Goal: Information Seeking & Learning: Check status

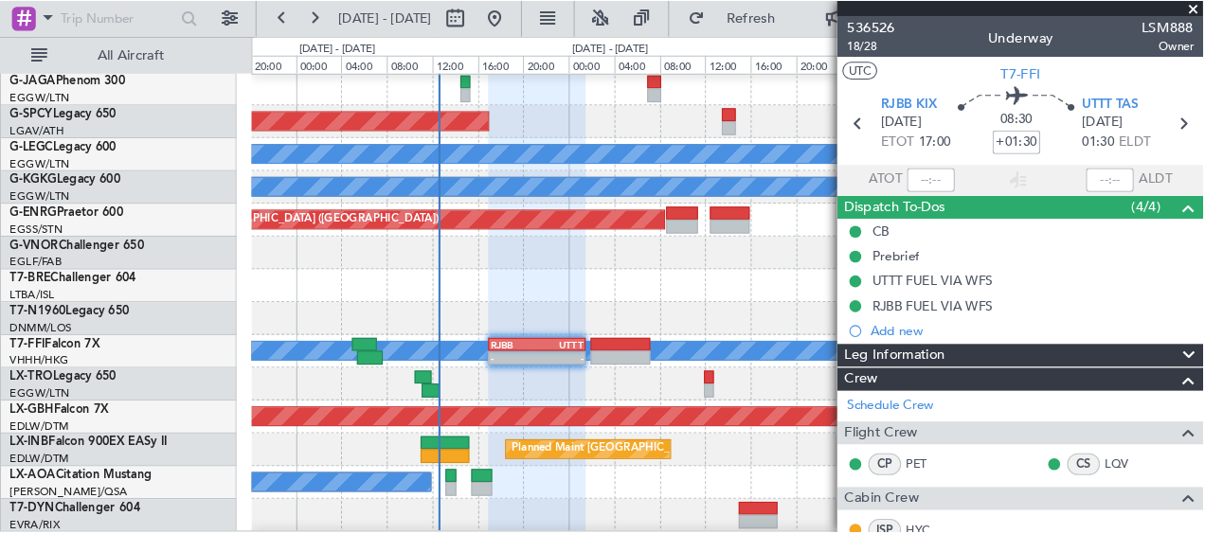
scroll to position [189, 0]
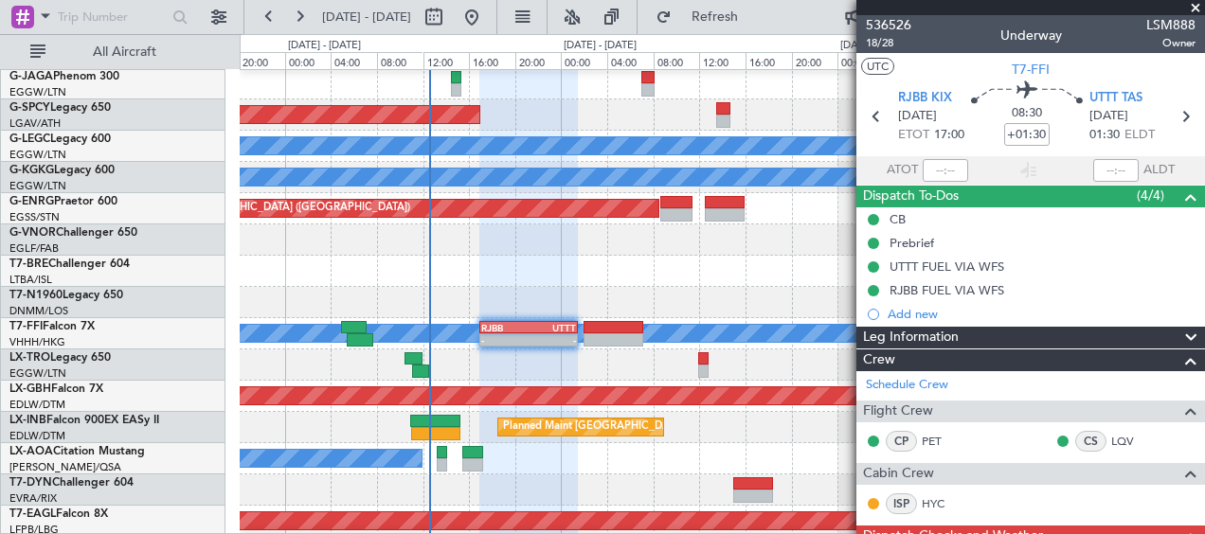
click at [1201, 6] on span at bounding box center [1195, 8] width 19 height 17
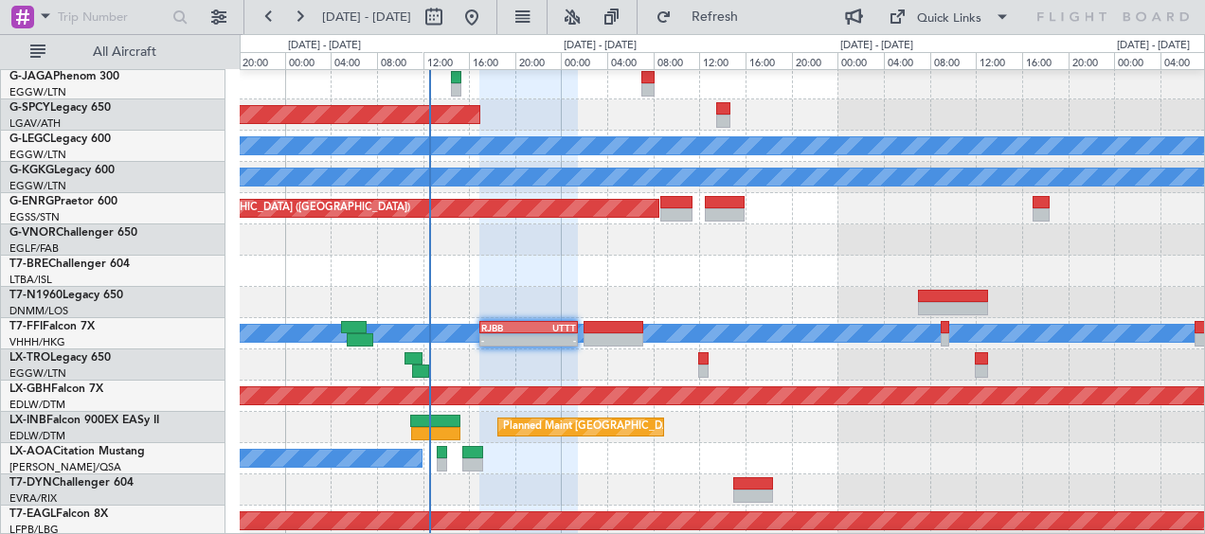
type input "0"
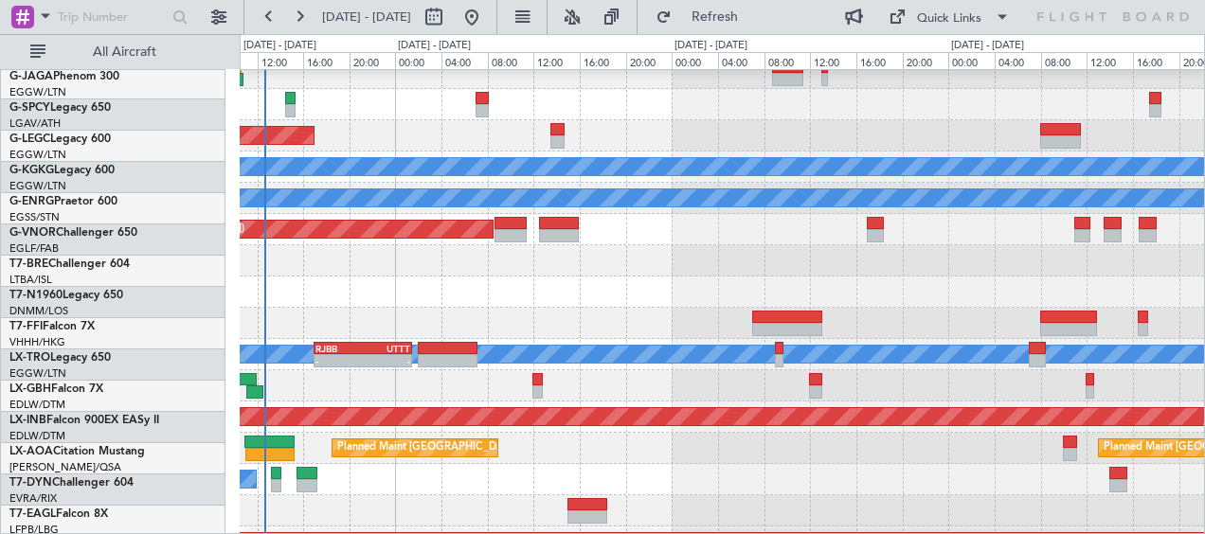
scroll to position [167, 0]
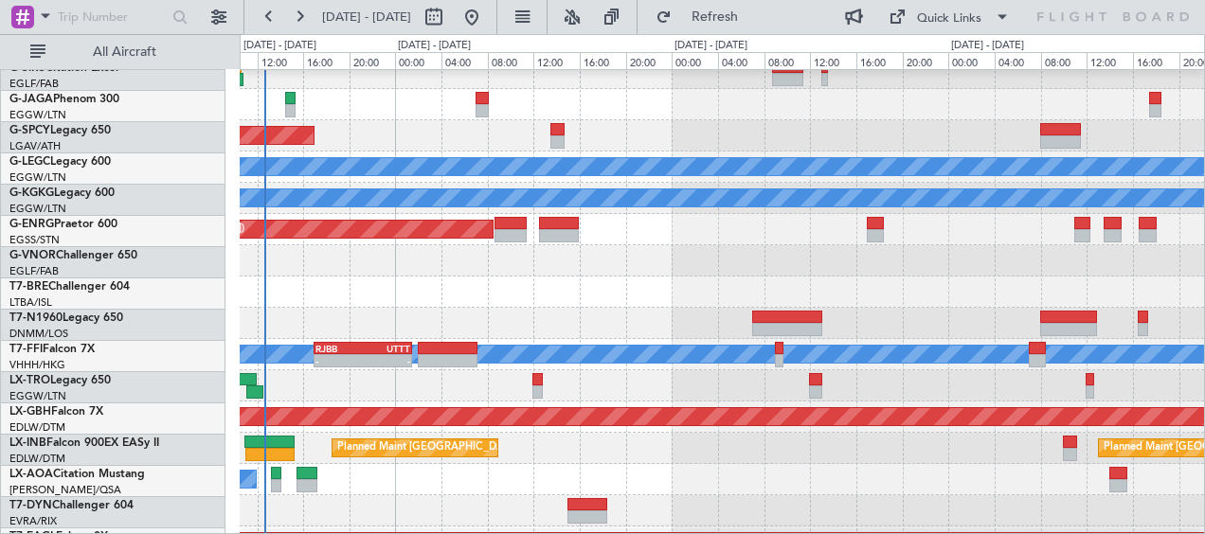
click at [390, 279] on div at bounding box center [722, 292] width 964 height 31
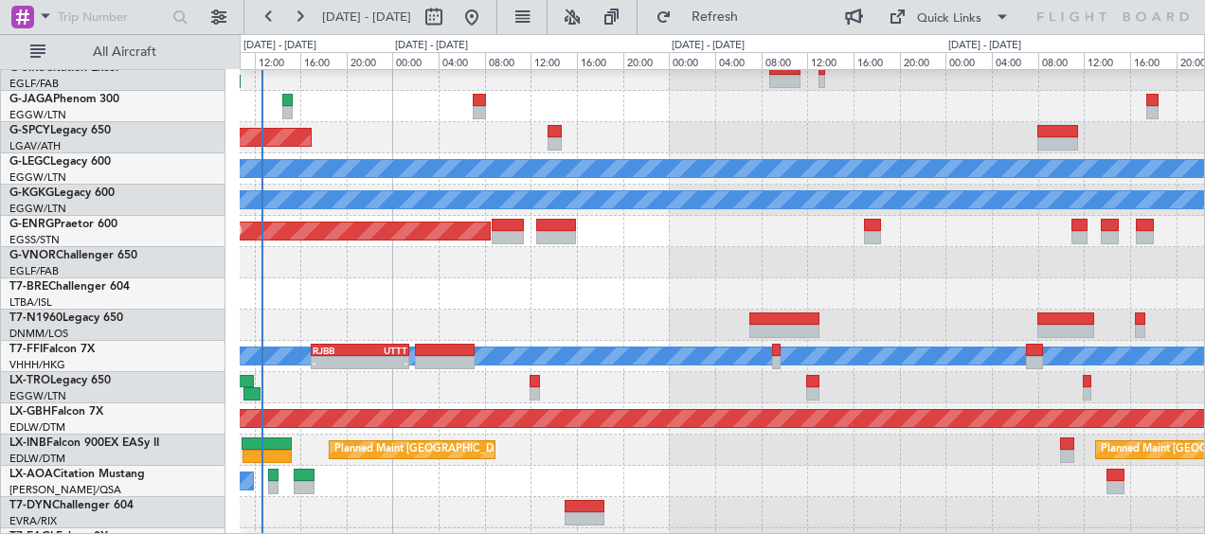
click at [153, 34] on div "All Aircraft" at bounding box center [121, 51] width 243 height 35
click at [152, 47] on span "All Aircraft" at bounding box center [124, 51] width 151 height 13
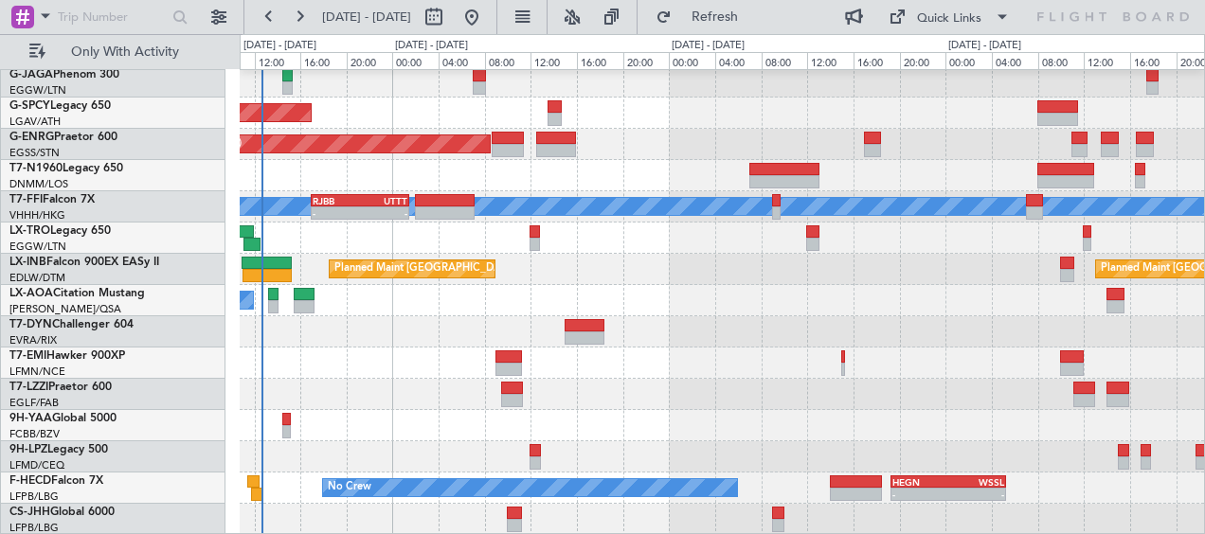
scroll to position [0, 0]
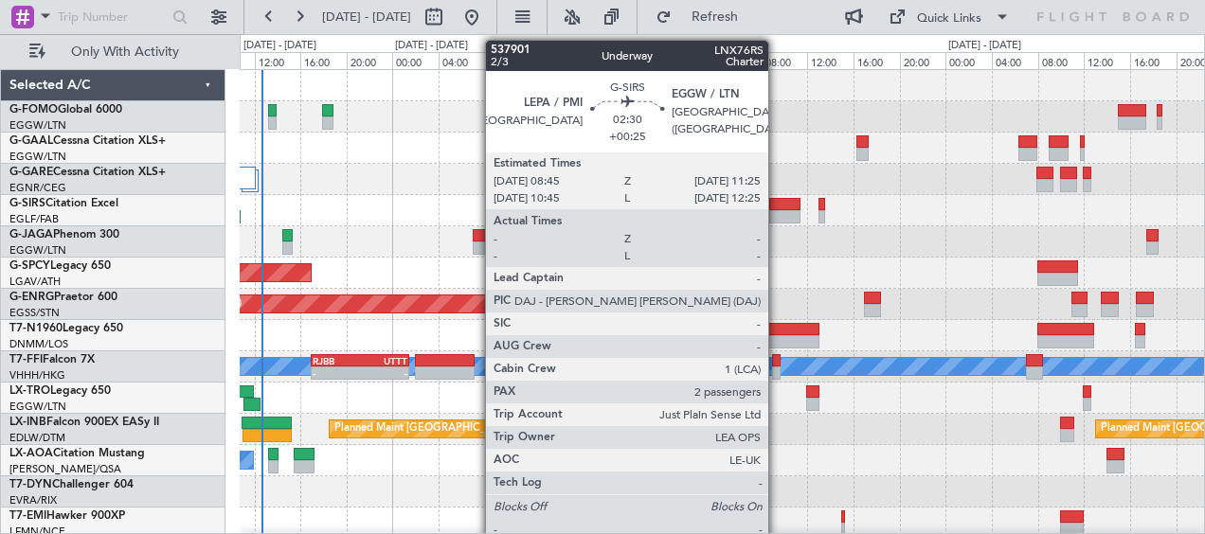
click at [778, 199] on div at bounding box center [784, 204] width 31 height 13
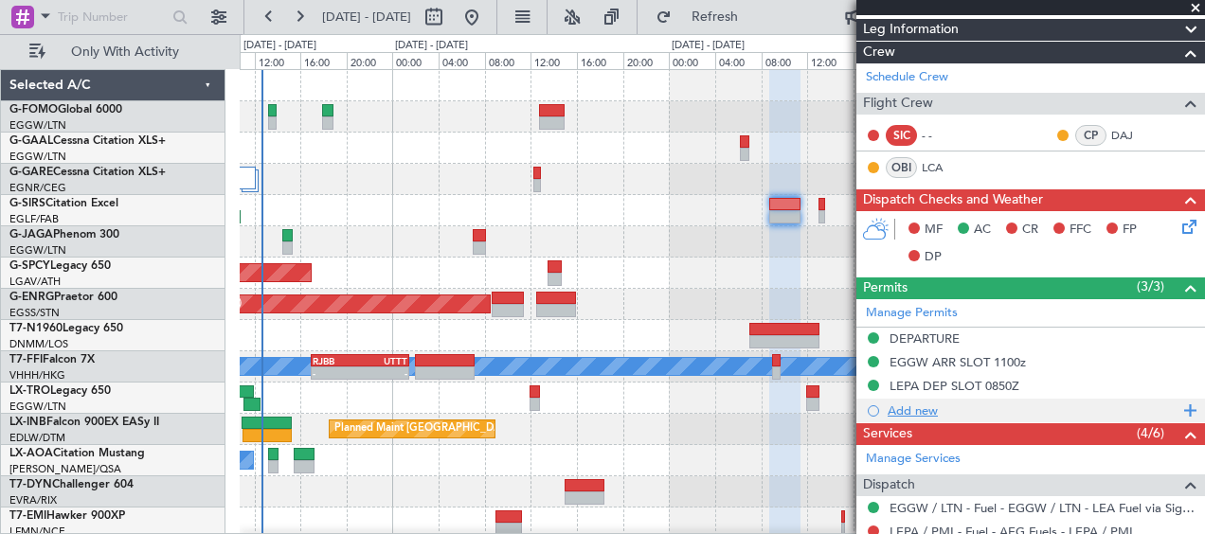
scroll to position [568, 0]
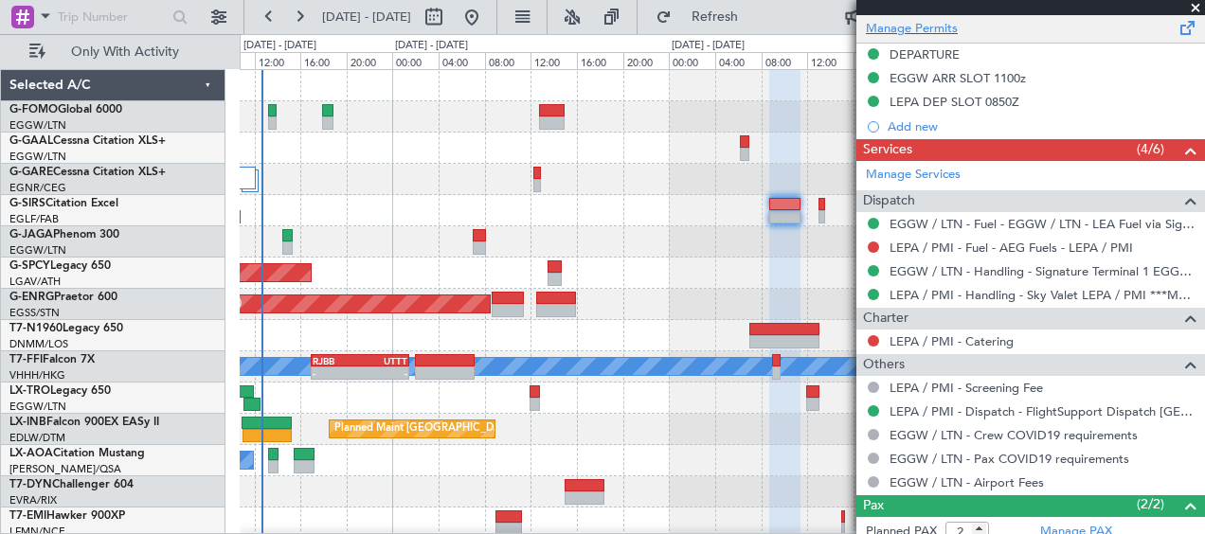
click at [1177, 23] on span at bounding box center [1188, 24] width 23 height 14
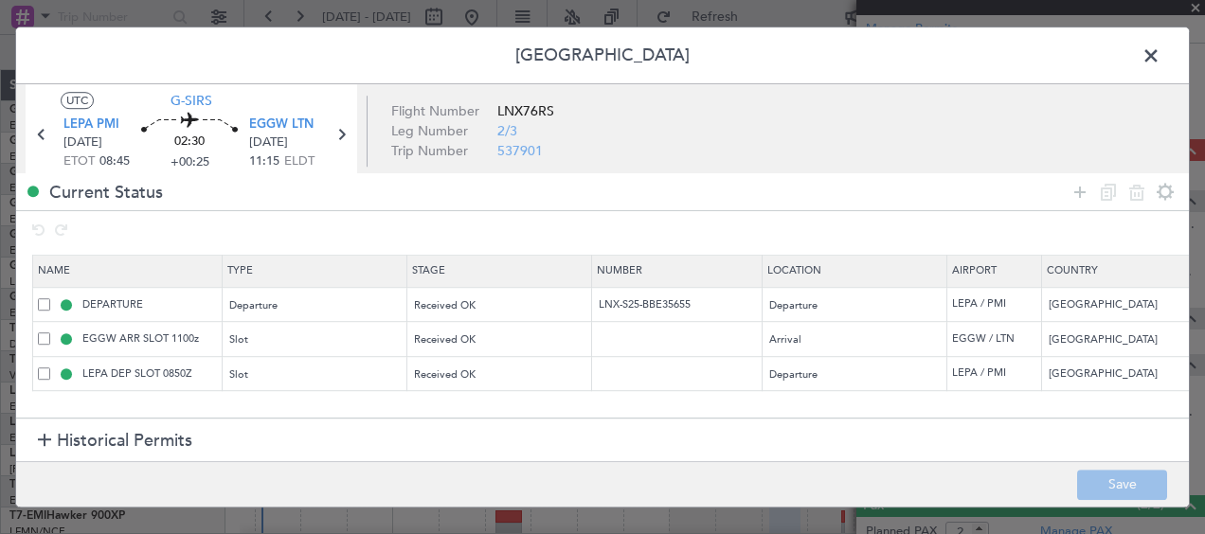
click at [1160, 54] on span at bounding box center [1160, 61] width 0 height 38
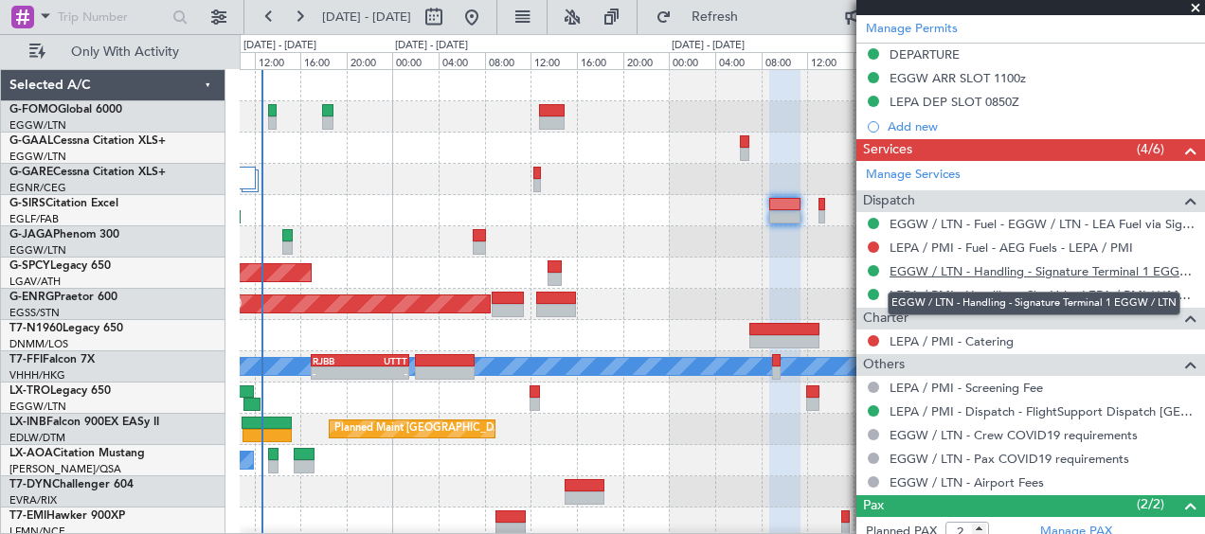
click at [928, 268] on link "EGGW / LTN - Handling - Signature Terminal 1 EGGW / LTN" at bounding box center [1043, 271] width 306 height 16
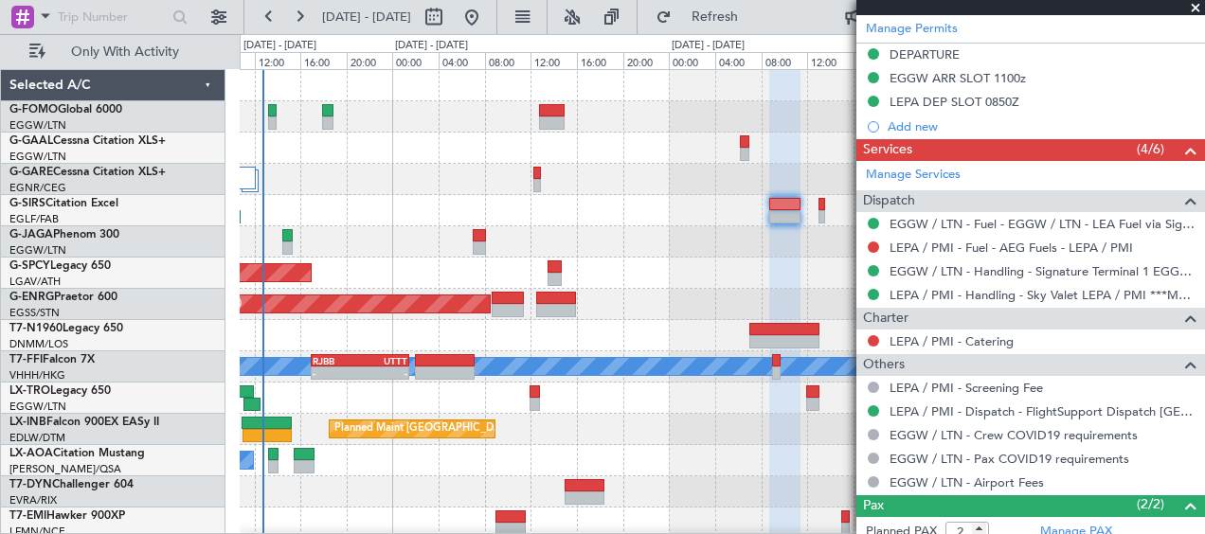
scroll to position [0, 0]
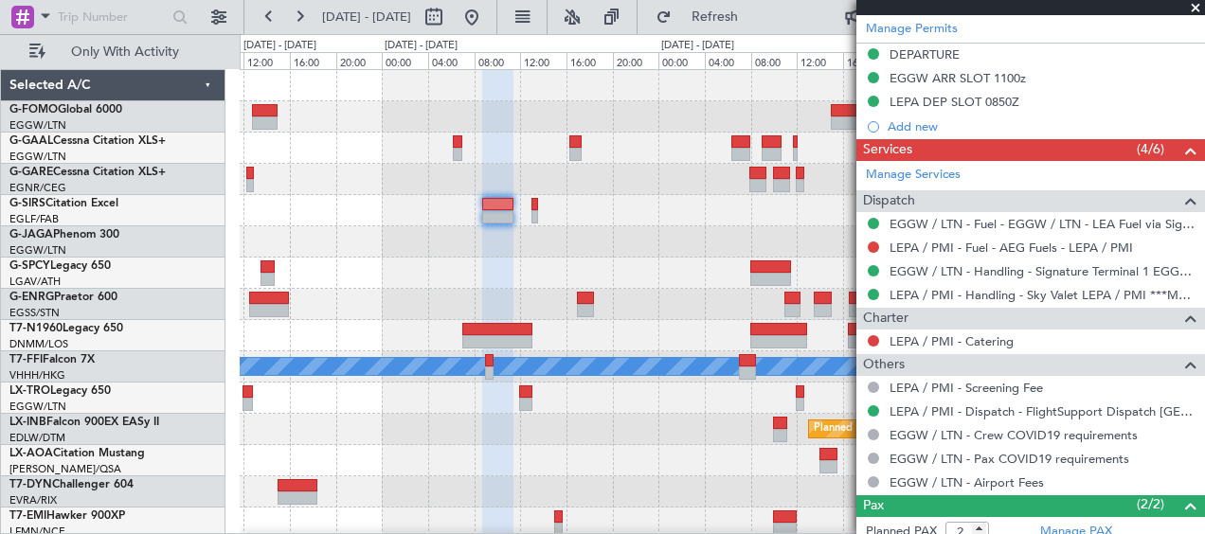
click at [419, 227] on div "Planned Maint [GEOGRAPHIC_DATA] Planned Maint [GEOGRAPHIC_DATA] ([GEOGRAPHIC_DA…" at bounding box center [722, 382] width 964 height 625
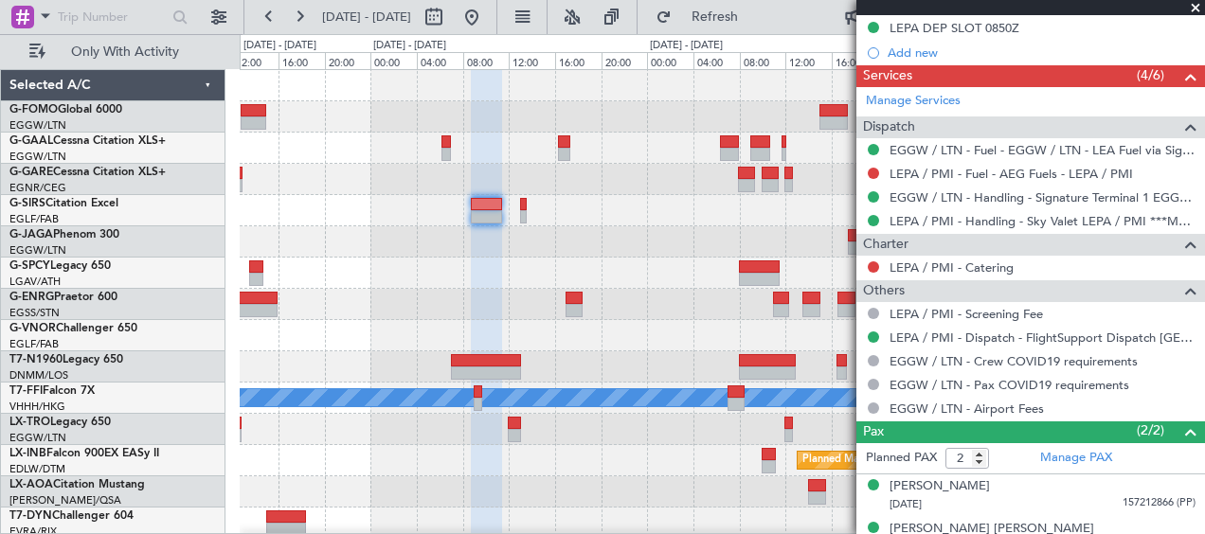
scroll to position [666, 0]
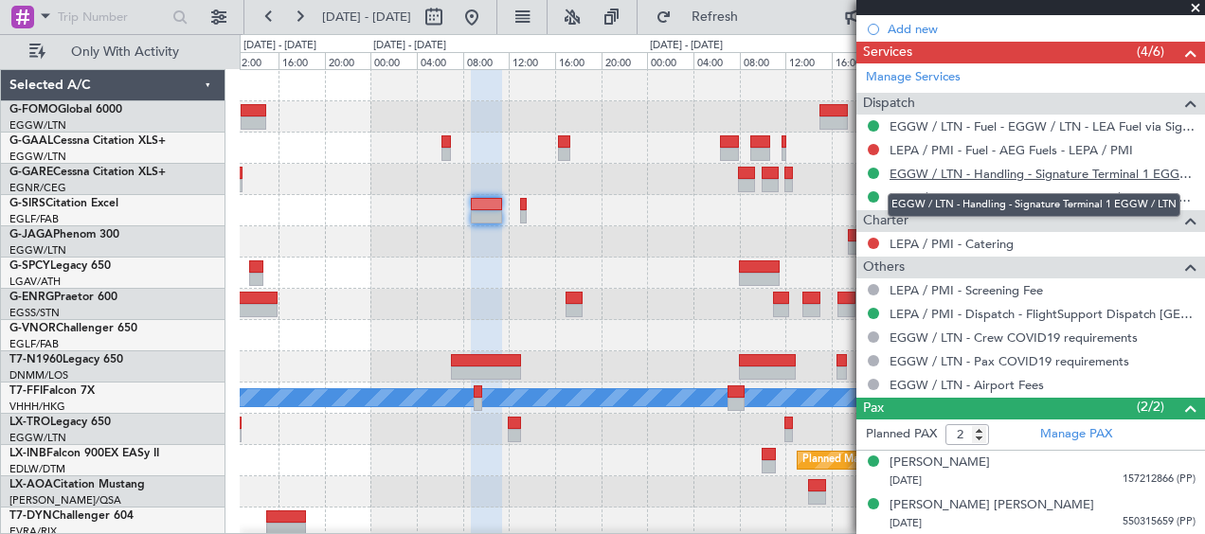
click at [985, 173] on link "EGGW / LTN - Handling - Signature Terminal 1 EGGW / LTN" at bounding box center [1043, 174] width 306 height 16
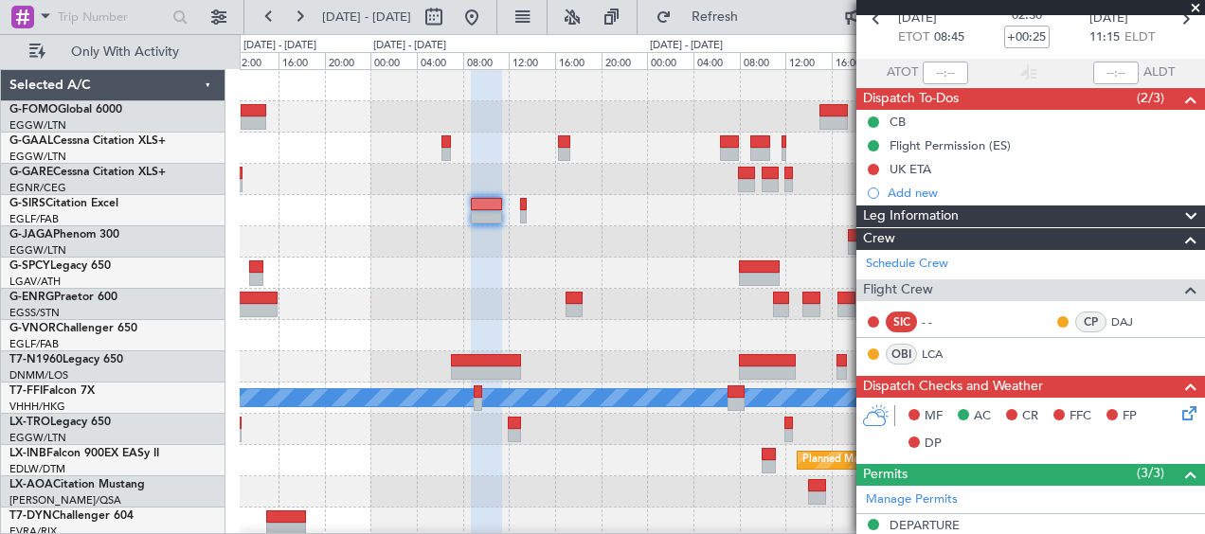
scroll to position [0, 0]
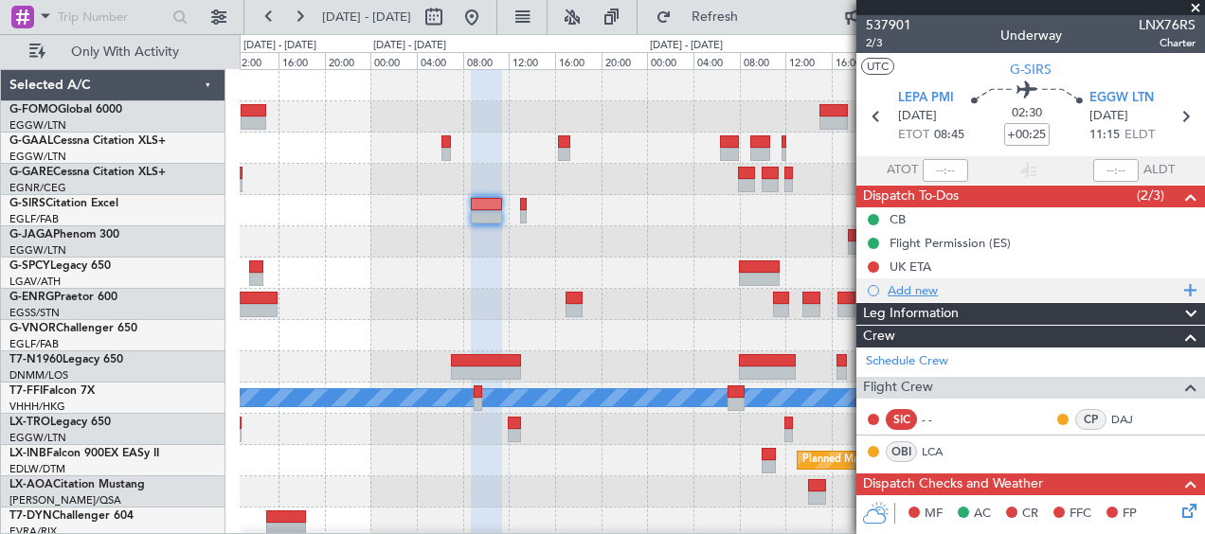
click at [906, 289] on div "Add new" at bounding box center [1033, 290] width 291 height 16
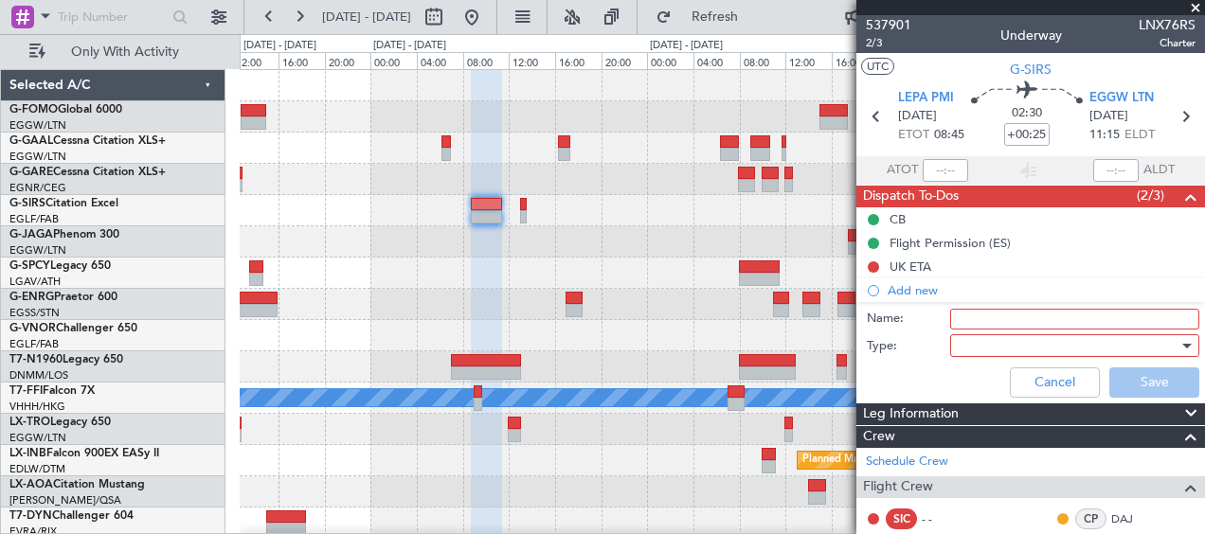
click at [1015, 322] on input "Name:" at bounding box center [1074, 319] width 249 height 21
type input "Fictive Dep EGGW"
click at [1036, 346] on div at bounding box center [1068, 346] width 221 height 28
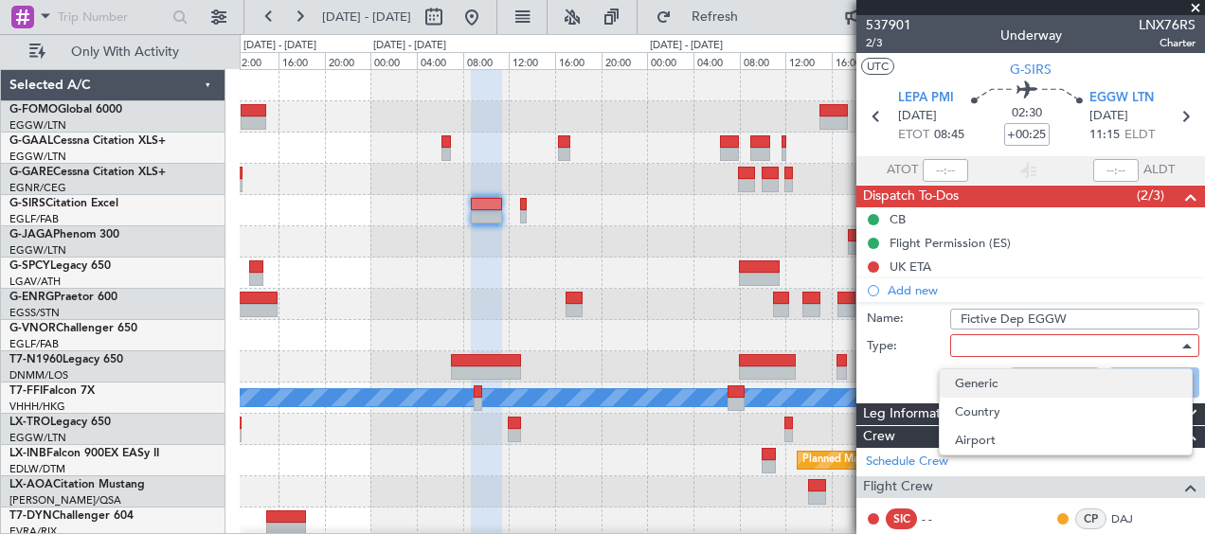
click at [1007, 378] on span "Generic" at bounding box center [1066, 383] width 222 height 28
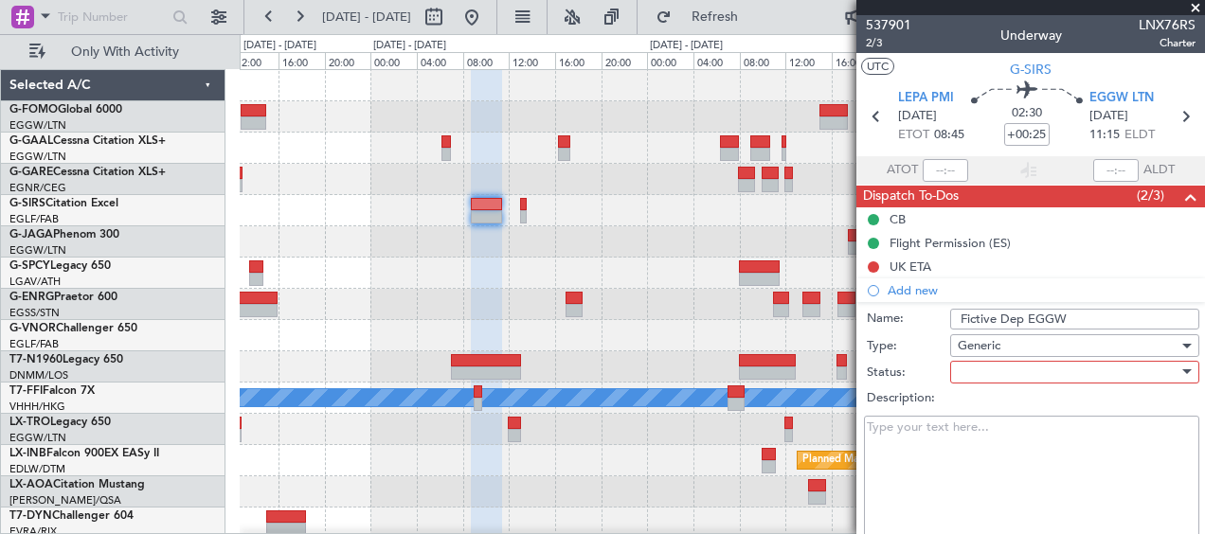
click at [1001, 371] on div at bounding box center [1068, 372] width 221 height 28
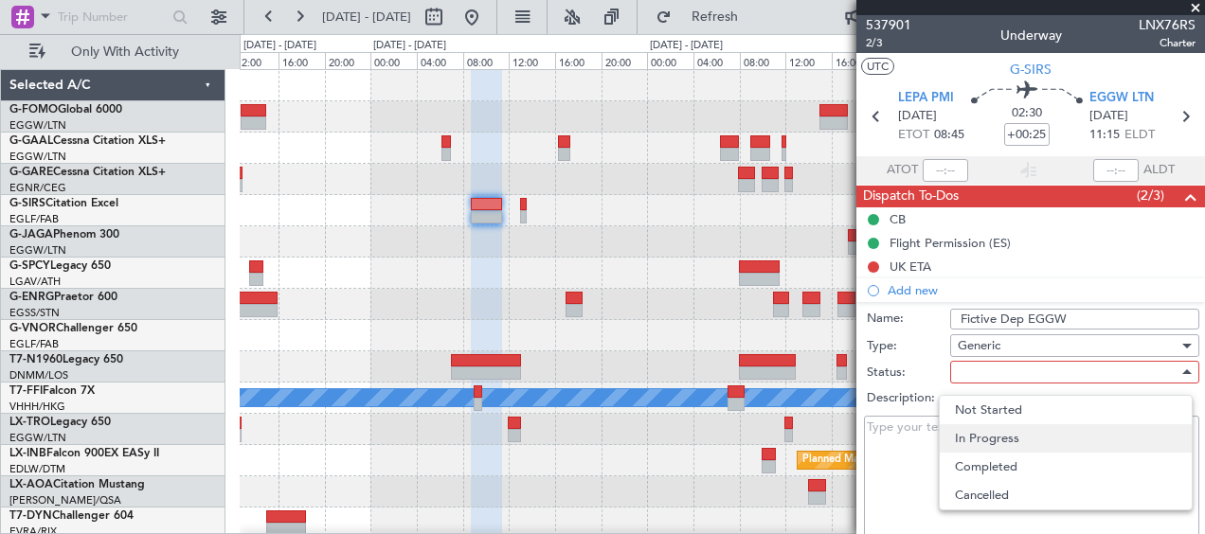
click at [1002, 441] on span "In Progress" at bounding box center [1066, 438] width 222 height 28
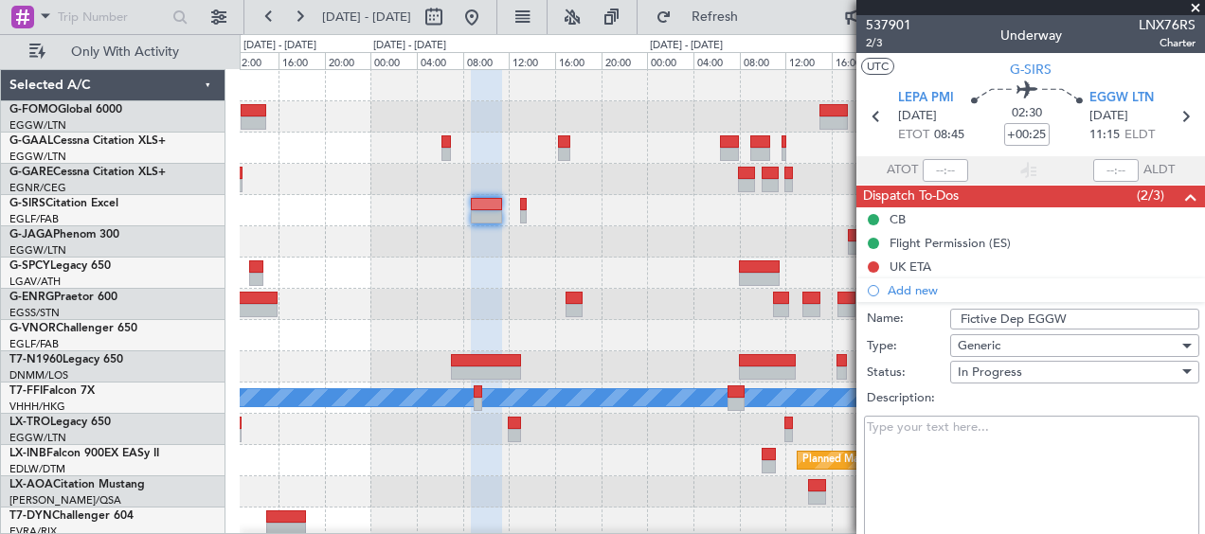
click at [999, 442] on textarea "Description:" at bounding box center [1031, 483] width 335 height 135
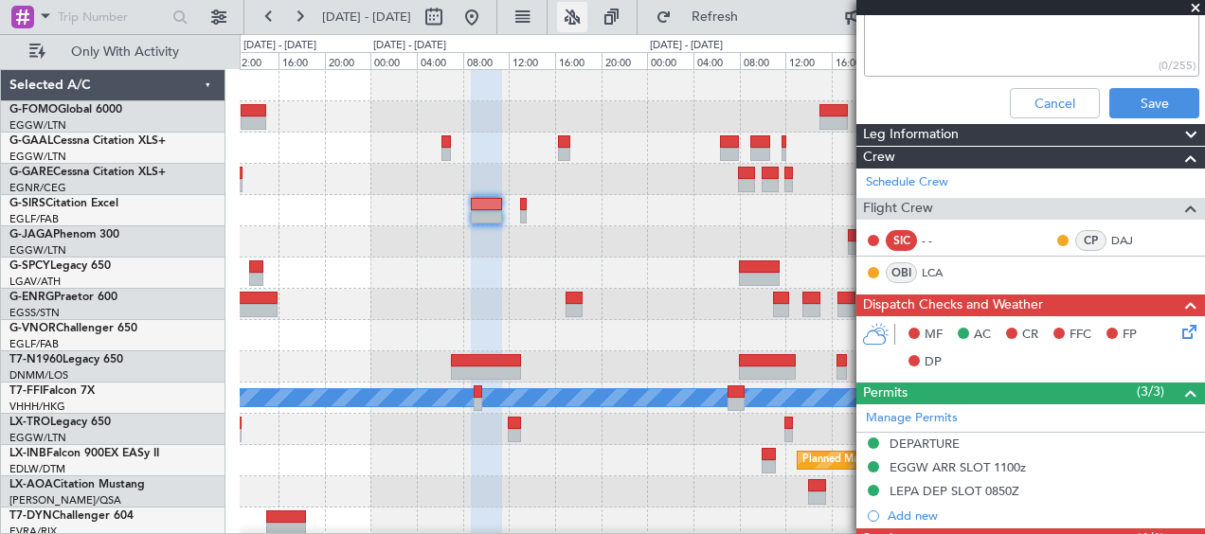
scroll to position [284, 0]
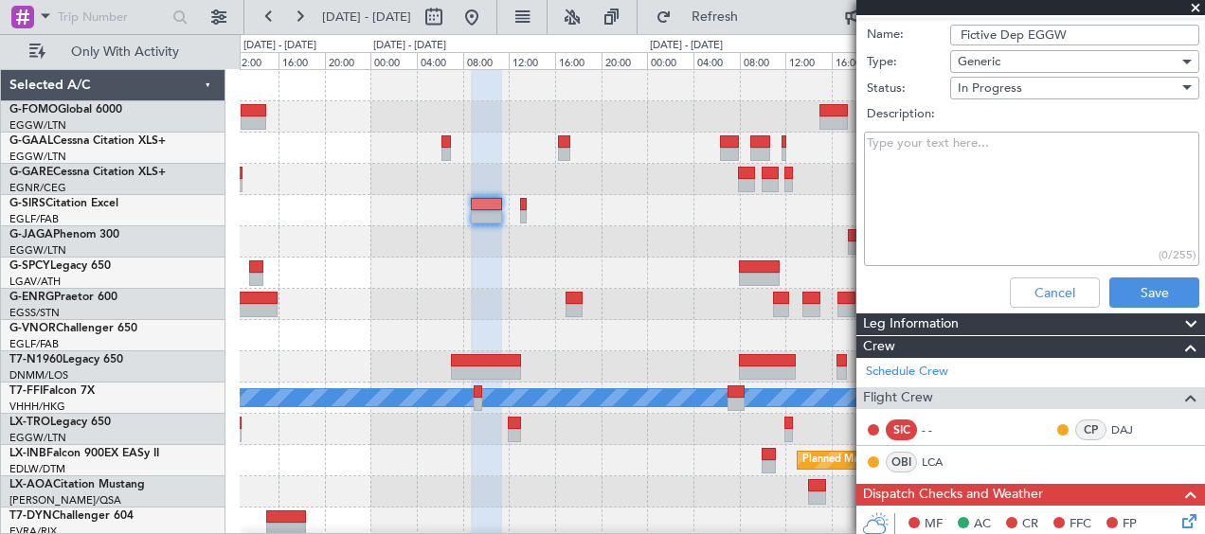
click at [925, 202] on textarea "Description:" at bounding box center [1031, 199] width 335 height 135
click at [944, 170] on textarea "Description:" at bounding box center [1031, 199] width 335 height 135
paste textarea "ETD EGGW/LTN 09/Oct 1200Z - ETA LEPA/PMI 09/Oct 1440Z"
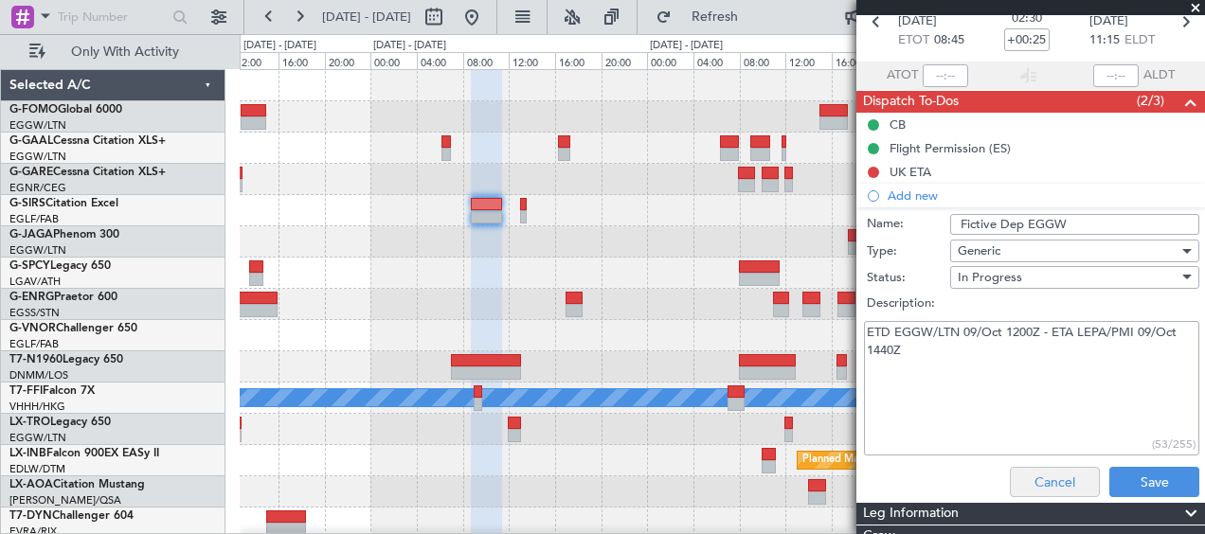
type textarea "ETD EGGW/LTN 09/Oct 1200Z - ETA LEPA/PMI 09/Oct 1440Z"
click at [1056, 484] on button "Cancel" at bounding box center [1055, 482] width 90 height 30
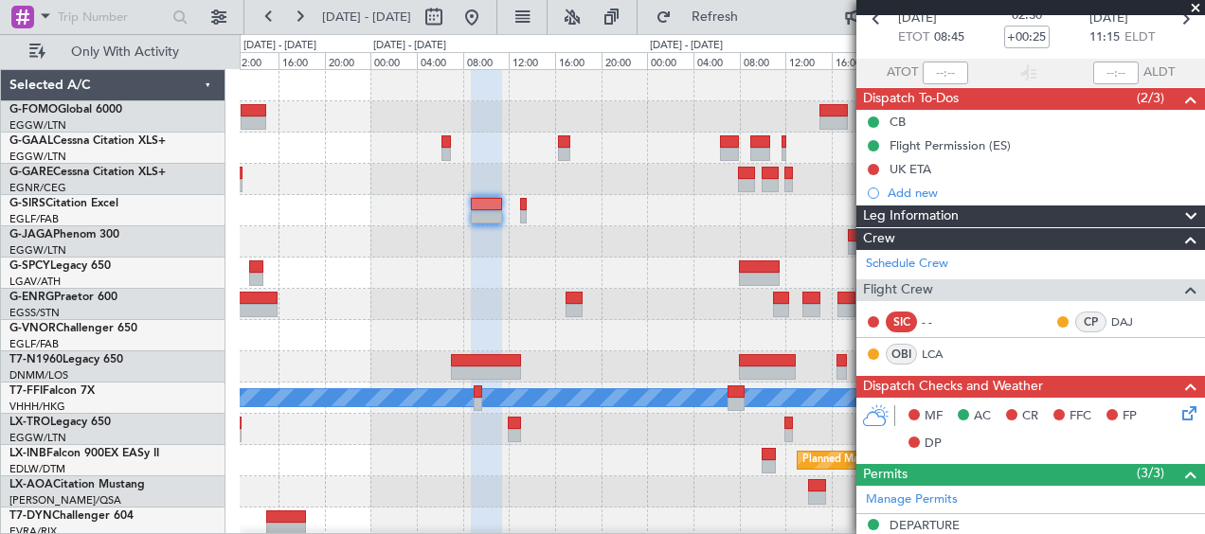
scroll to position [0, 0]
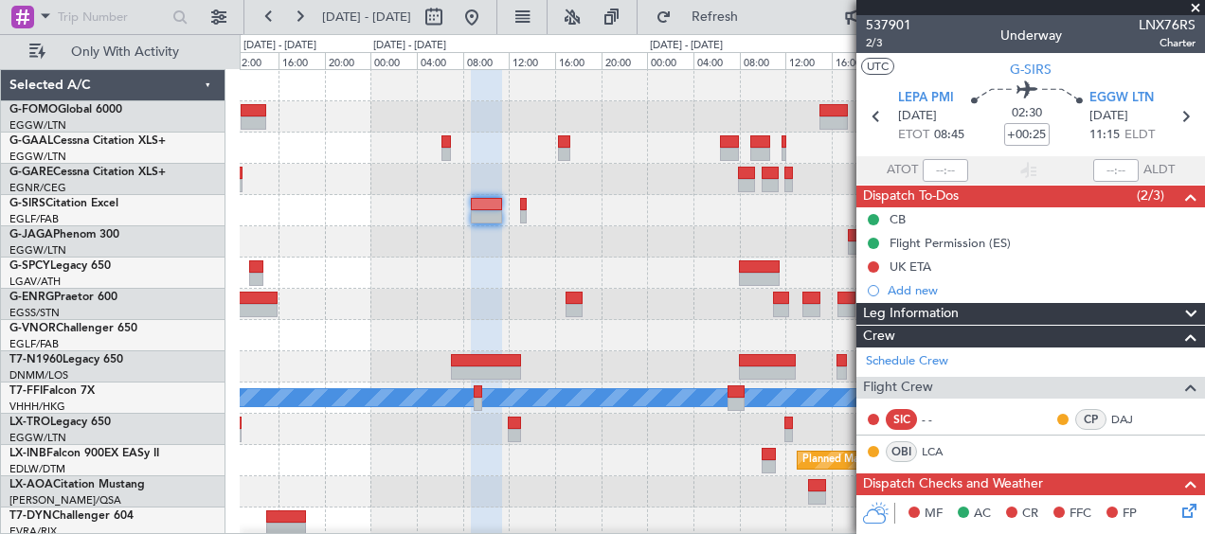
click at [369, 285] on div "Planned Maint [GEOGRAPHIC_DATA]" at bounding box center [722, 273] width 964 height 31
click at [1192, 10] on span at bounding box center [1195, 8] width 19 height 17
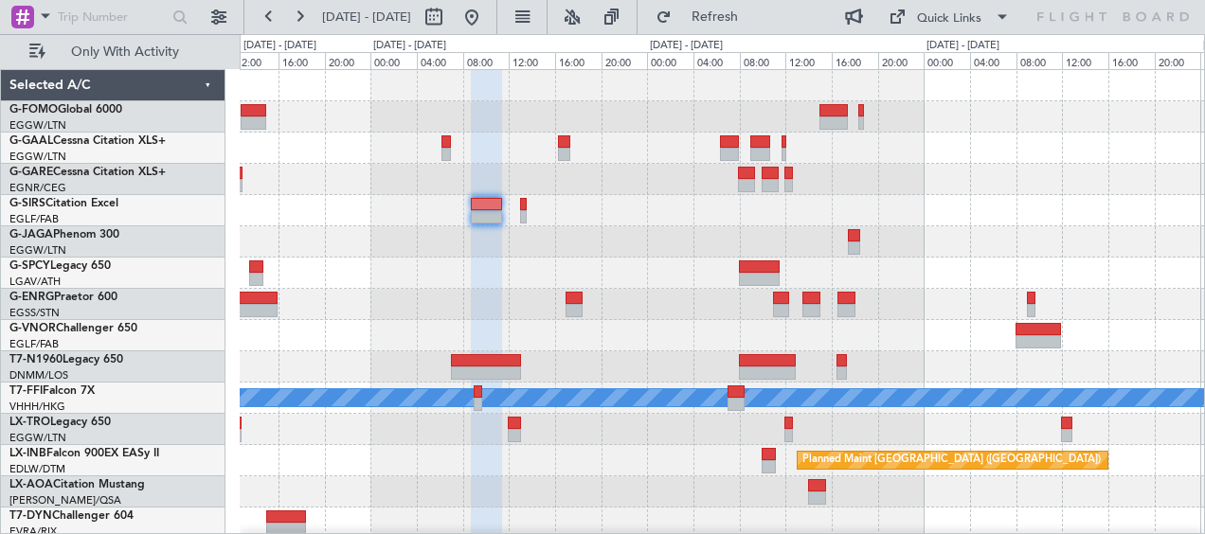
type input "0"
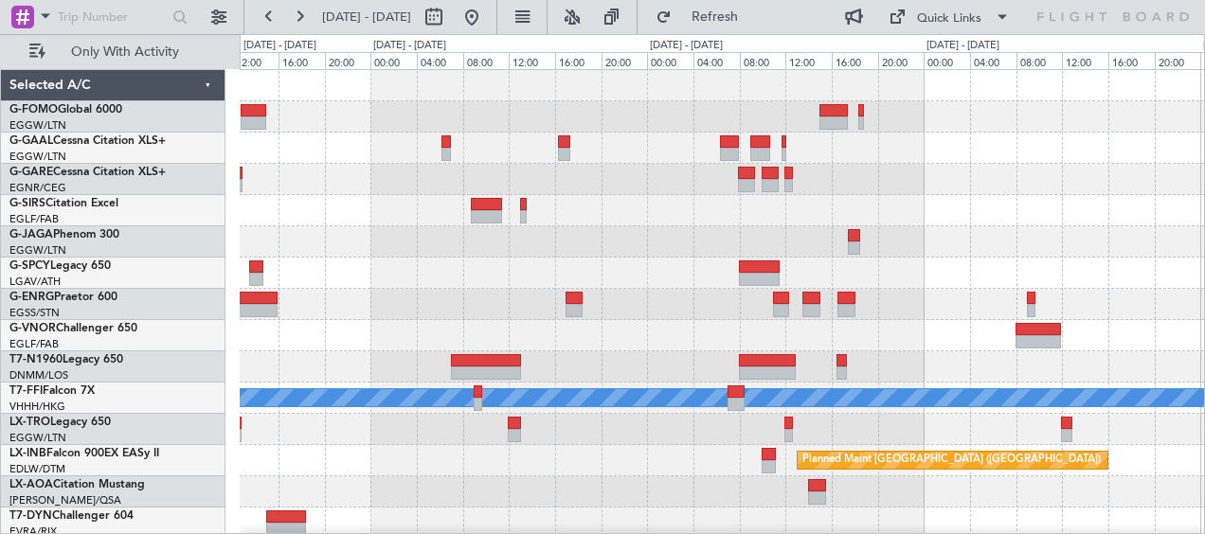
click at [451, 282] on div "Planned Maint [GEOGRAPHIC_DATA]" at bounding box center [722, 273] width 964 height 31
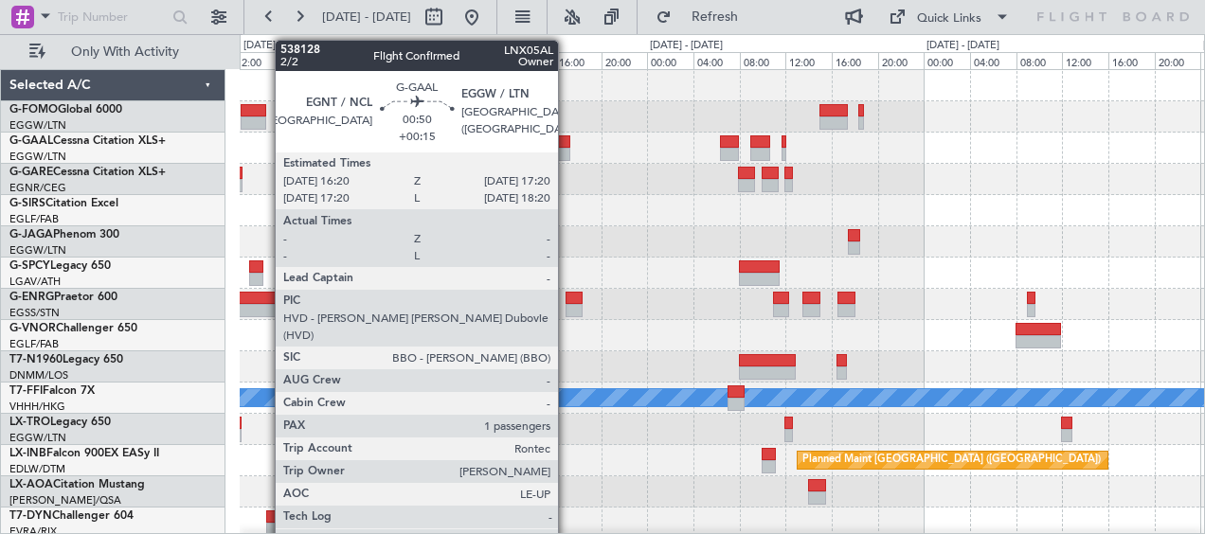
click at [566, 144] on div at bounding box center [564, 141] width 12 height 13
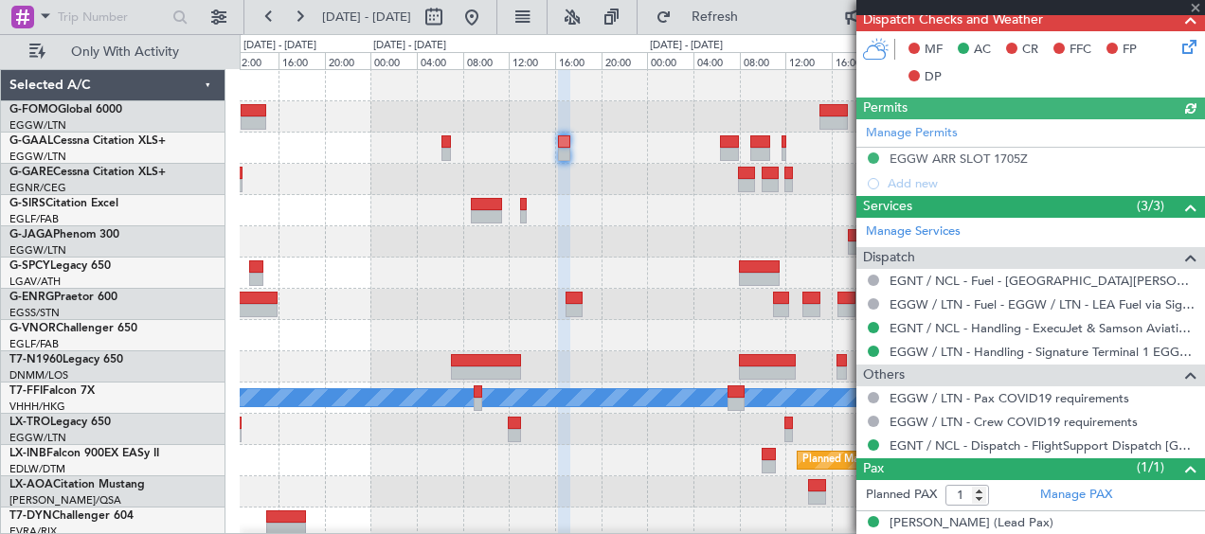
scroll to position [472, 0]
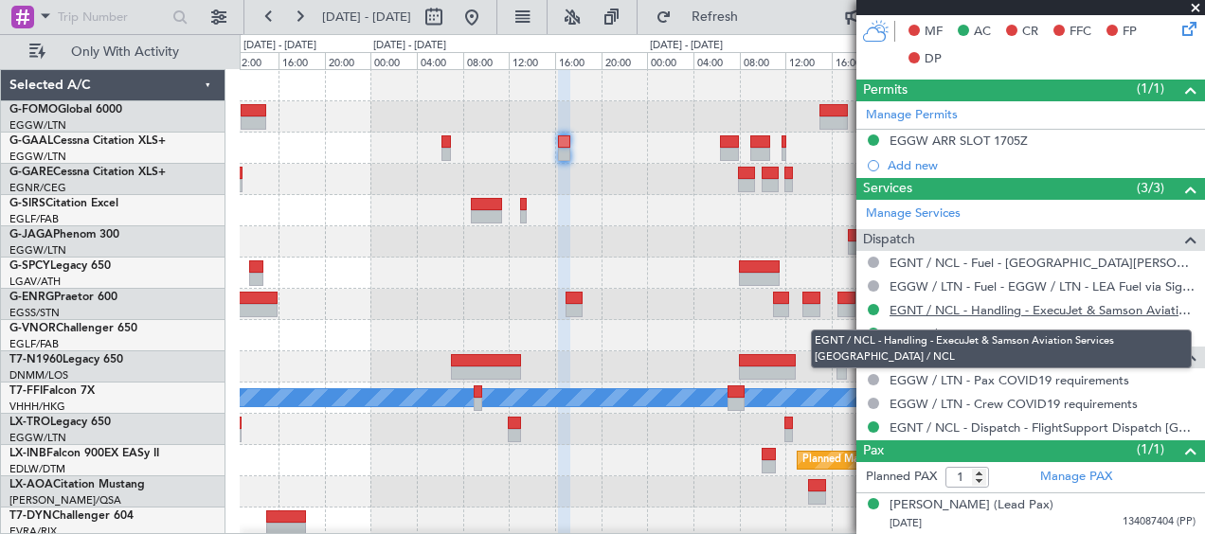
click at [982, 314] on link "EGNT / NCL - Handling - ExecuJet & Samson Aviation Services [GEOGRAPHIC_DATA] /…" at bounding box center [1043, 310] width 306 height 16
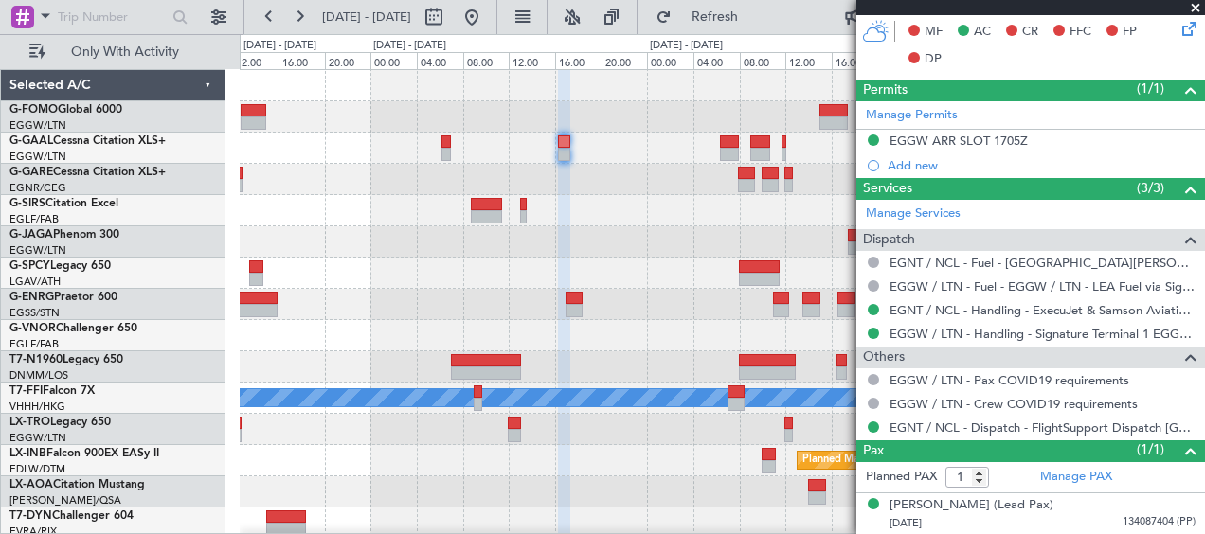
click at [379, 204] on div at bounding box center [722, 210] width 964 height 31
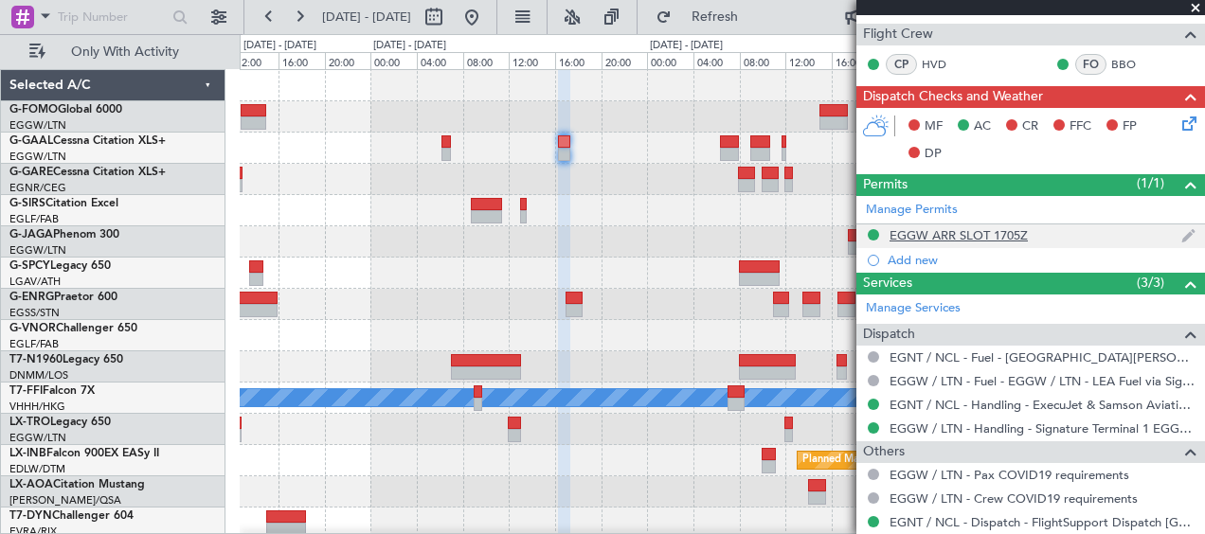
scroll to position [377, 0]
click at [980, 233] on div "EGGW ARR SLOT 1705Z" at bounding box center [959, 235] width 138 height 16
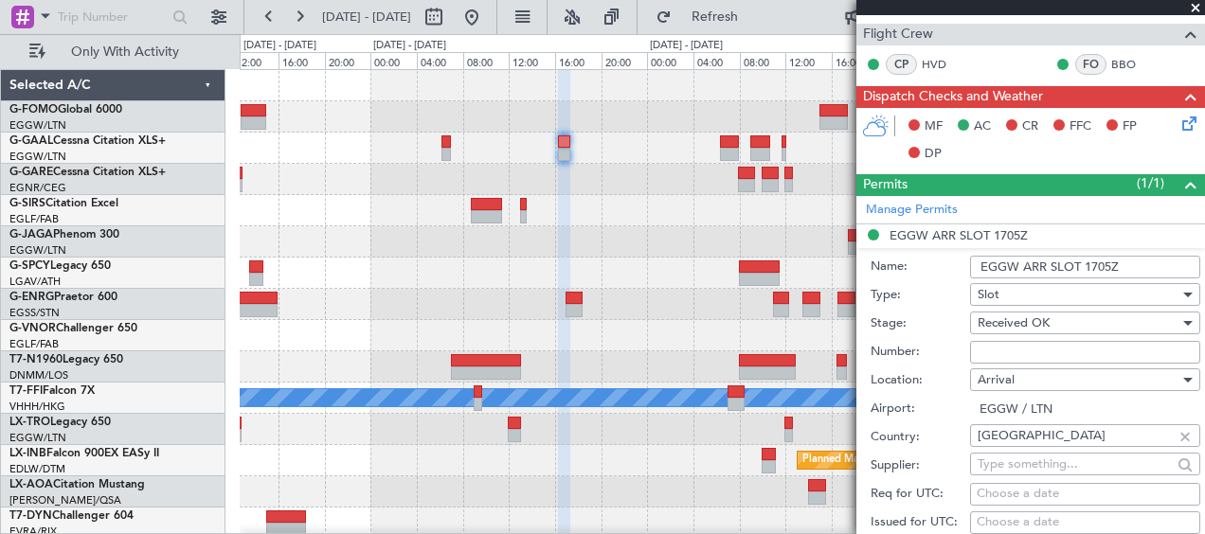
click at [991, 355] on input "Number:" at bounding box center [1085, 352] width 230 height 23
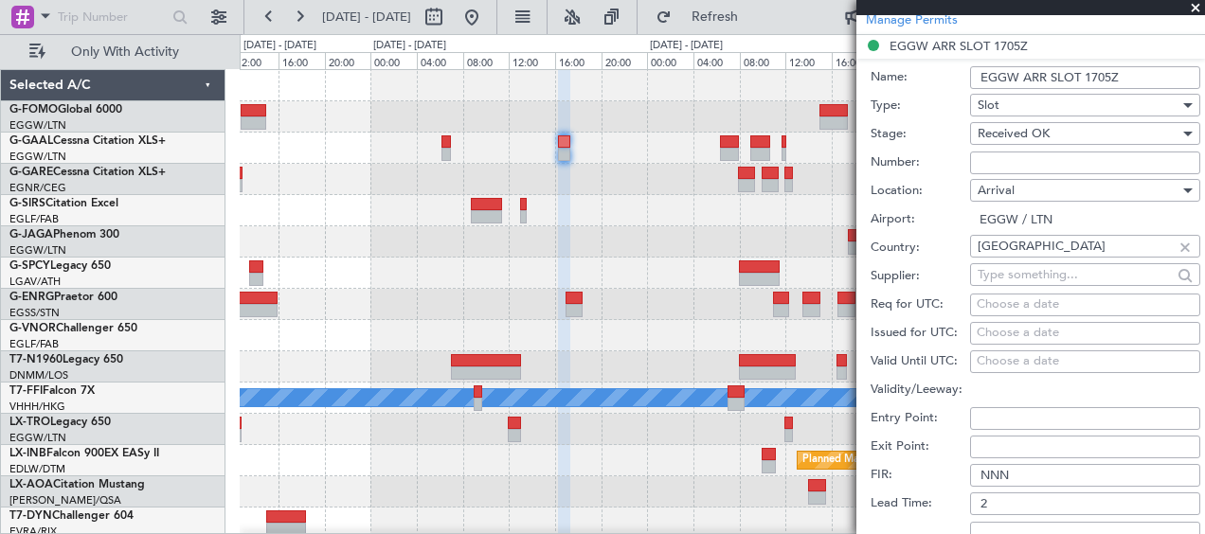
scroll to position [661, 0]
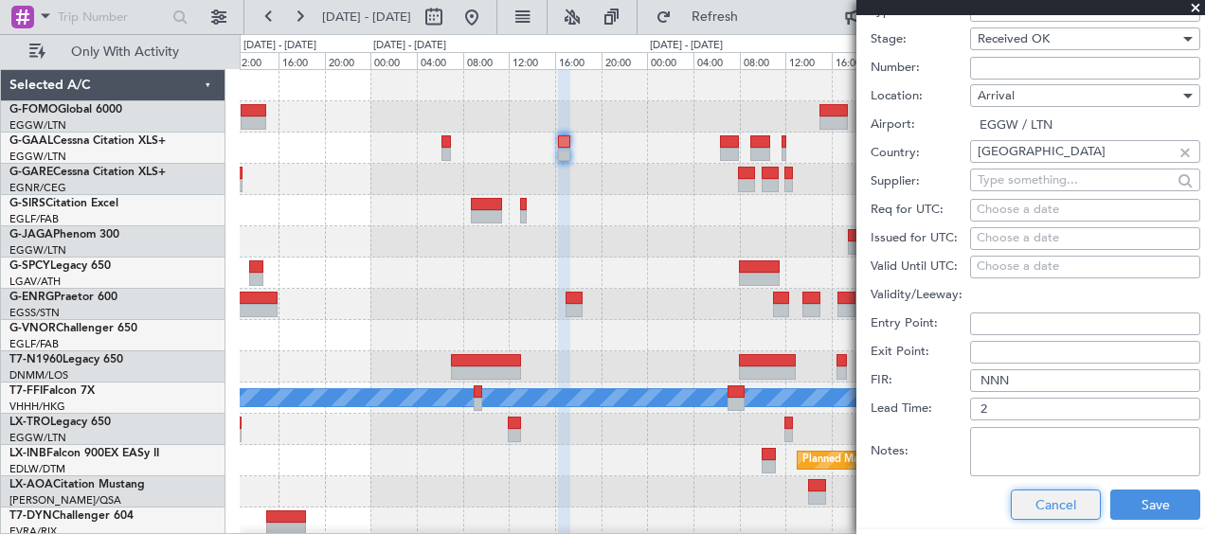
click at [1046, 501] on button "Cancel" at bounding box center [1056, 505] width 90 height 30
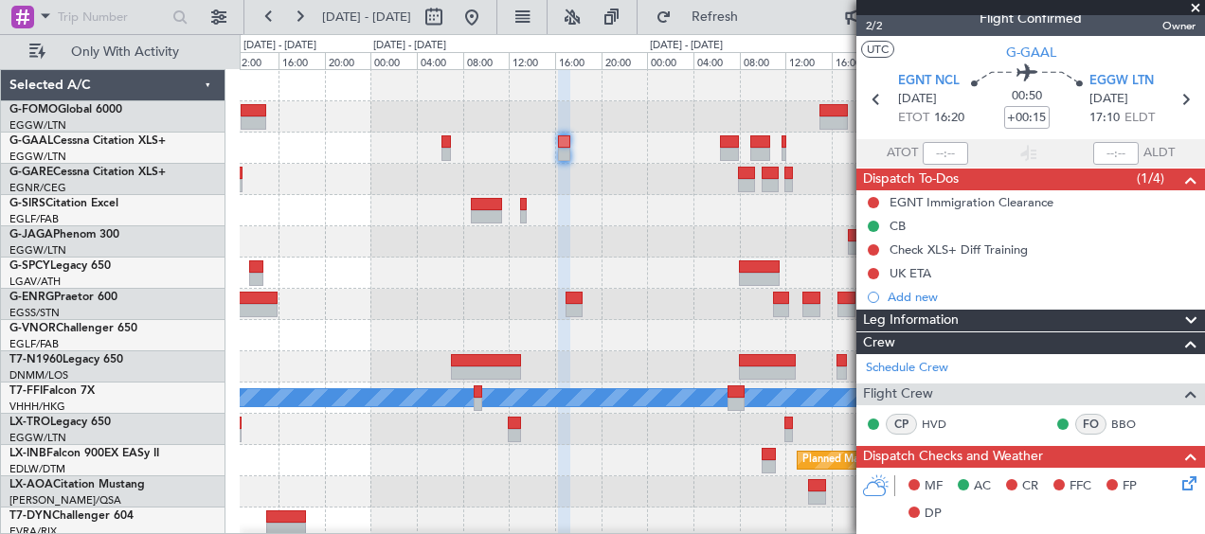
scroll to position [0, 0]
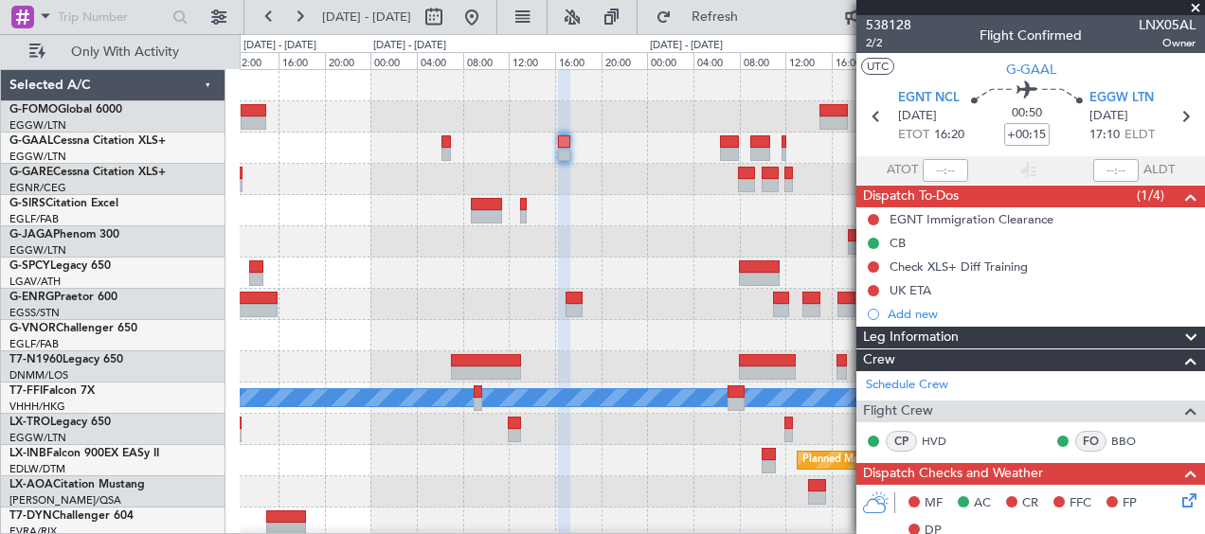
click at [1196, 5] on span at bounding box center [1195, 8] width 19 height 17
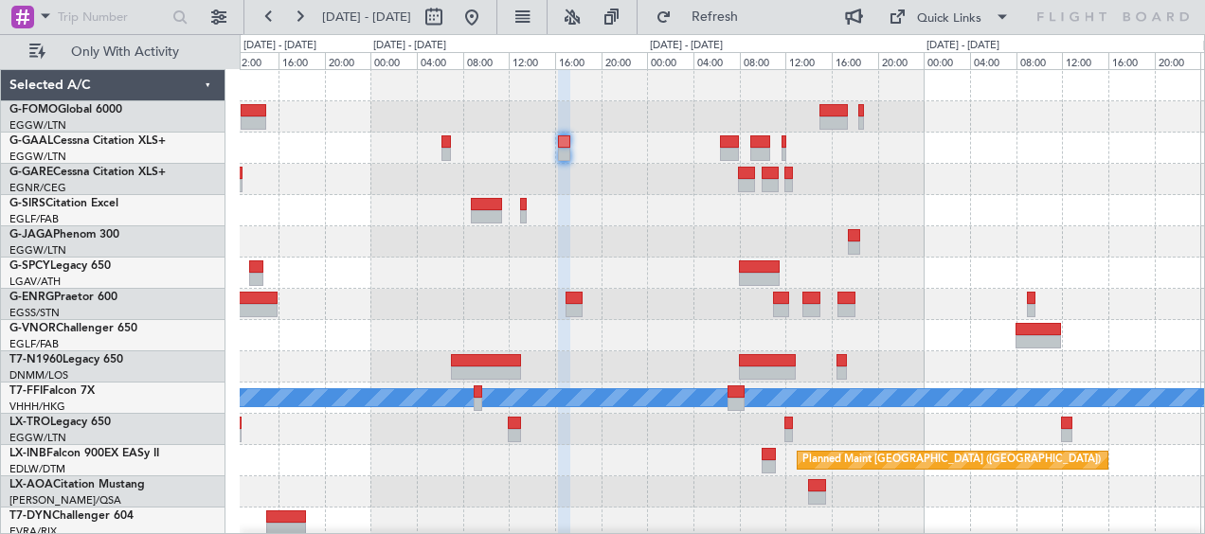
type input "0"
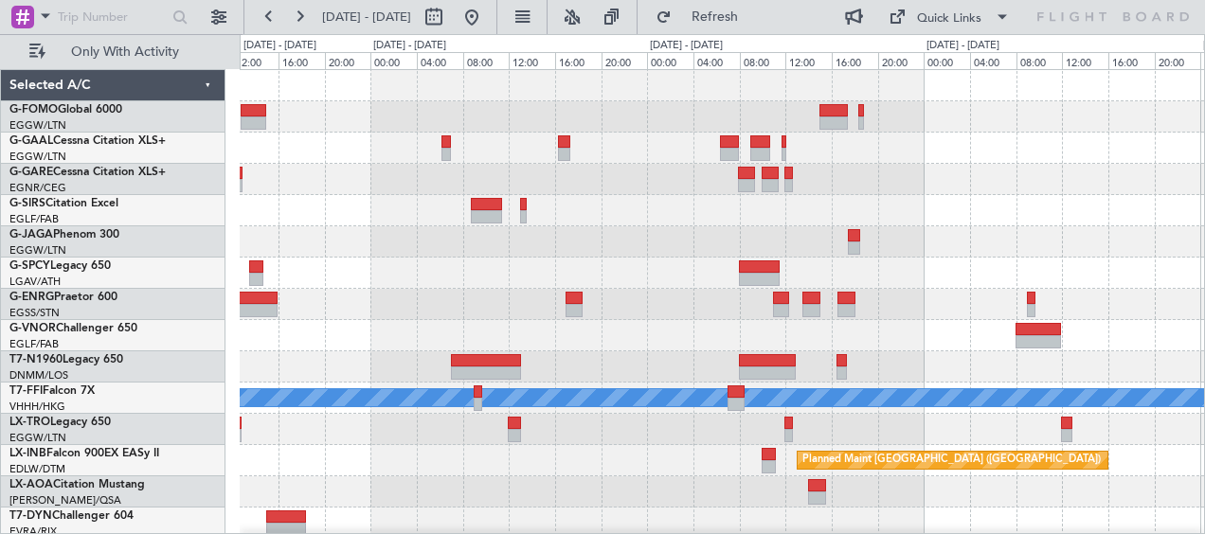
click at [371, 307] on div "Planned Maint [GEOGRAPHIC_DATA] ([GEOGRAPHIC_DATA])" at bounding box center [722, 304] width 964 height 31
click at [755, 15] on span "Refresh" at bounding box center [715, 16] width 80 height 13
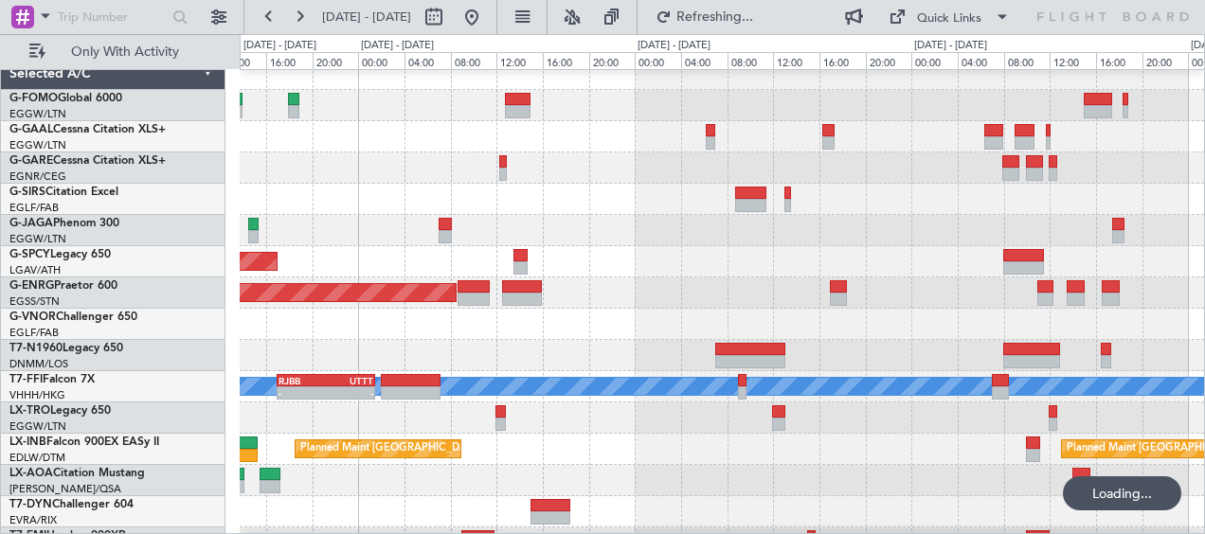
click at [690, 277] on div "Planned Maint [GEOGRAPHIC_DATA]" at bounding box center [722, 261] width 964 height 31
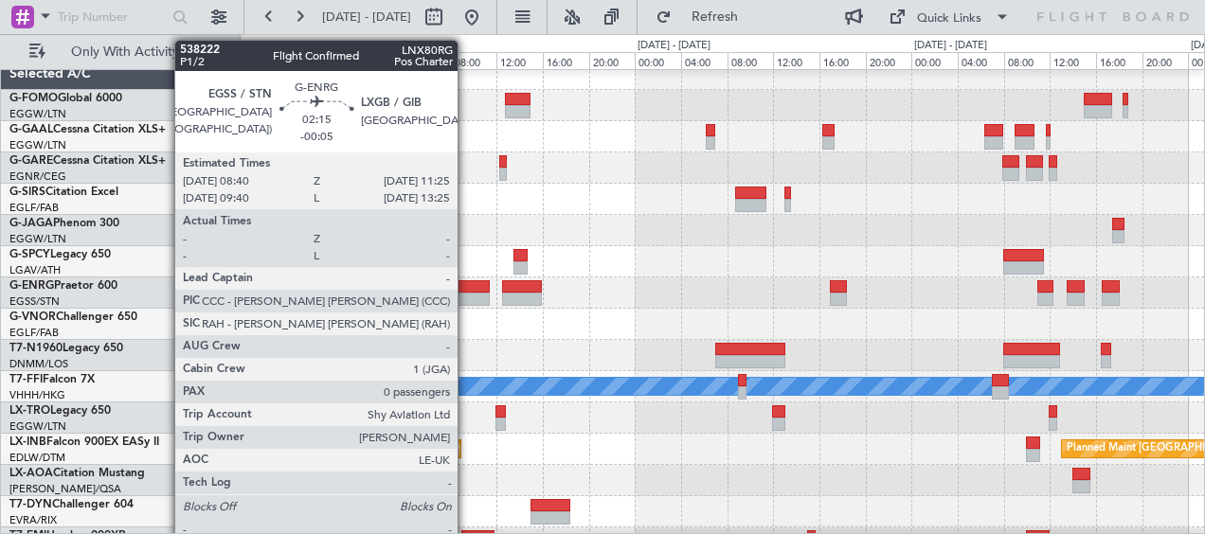
scroll to position [160, 0]
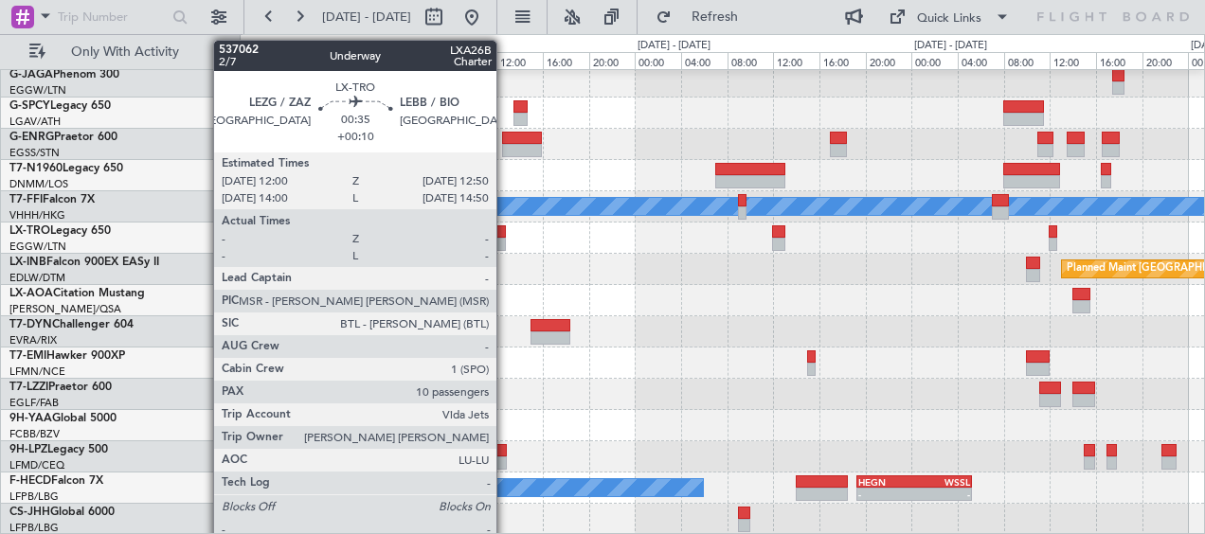
click at [505, 227] on div at bounding box center [500, 231] width 10 height 13
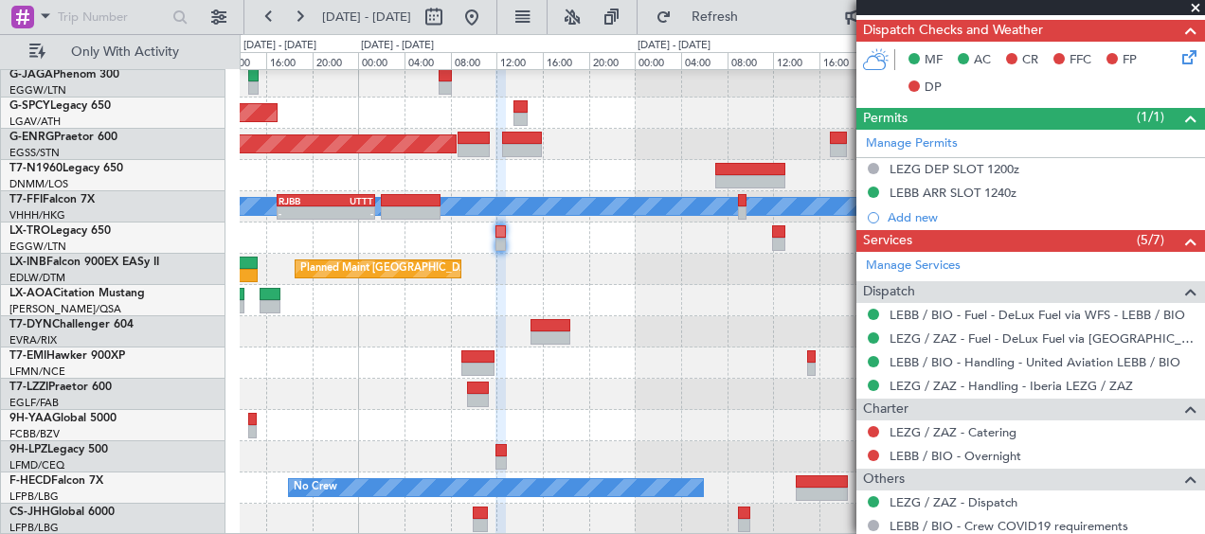
scroll to position [474, 0]
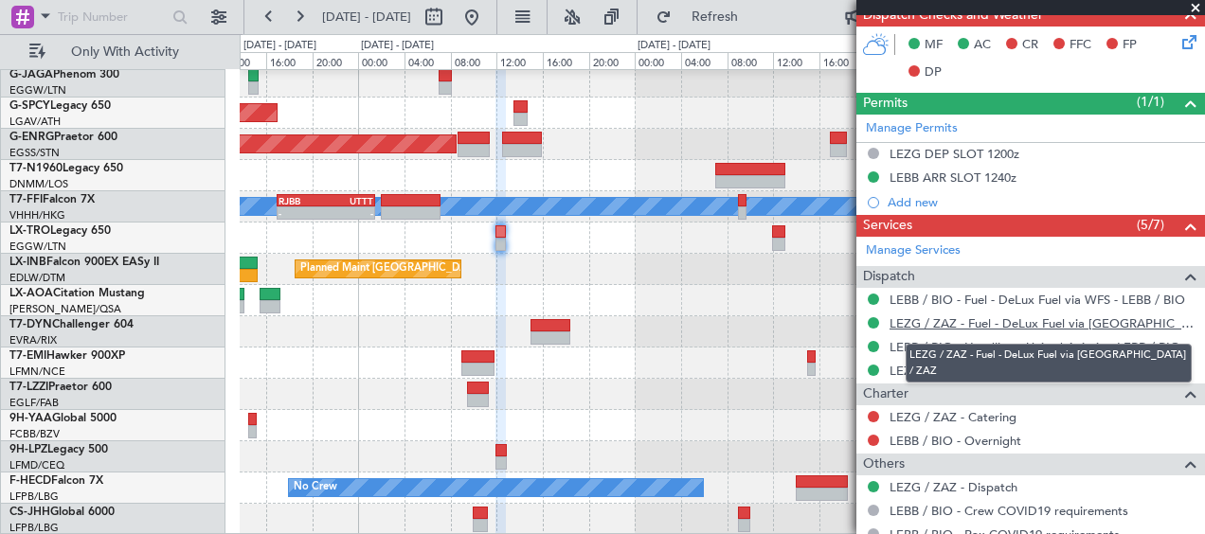
click at [1017, 323] on link "LEZG / ZAZ - Fuel - DeLux Fuel via [GEOGRAPHIC_DATA] / ZAZ" at bounding box center [1043, 323] width 306 height 16
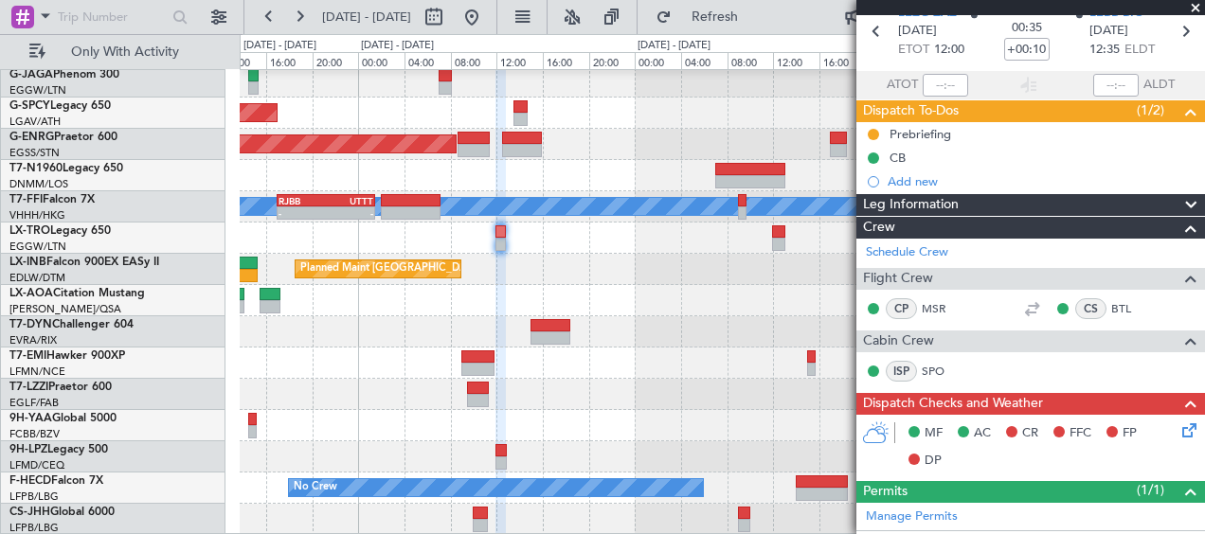
scroll to position [0, 0]
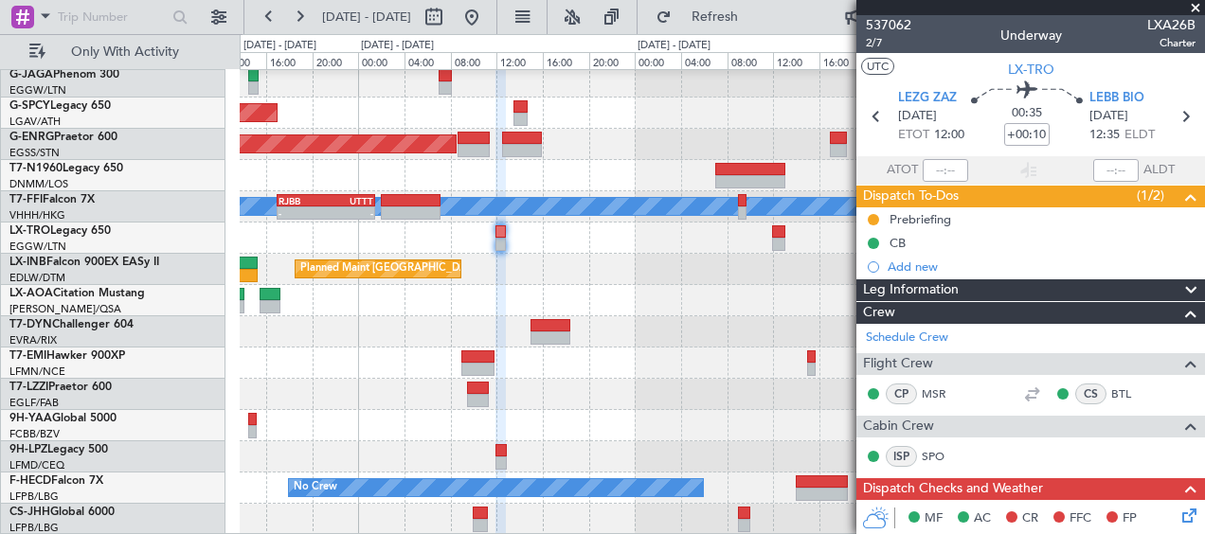
click at [1200, 4] on span at bounding box center [1195, 8] width 19 height 17
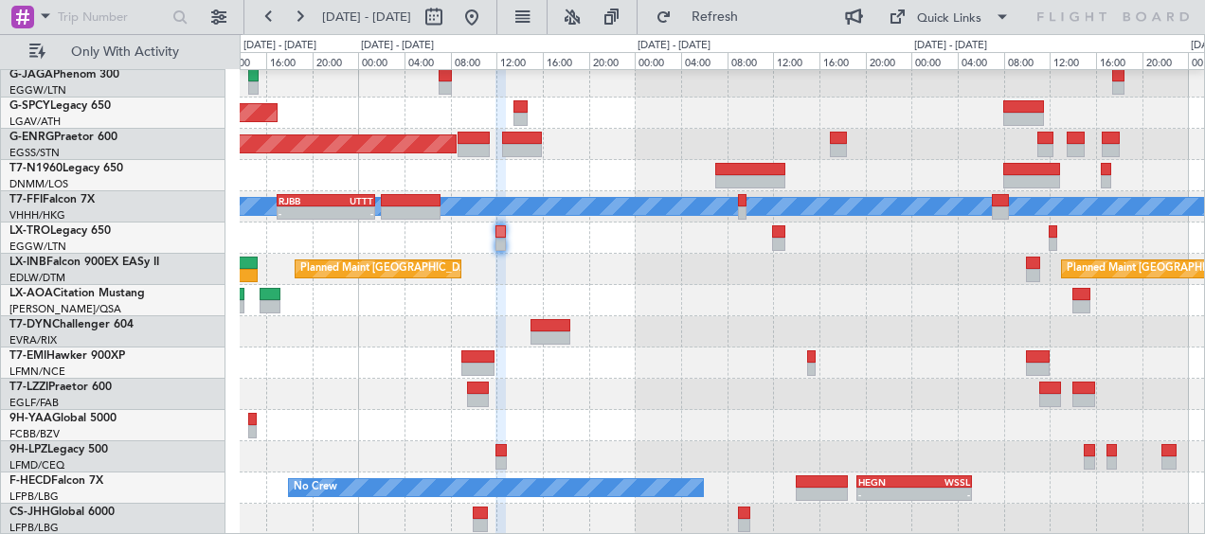
type input "0"
click at [636, 440] on div "Planned Maint [GEOGRAPHIC_DATA] Planned Maint [GEOGRAPHIC_DATA] ([GEOGRAPHIC_DA…" at bounding box center [722, 222] width 964 height 625
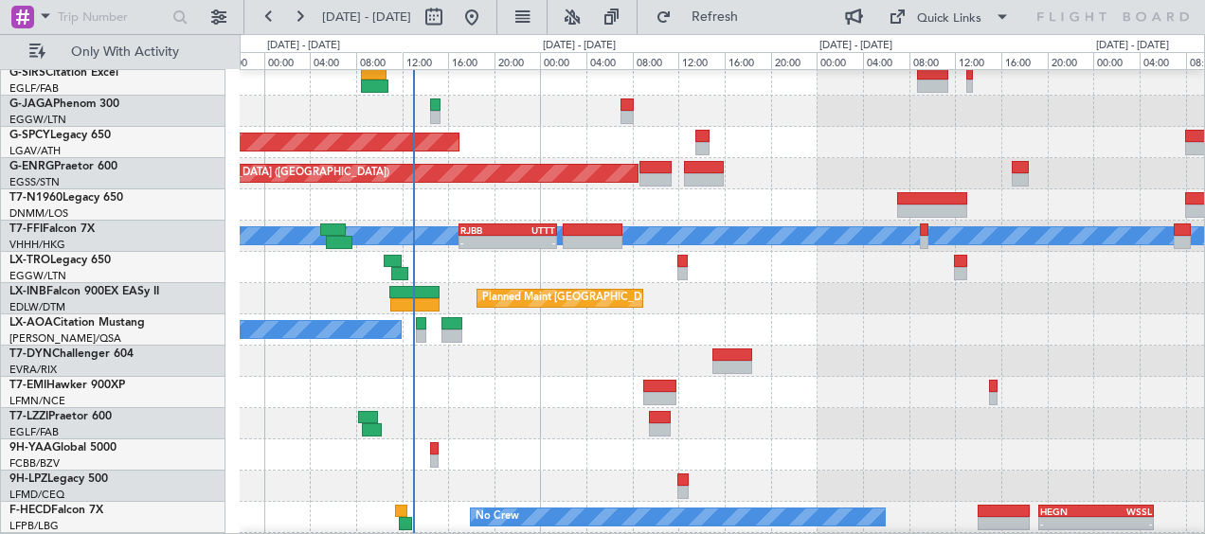
scroll to position [126, 0]
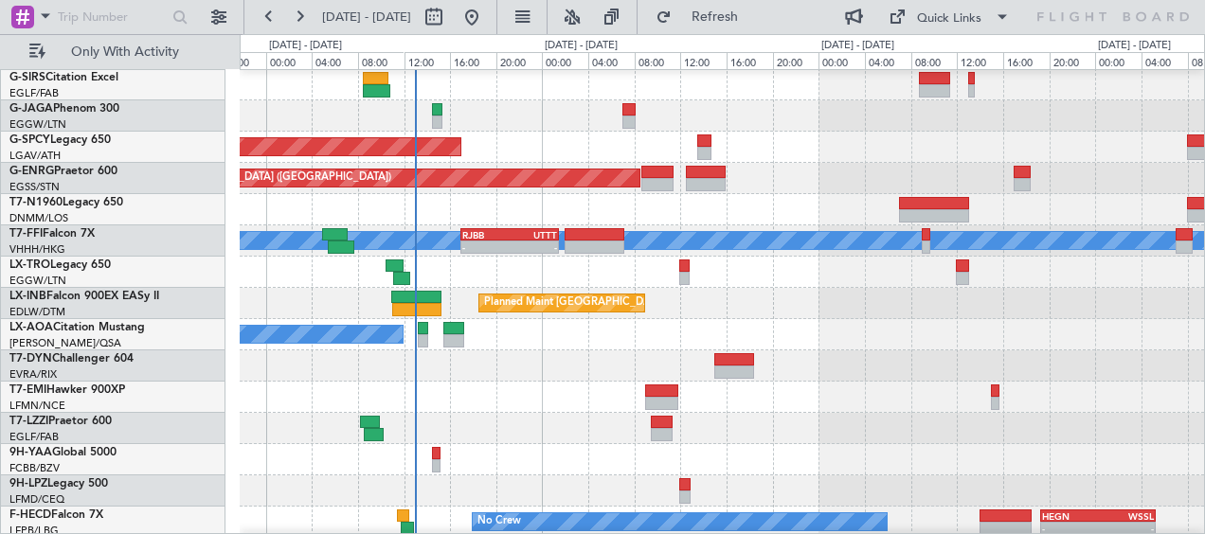
click at [738, 284] on div "A/C Unavailable" at bounding box center [722, 272] width 964 height 31
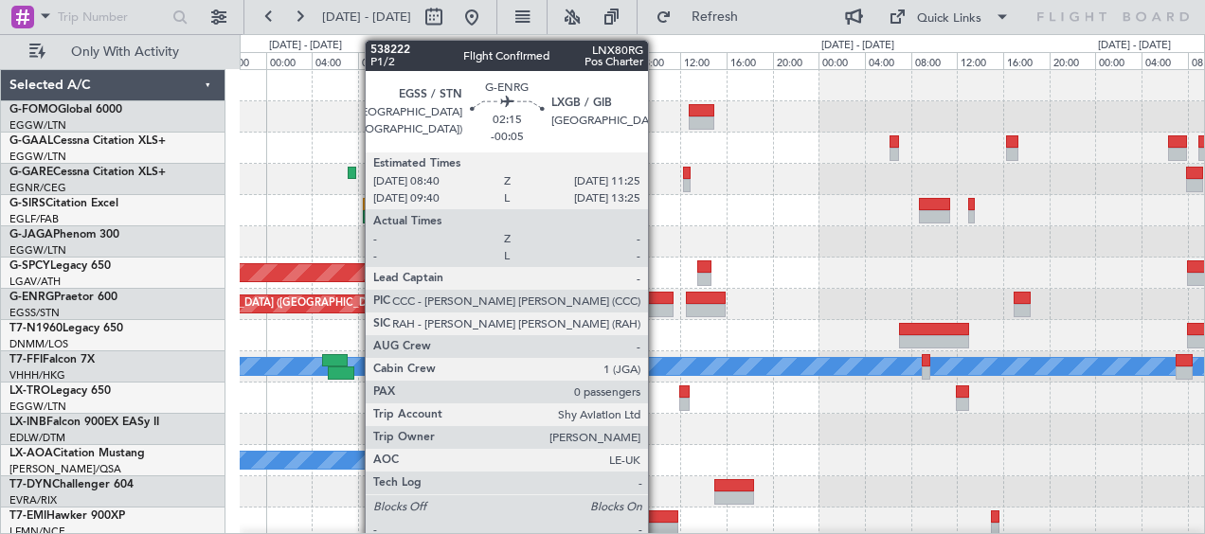
scroll to position [160, 0]
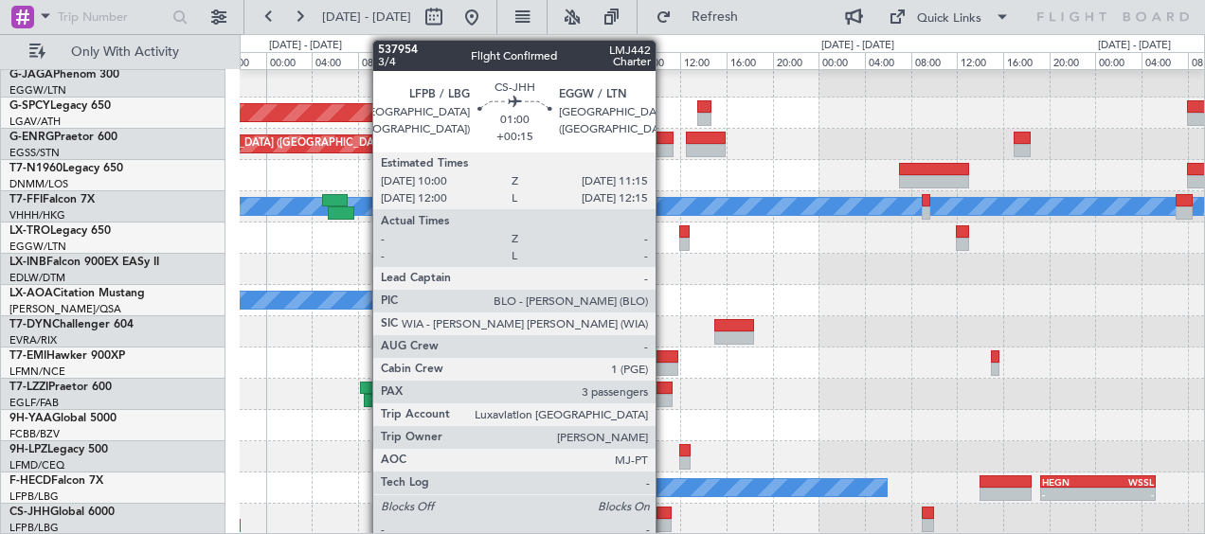
click at [664, 511] on div at bounding box center [663, 513] width 15 height 13
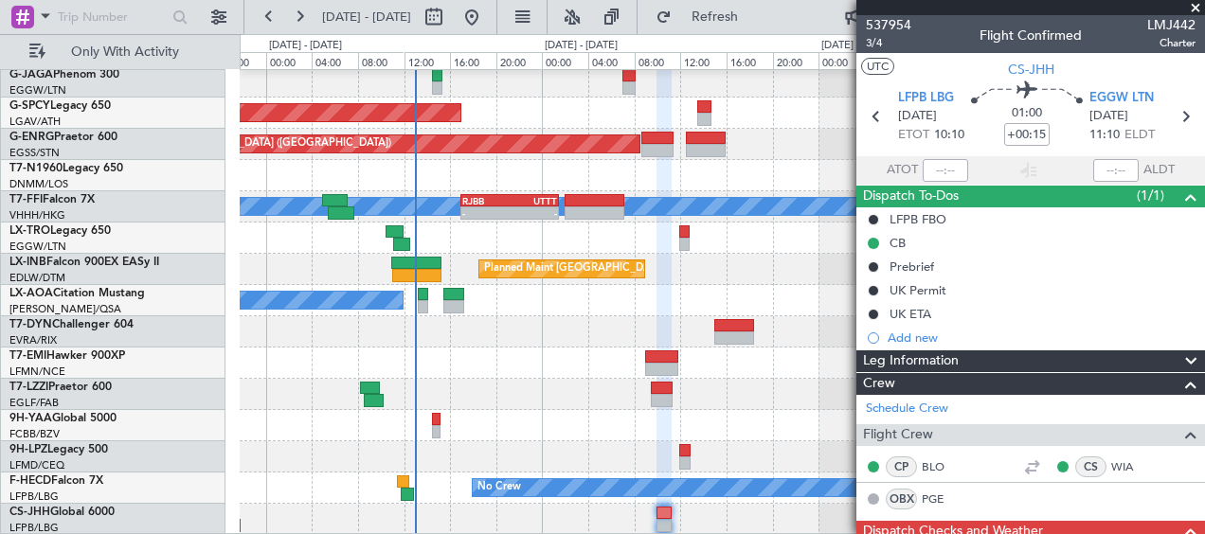
click at [1196, 8] on span at bounding box center [1195, 8] width 19 height 17
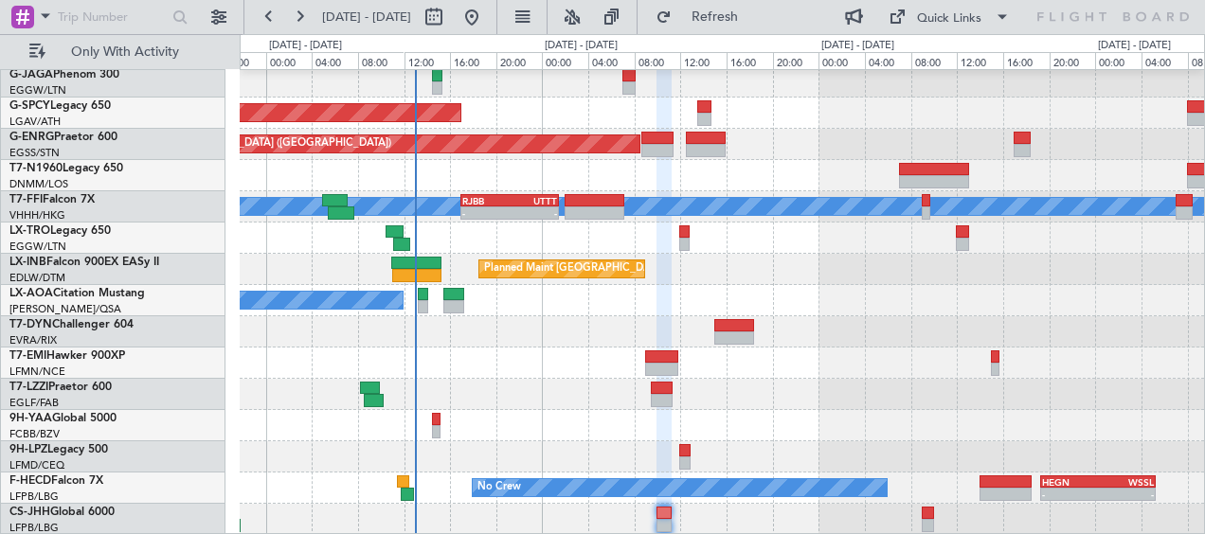
type input "0"
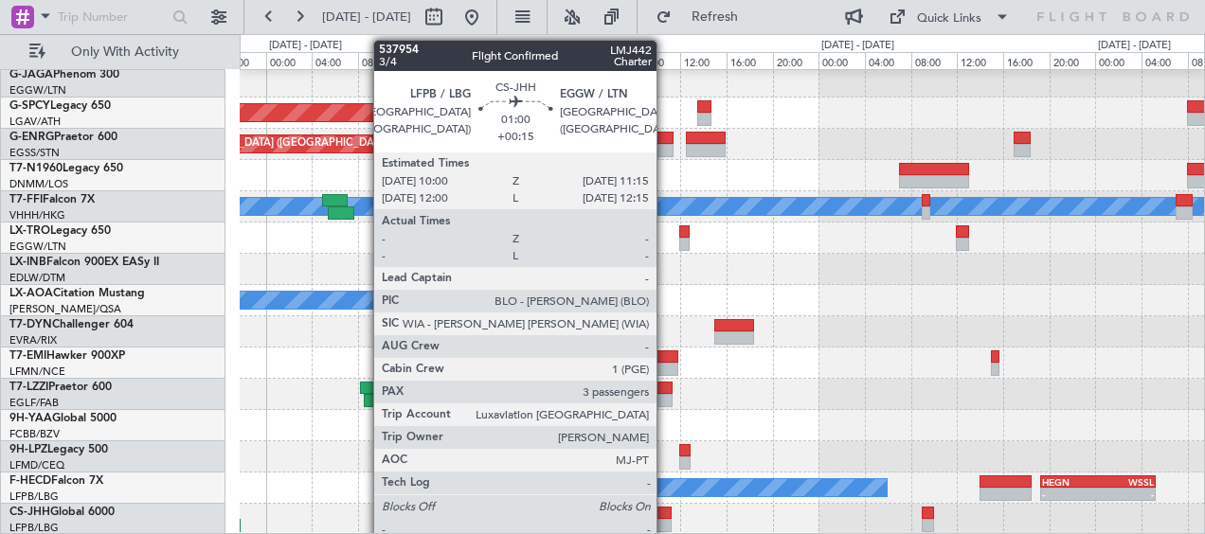
click at [665, 509] on div at bounding box center [663, 513] width 15 height 13
click at [665, 510] on div at bounding box center [663, 513] width 15 height 13
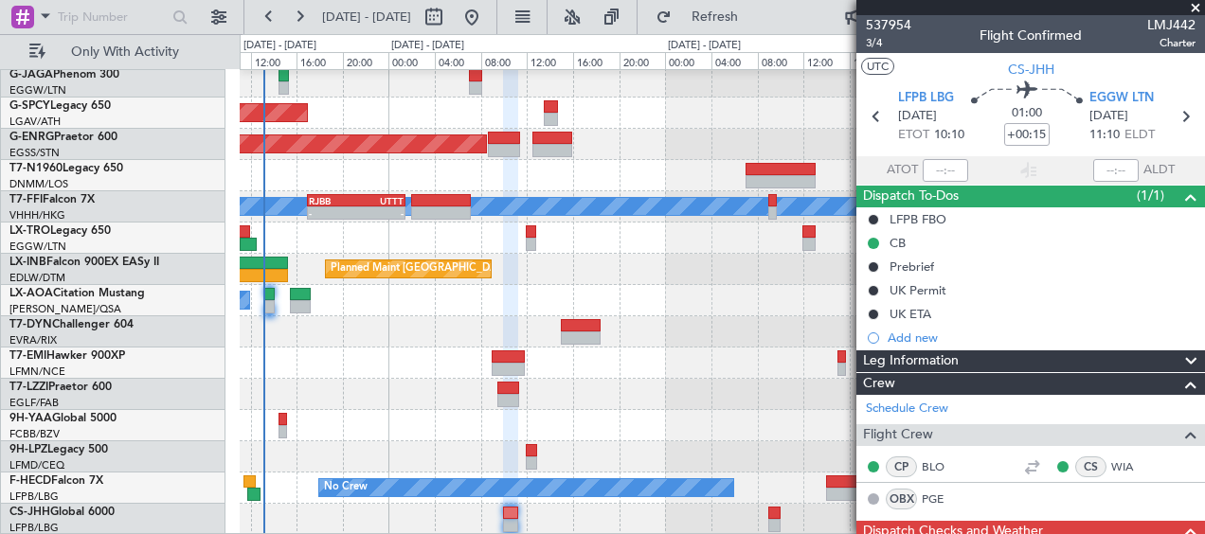
click at [434, 292] on div "No Crew Antwerp ([GEOGRAPHIC_DATA])" at bounding box center [722, 300] width 964 height 31
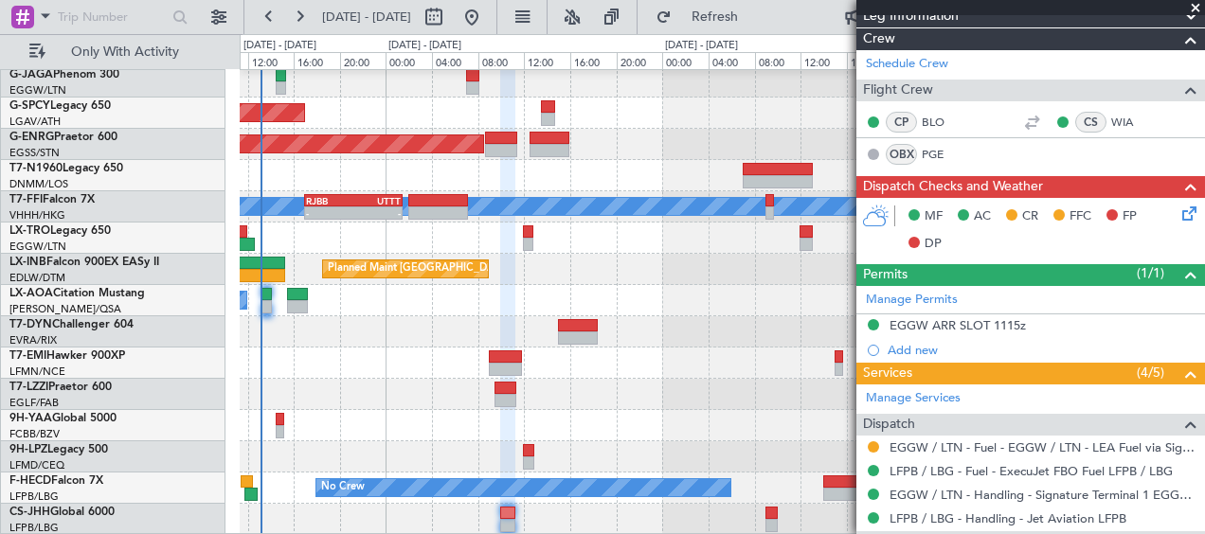
scroll to position [379, 0]
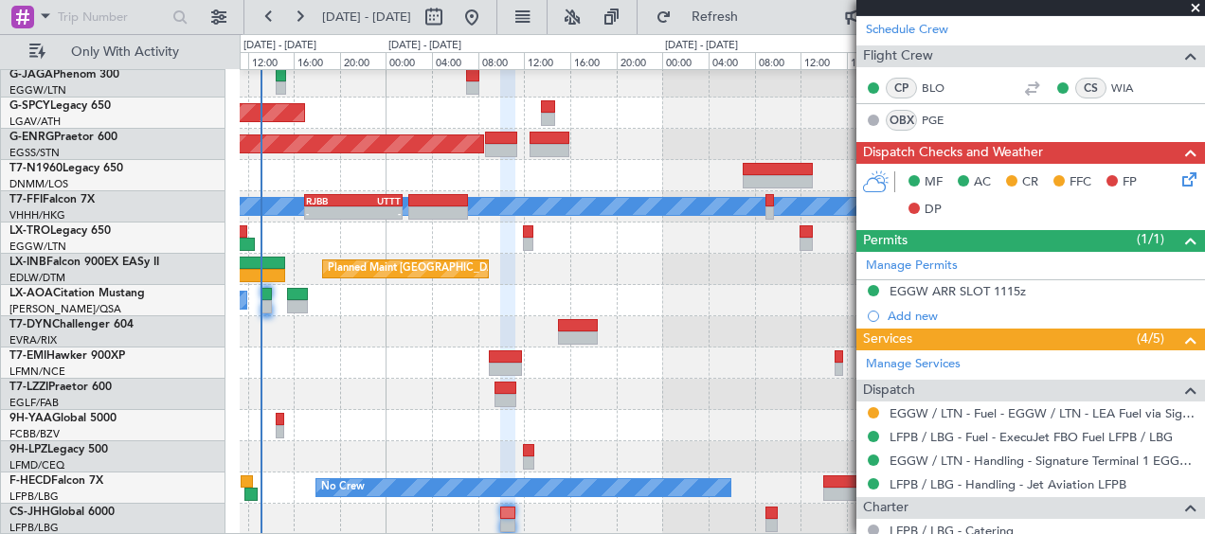
click at [1193, 7] on span at bounding box center [1195, 8] width 19 height 17
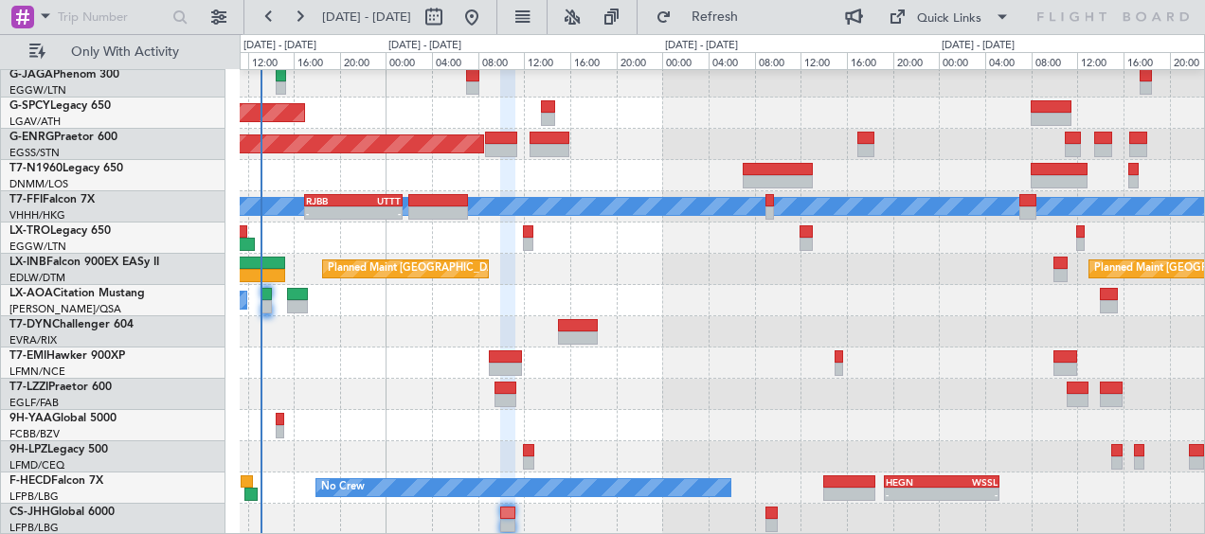
type input "0"
click at [378, 413] on div at bounding box center [722, 425] width 964 height 31
click at [729, 341] on div at bounding box center [722, 331] width 964 height 31
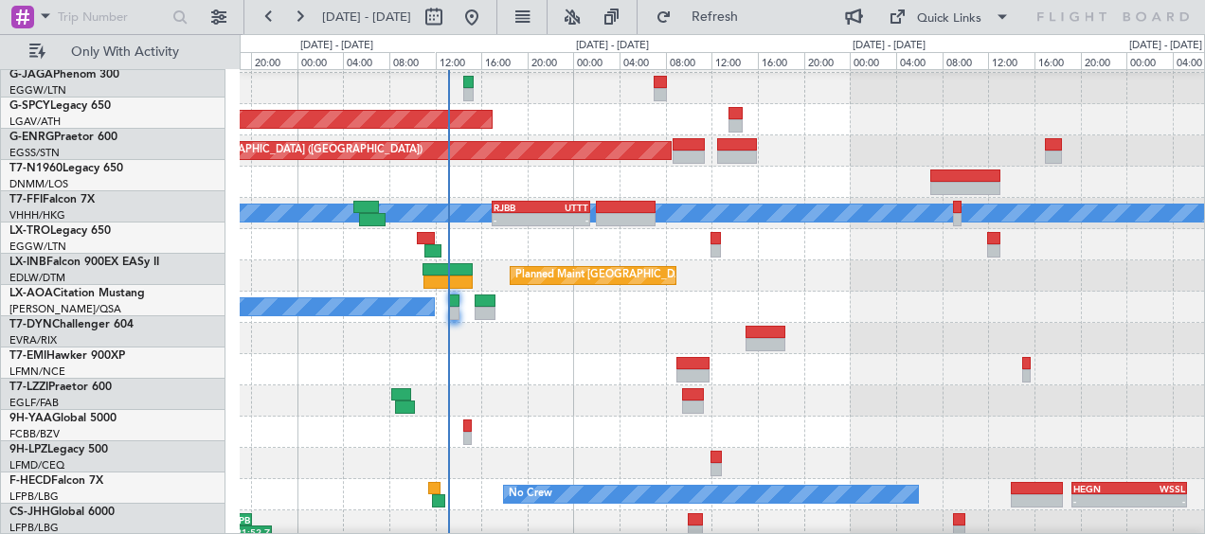
scroll to position [154, 0]
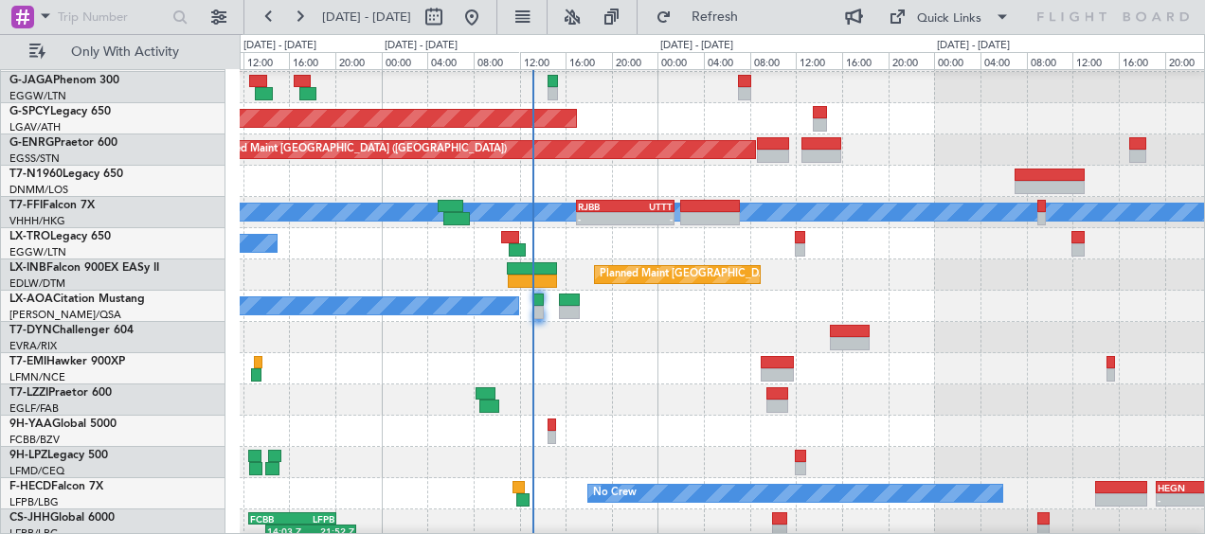
click at [572, 366] on div at bounding box center [722, 368] width 964 height 31
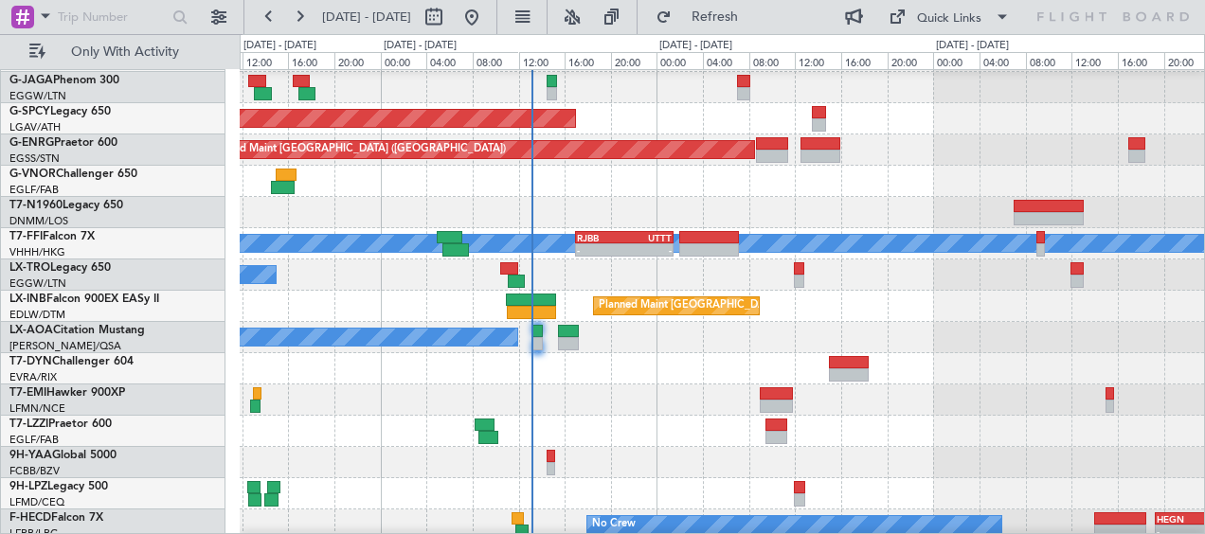
click at [697, 389] on div at bounding box center [722, 400] width 964 height 31
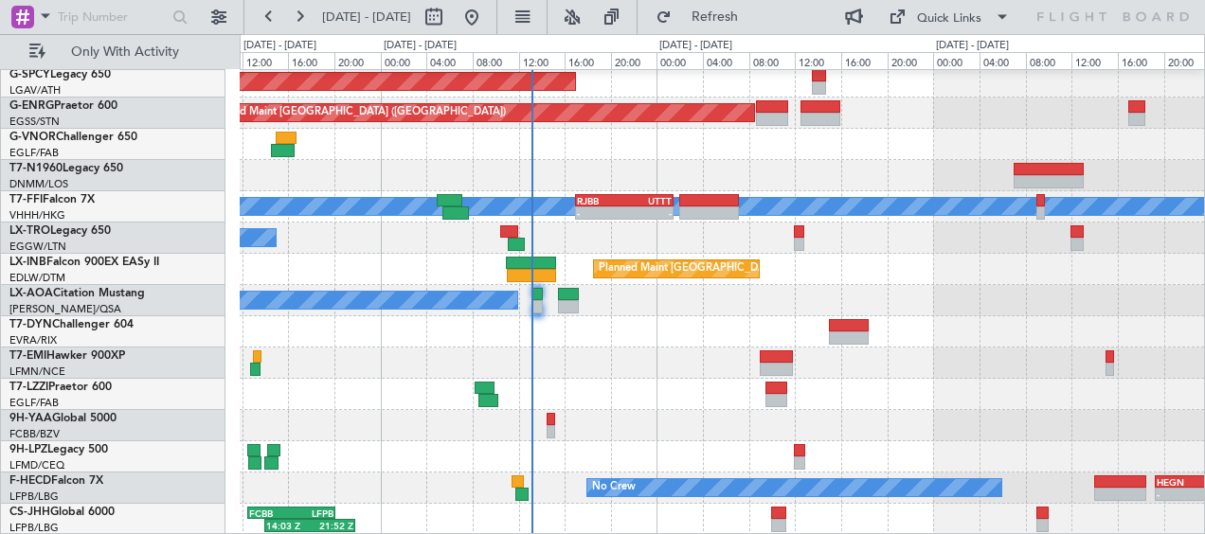
scroll to position [0, 0]
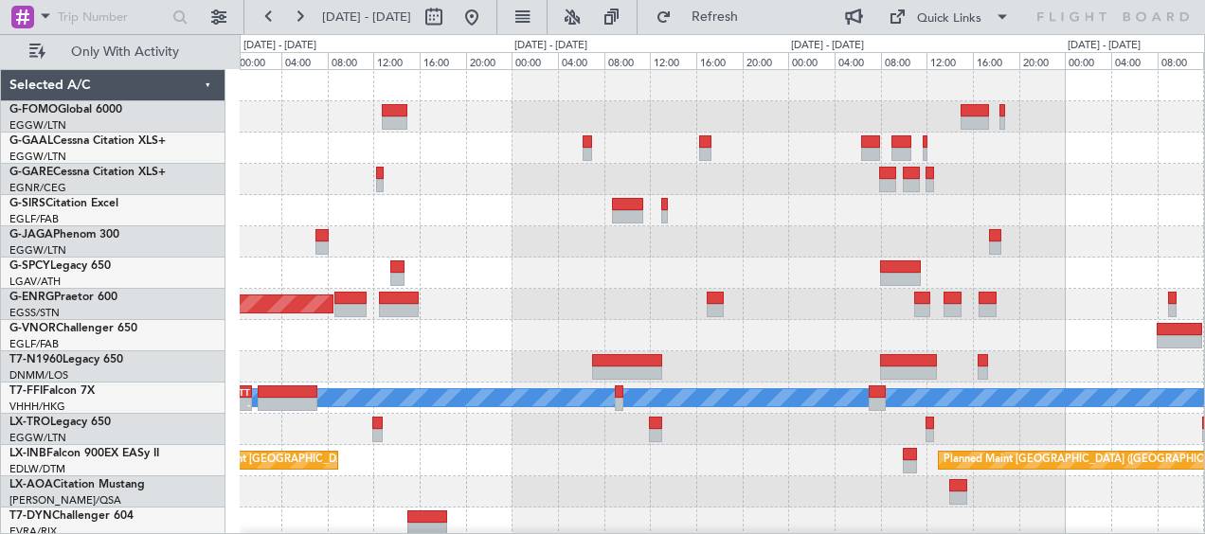
click at [520, 236] on div "Planned Maint [GEOGRAPHIC_DATA] Planned Maint [GEOGRAPHIC_DATA] ([GEOGRAPHIC_DA…" at bounding box center [722, 398] width 964 height 656
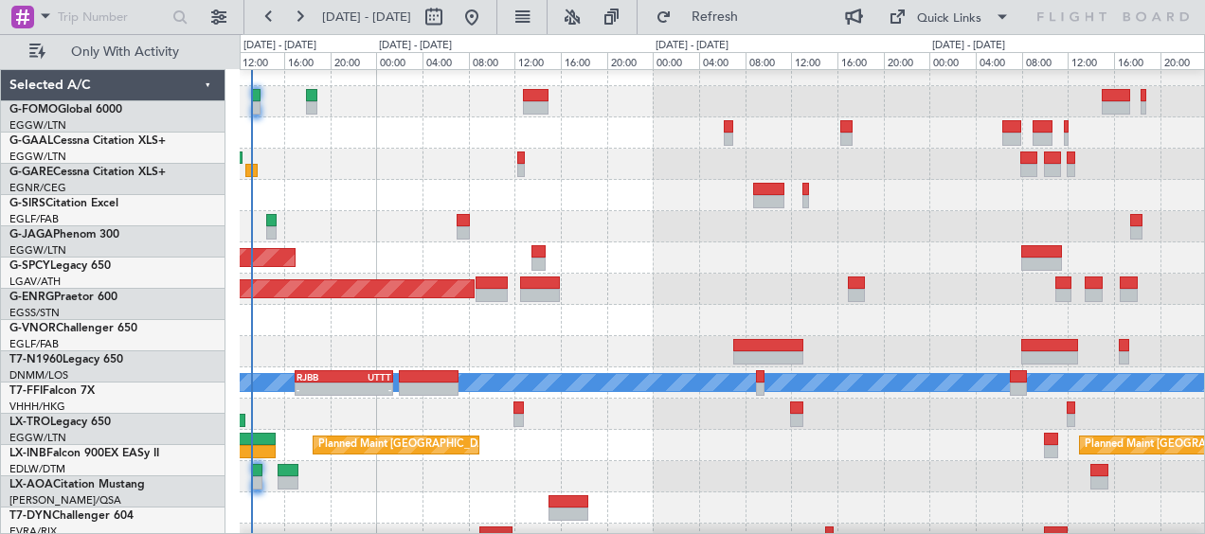
scroll to position [15, 0]
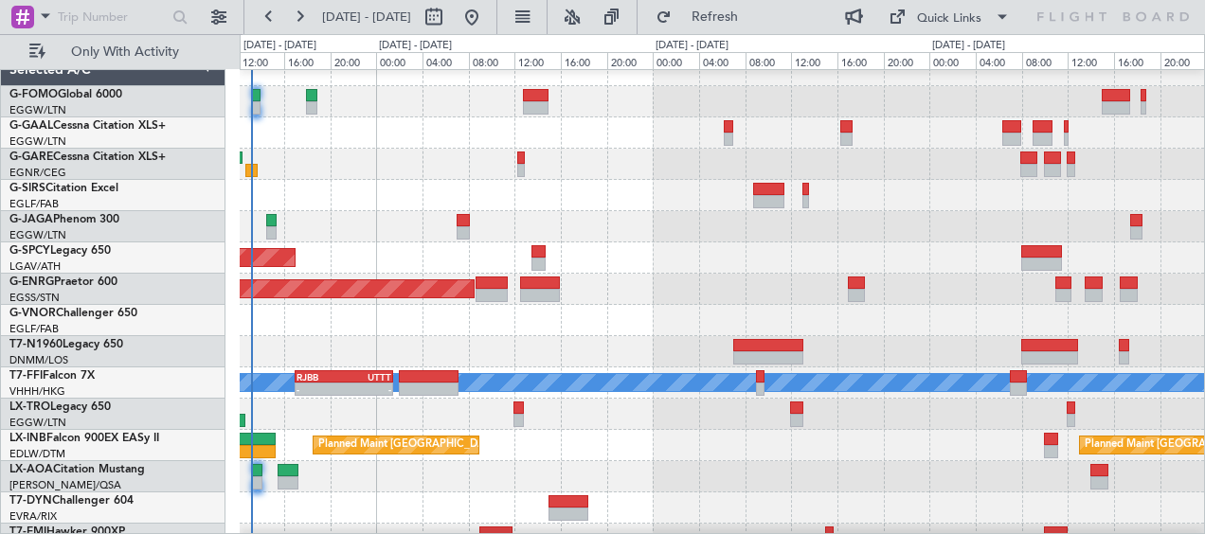
click at [656, 245] on div "Planned Maint [GEOGRAPHIC_DATA]" at bounding box center [722, 258] width 964 height 31
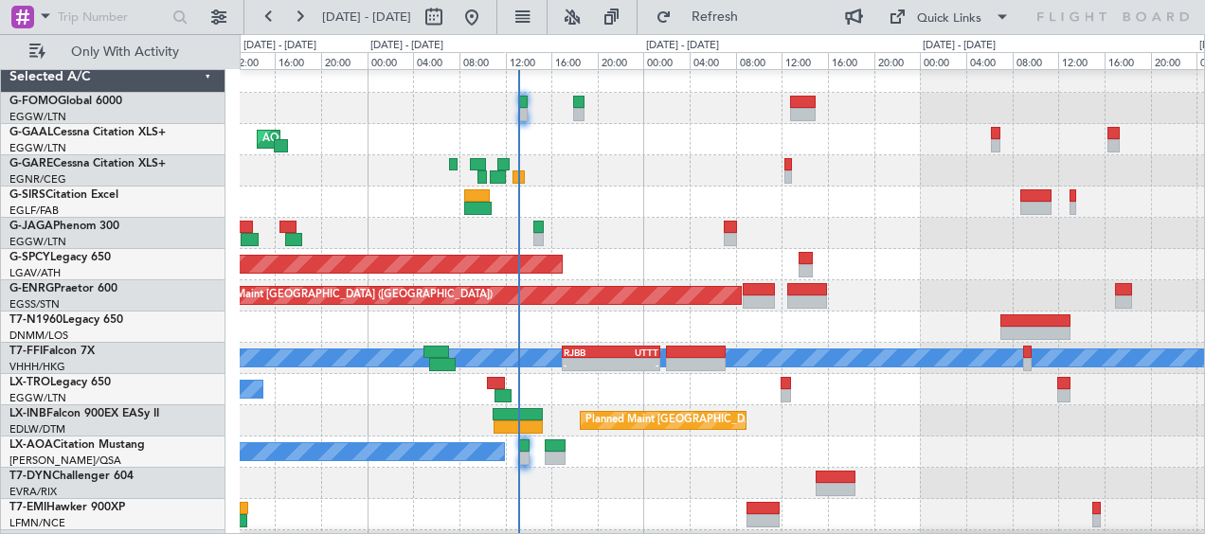
scroll to position [9, 0]
click at [674, 193] on div at bounding box center [722, 202] width 964 height 31
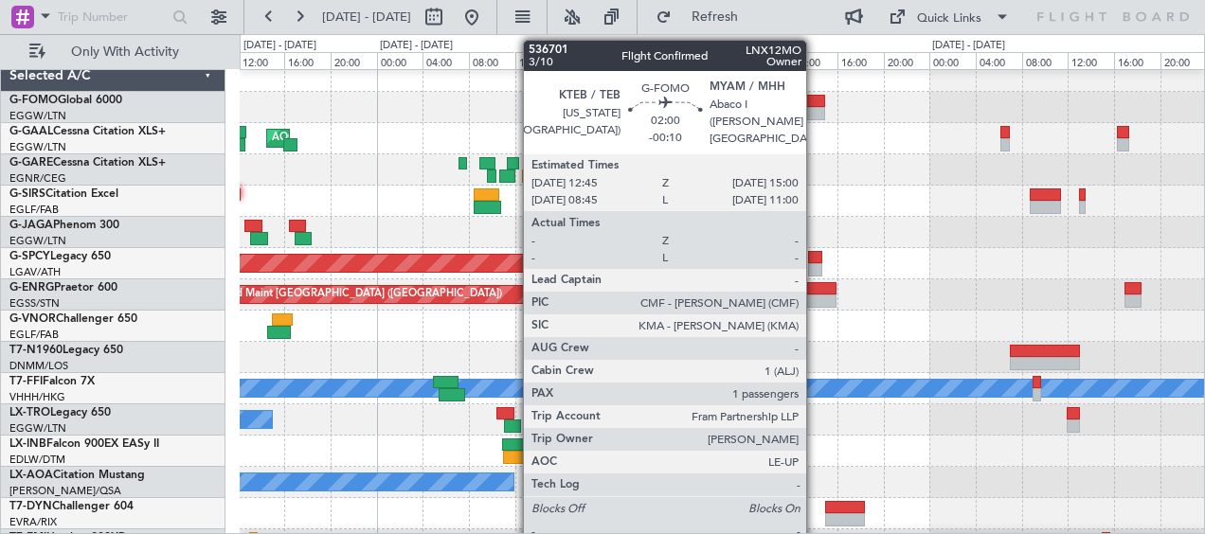
click at [814, 99] on div at bounding box center [813, 101] width 27 height 13
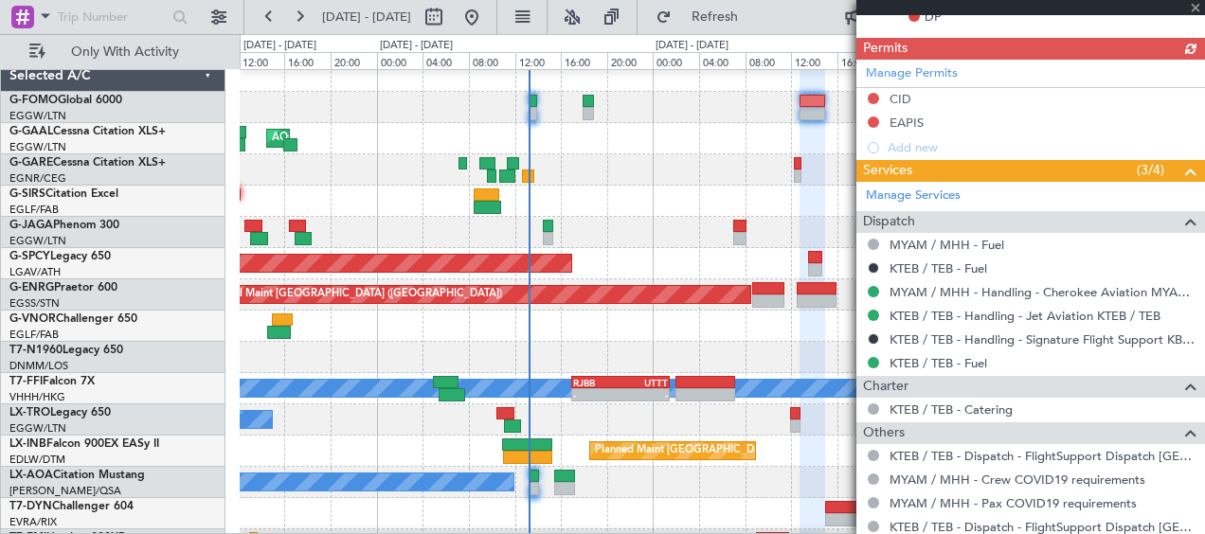
scroll to position [663, 0]
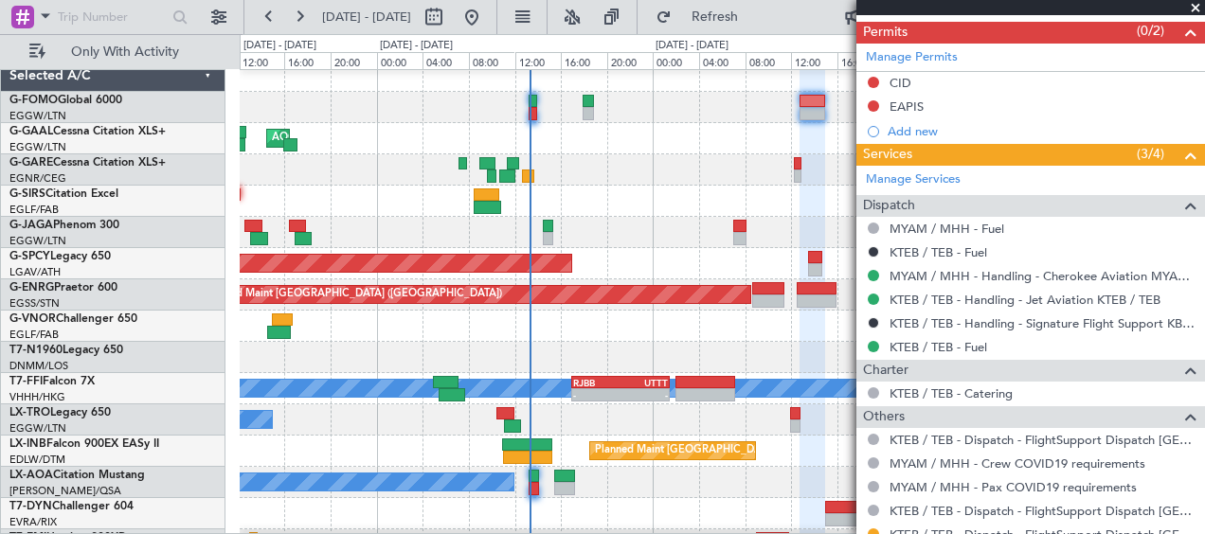
click at [1192, 9] on span at bounding box center [1195, 8] width 19 height 17
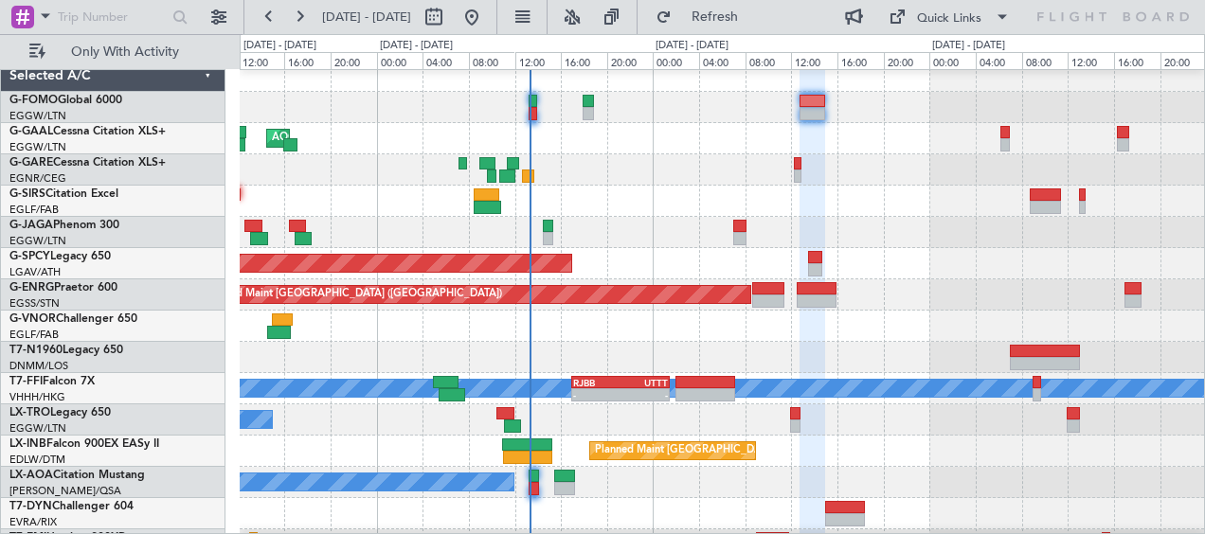
type input "0"
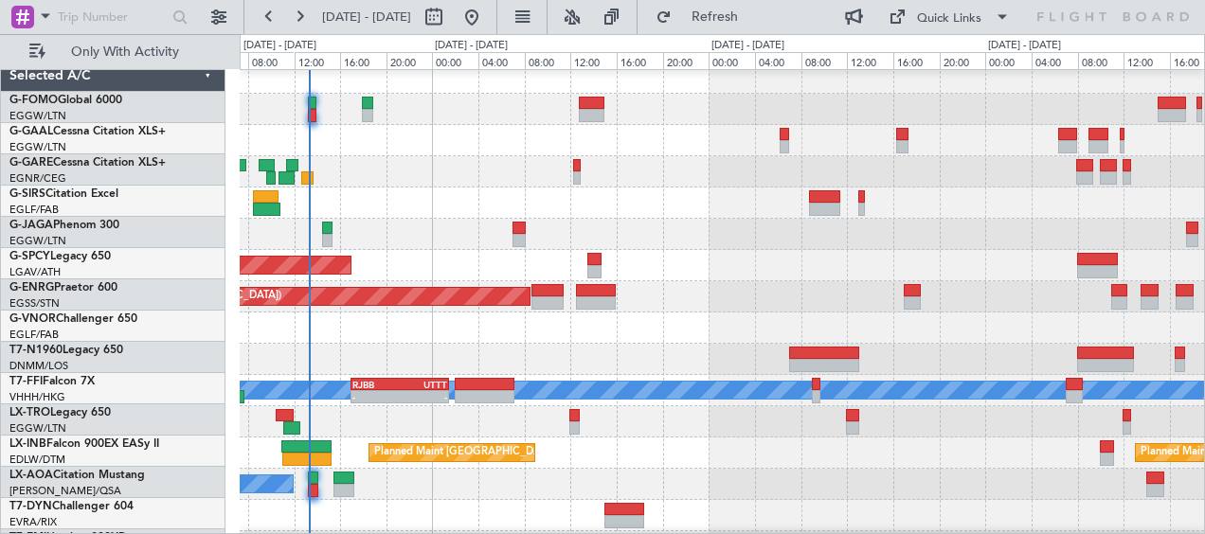
scroll to position [8, 0]
click at [429, 139] on div "AOG Maint Dusseldorf" at bounding box center [722, 140] width 964 height 31
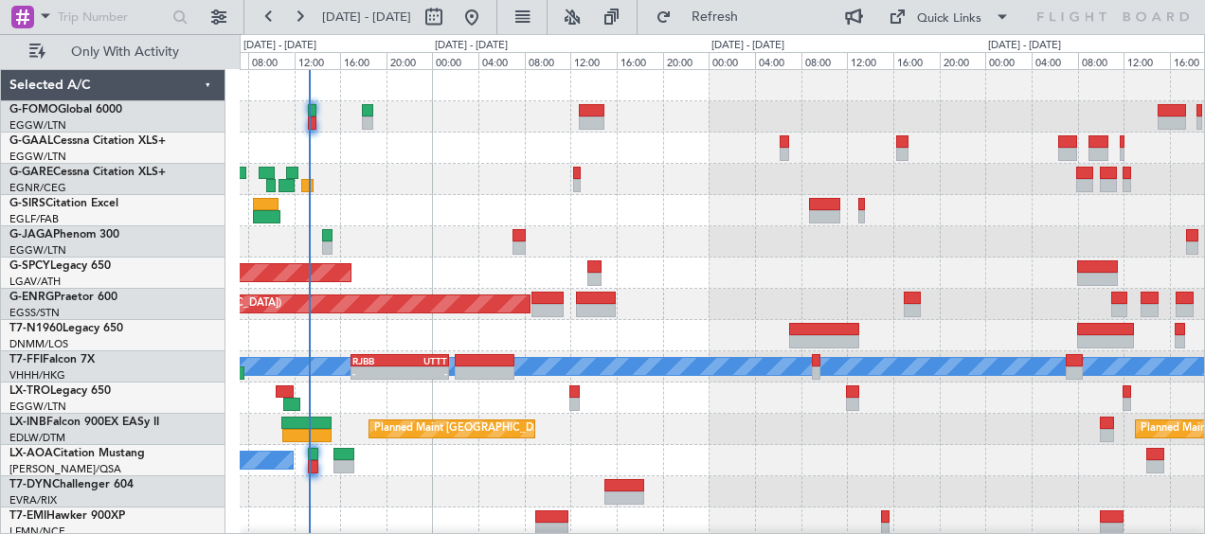
scroll to position [160, 0]
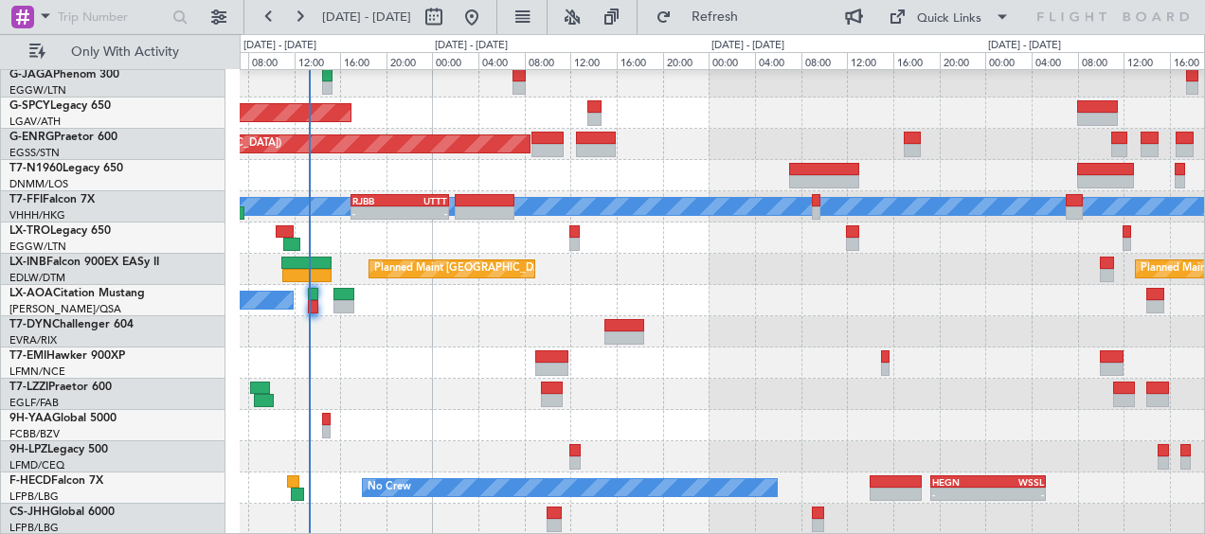
click at [359, 351] on div at bounding box center [722, 363] width 964 height 31
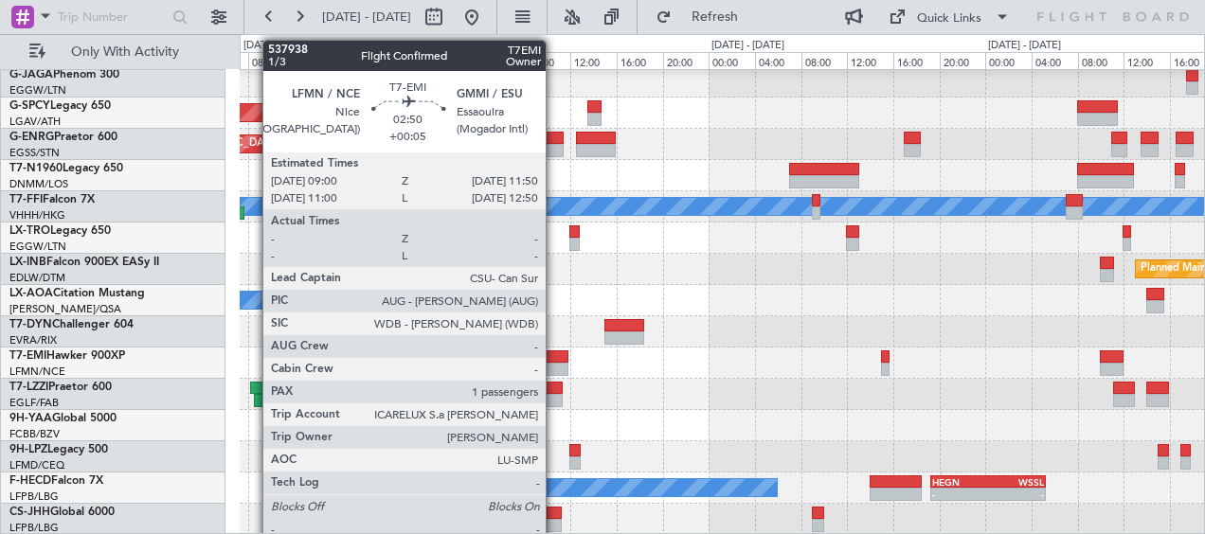
click at [554, 360] on div at bounding box center [551, 357] width 33 height 13
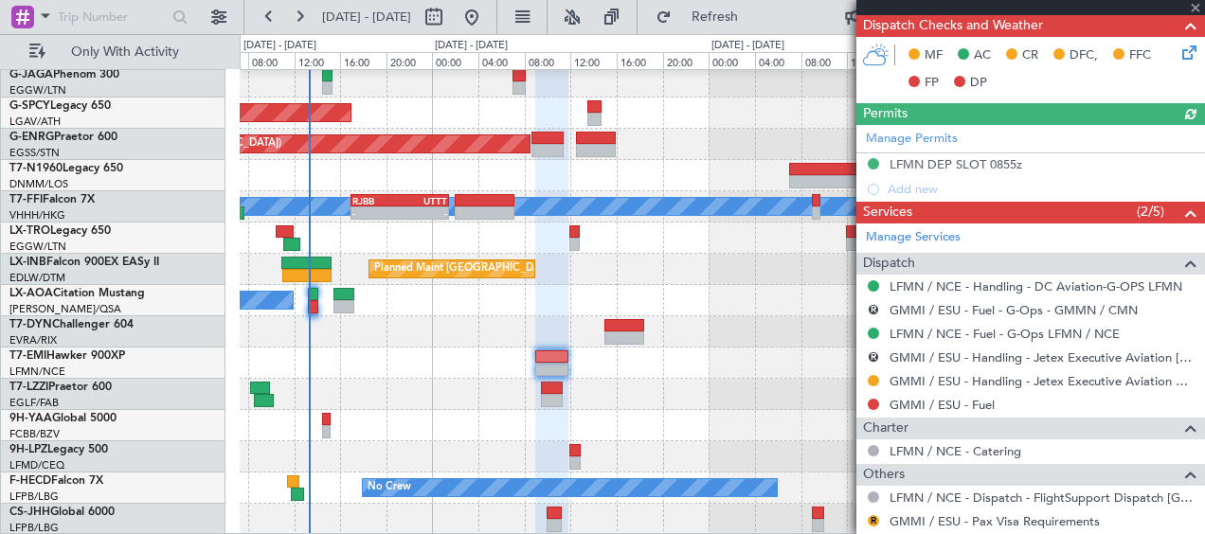
scroll to position [474, 0]
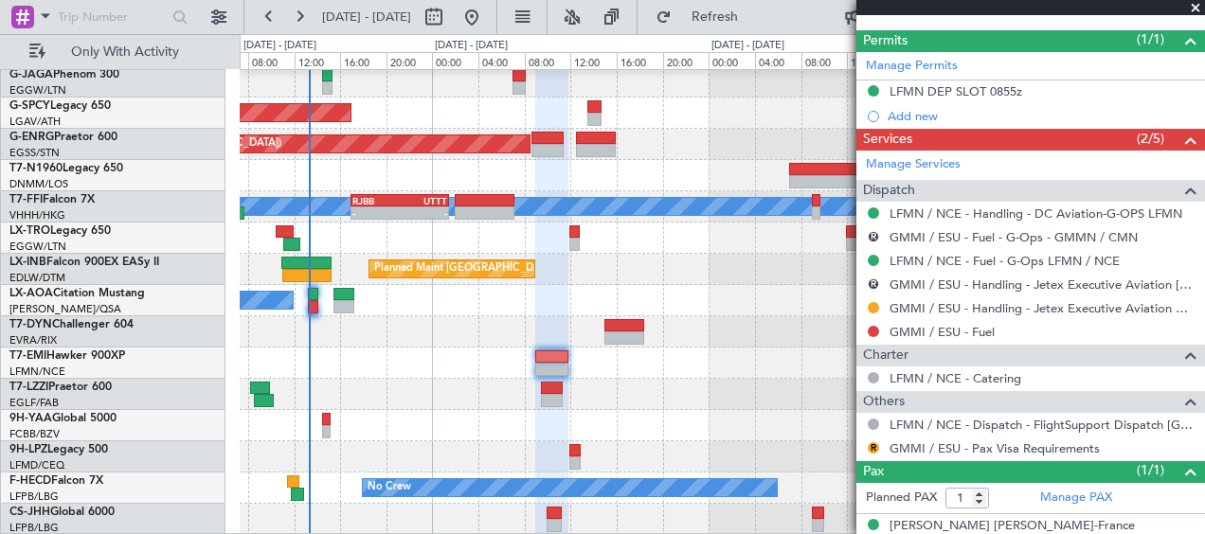
click at [1195, 3] on span at bounding box center [1195, 8] width 19 height 17
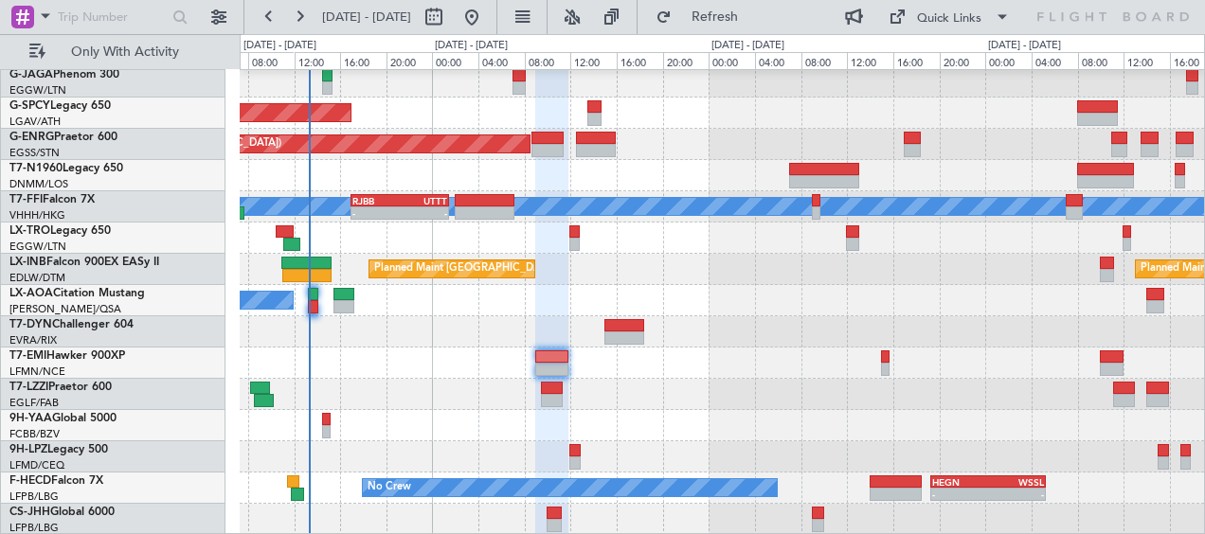
type input "0"
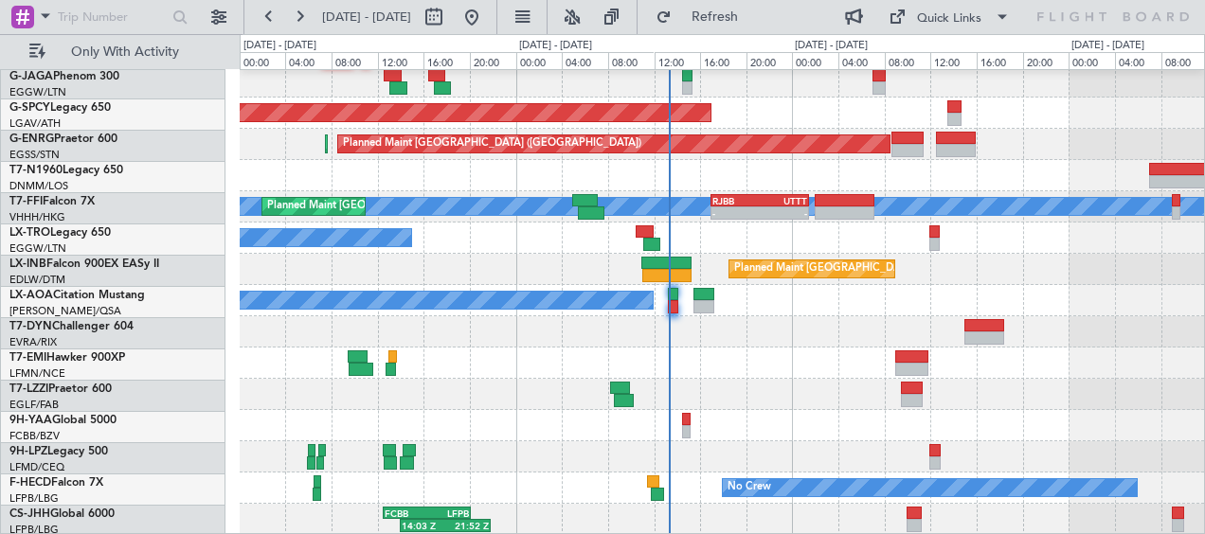
scroll to position [160, 0]
click at [744, 386] on div at bounding box center [722, 394] width 964 height 31
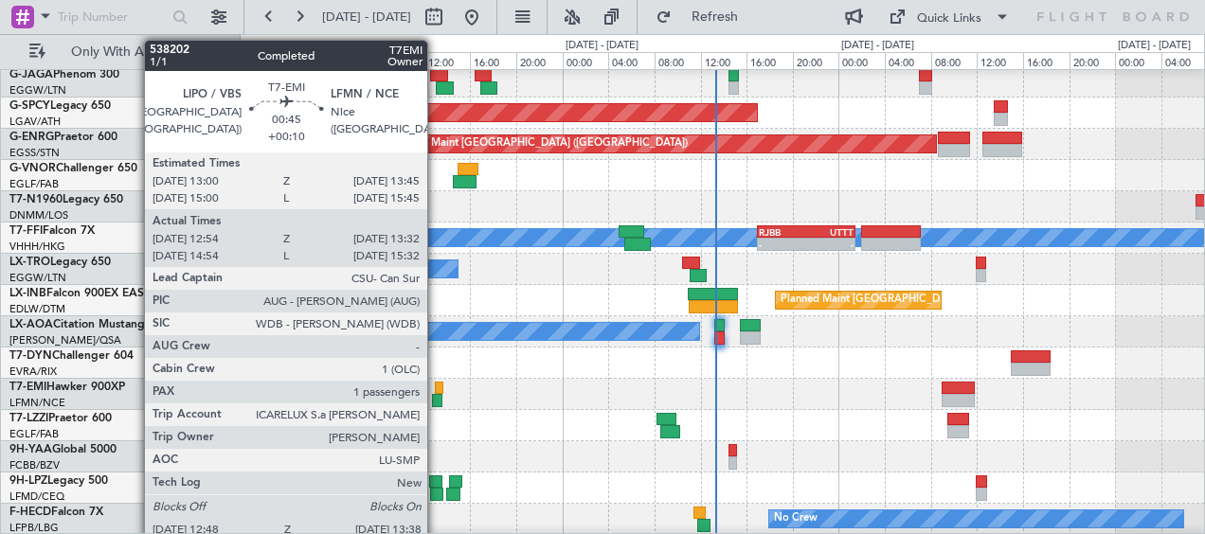
click at [436, 398] on div at bounding box center [437, 400] width 10 height 13
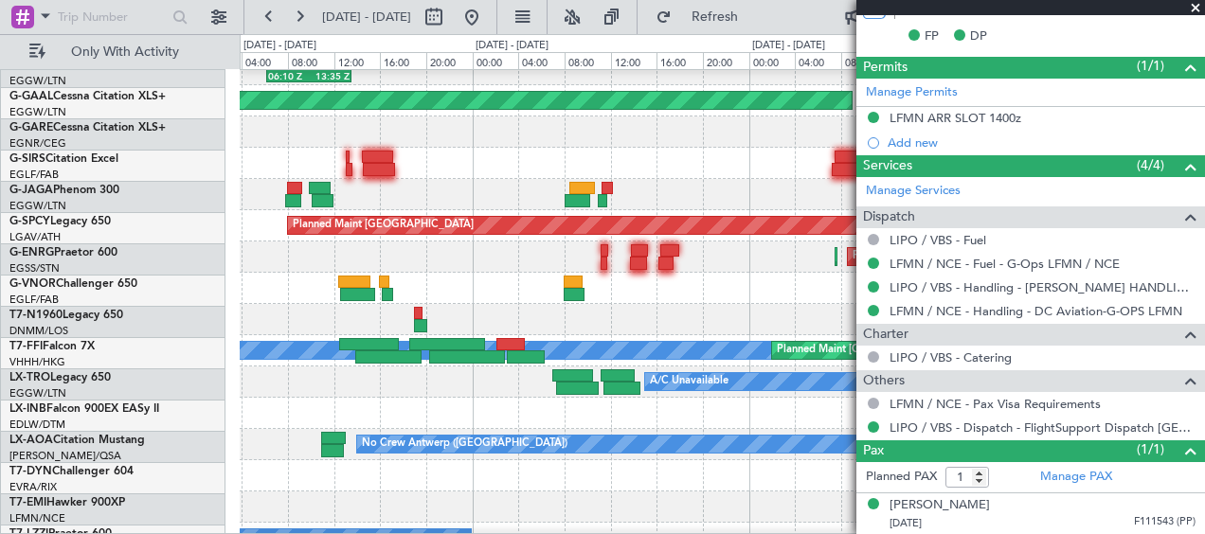
scroll to position [48, 0]
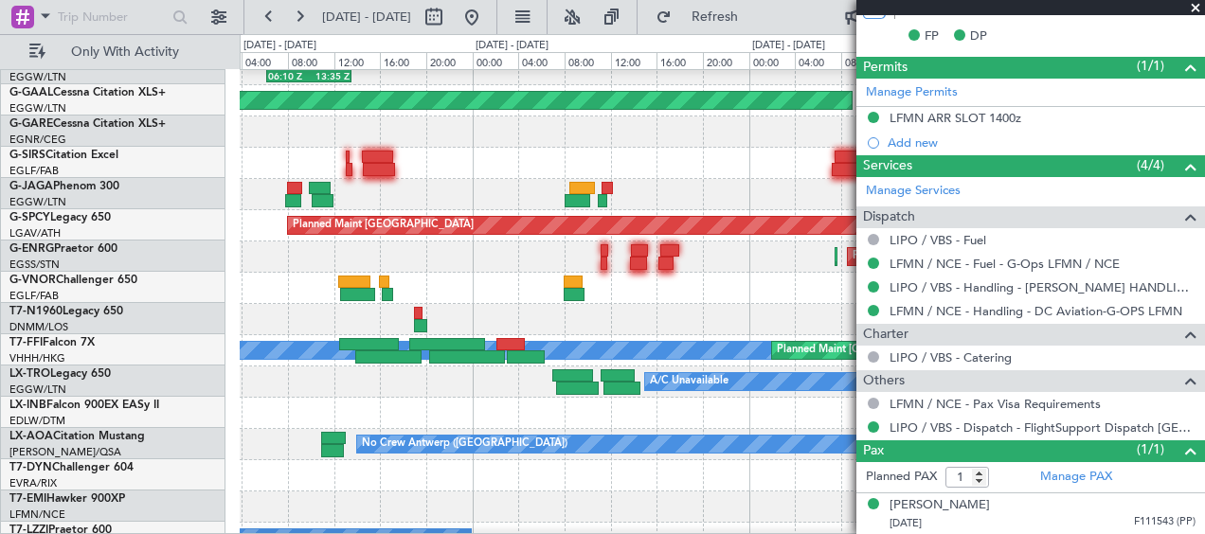
click at [841, 304] on div at bounding box center [722, 319] width 964 height 31
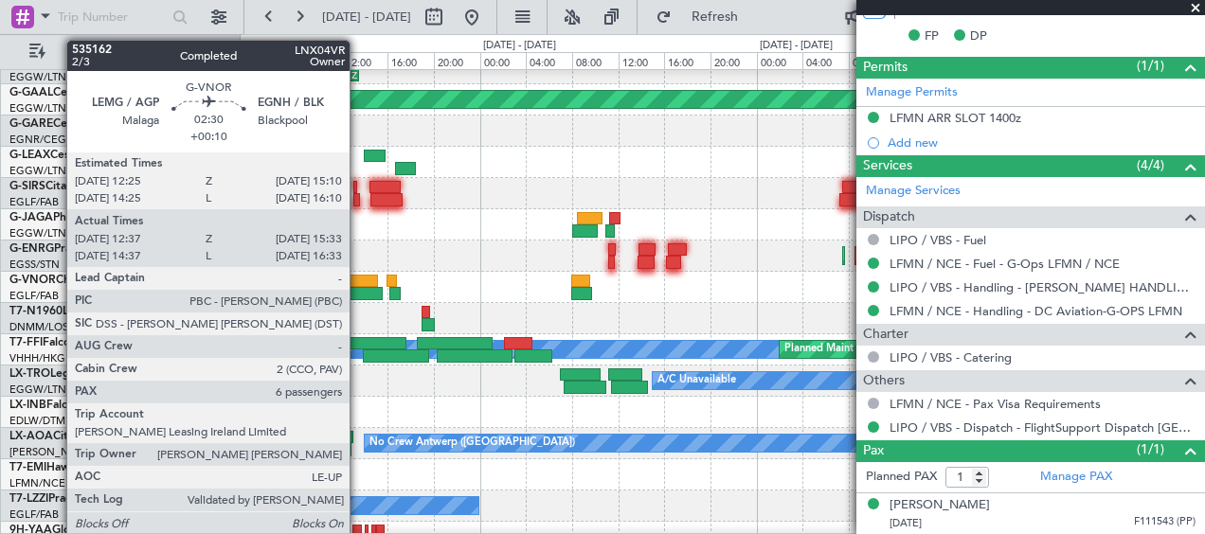
click at [358, 297] on div at bounding box center [365, 293] width 35 height 13
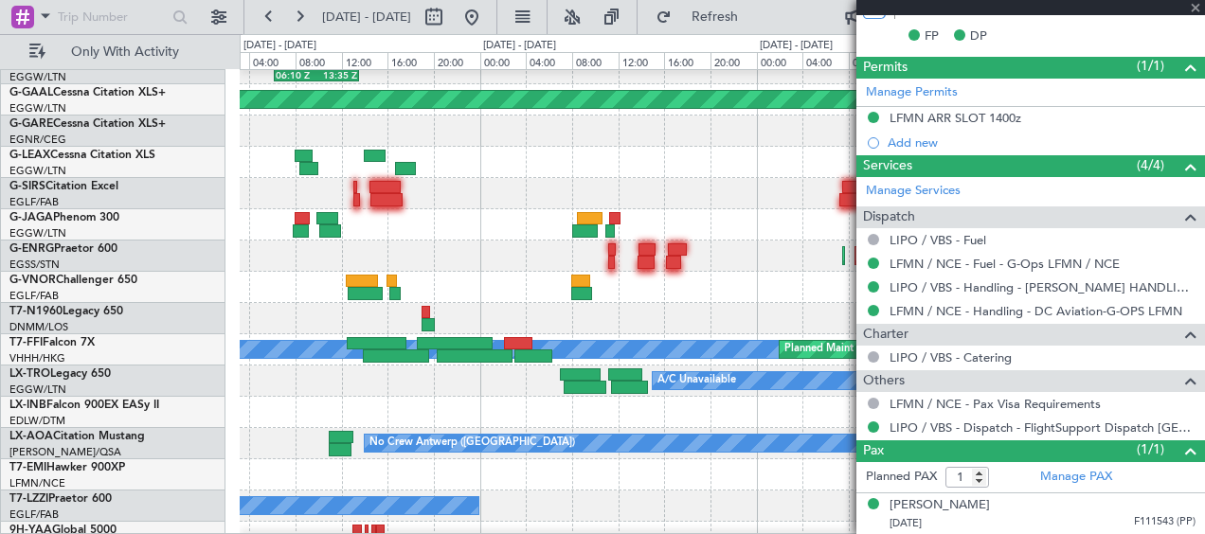
type input "12:47"
type input "15:28"
type input "6"
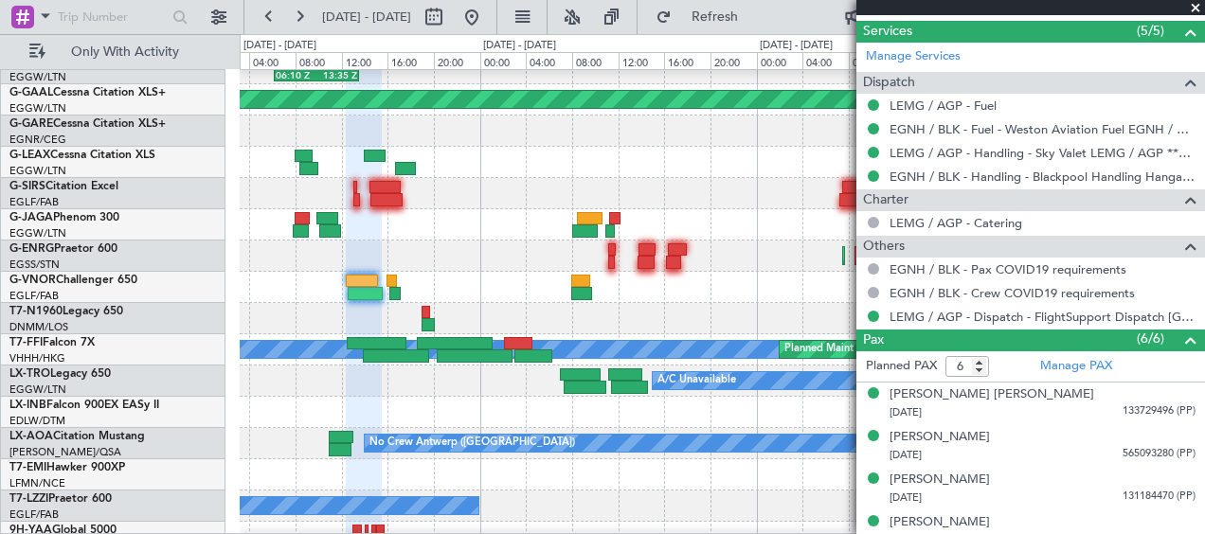
scroll to position [474, 0]
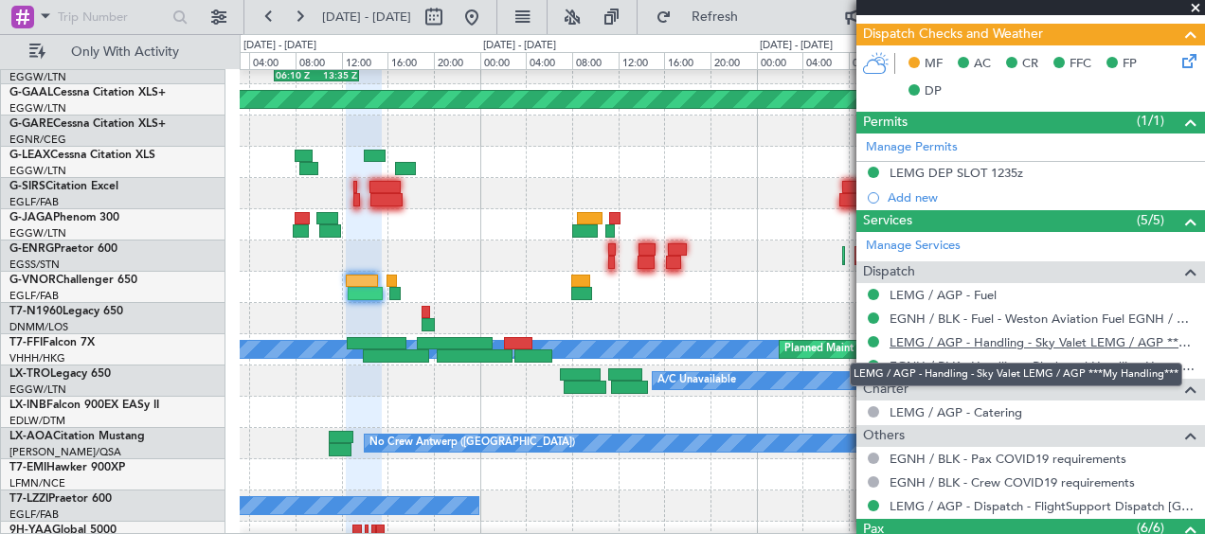
click at [984, 345] on link "LEMG / AGP - Handling - Sky Valet LEMG / AGP ***My Handling***" at bounding box center [1043, 342] width 306 height 16
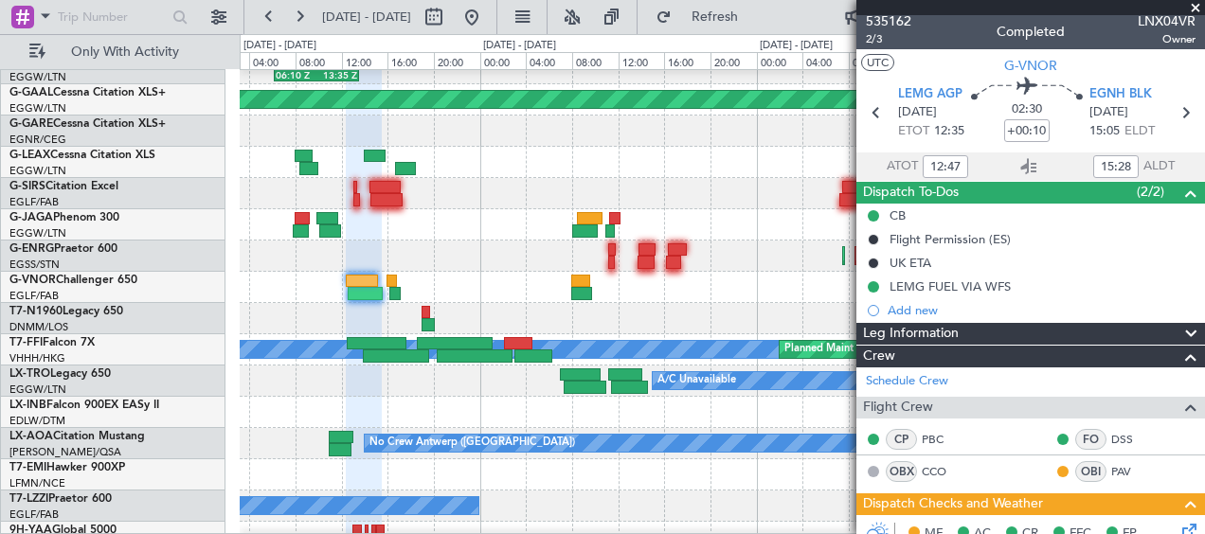
scroll to position [0, 0]
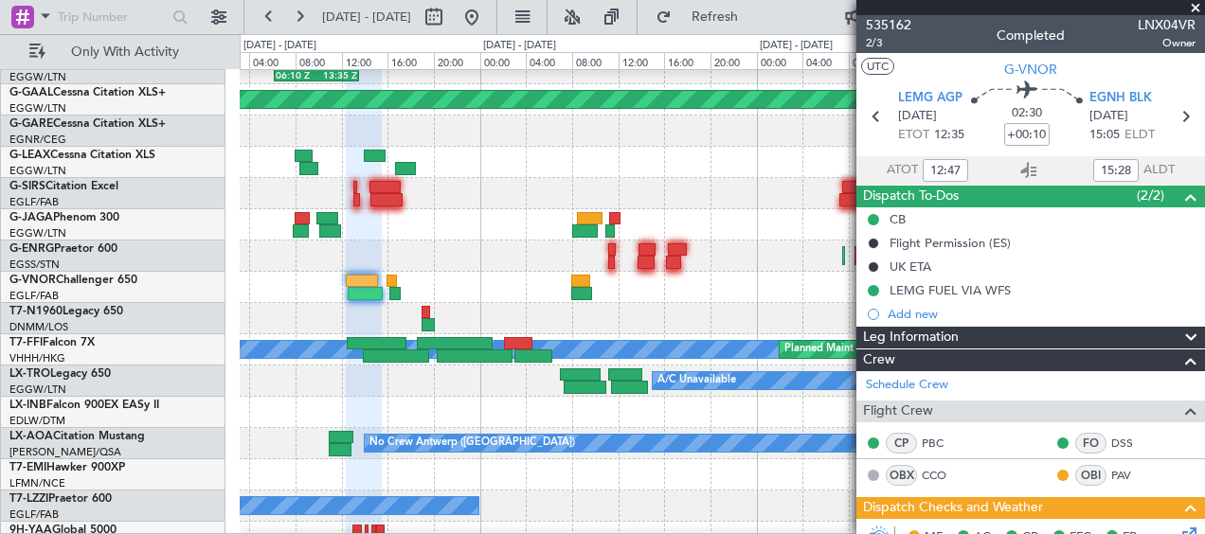
type input "14:47"
type input "16:28"
type input "12:47"
type input "15:28"
type input "14:47"
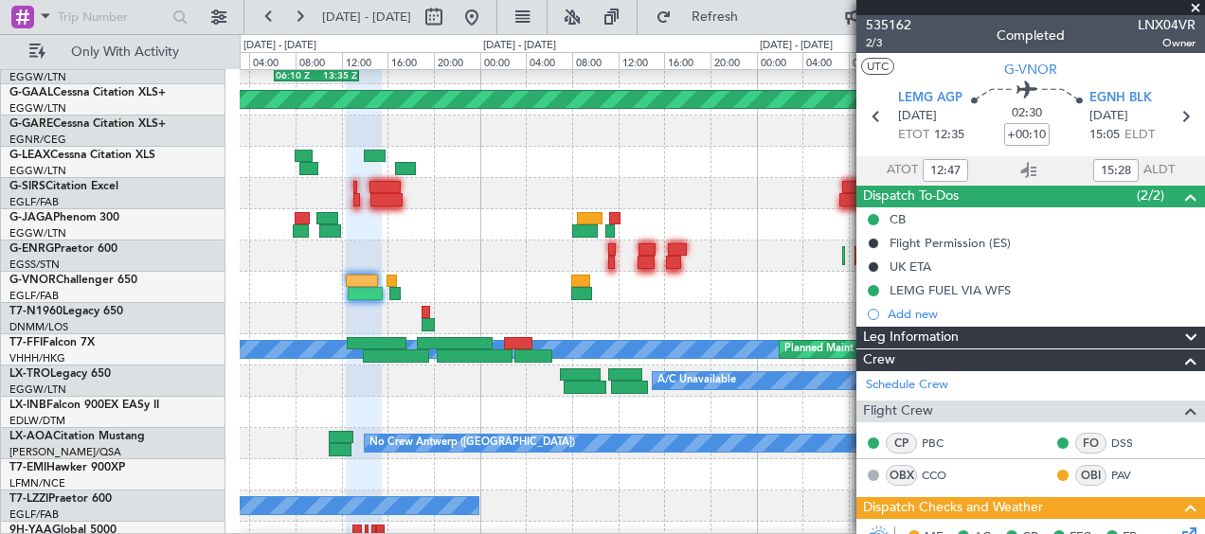
type input "16:28"
type input "12:47"
type input "15:28"
type input "14:47"
type input "16:28"
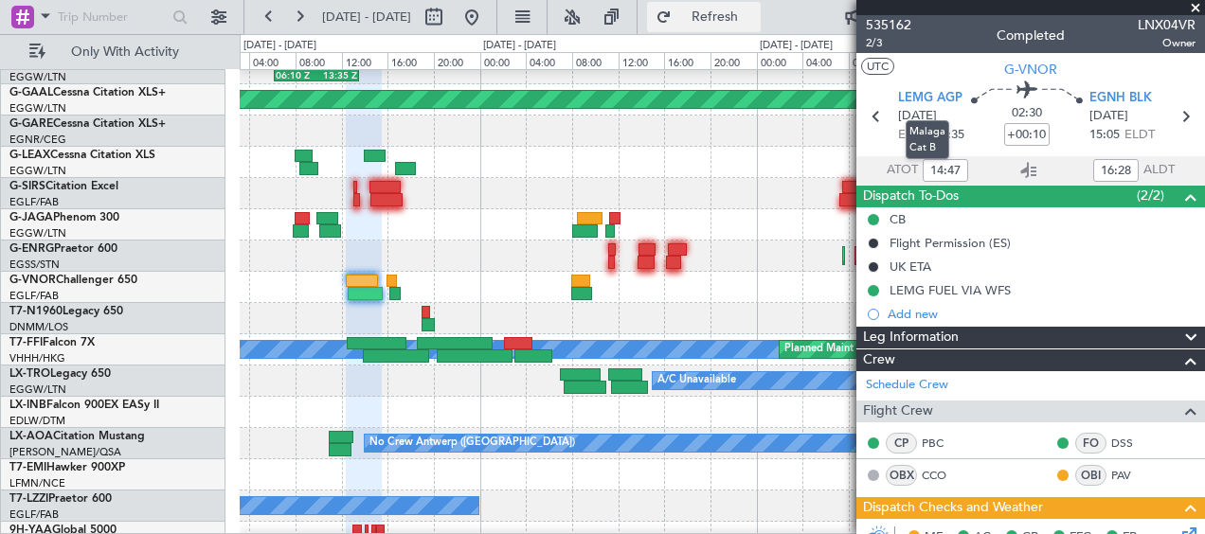
type input "12:47"
type input "15:28"
type input "14:47"
type input "16:28"
type input "12:47"
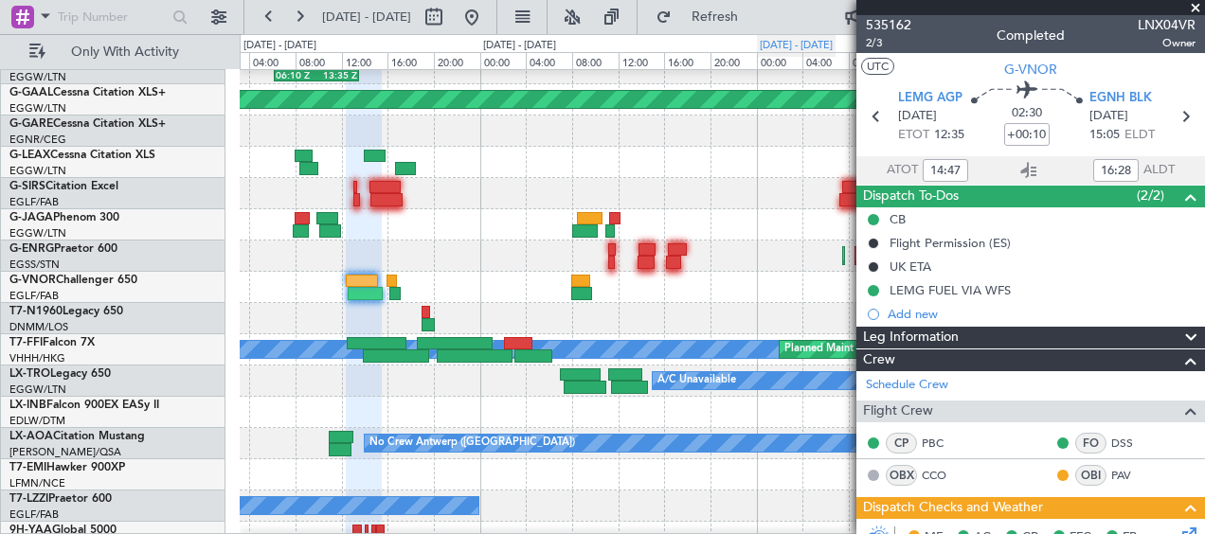
type input "15:28"
click at [870, 116] on icon at bounding box center [876, 116] width 25 height 25
type input "+00:20"
type input "09:17"
type input "11:28"
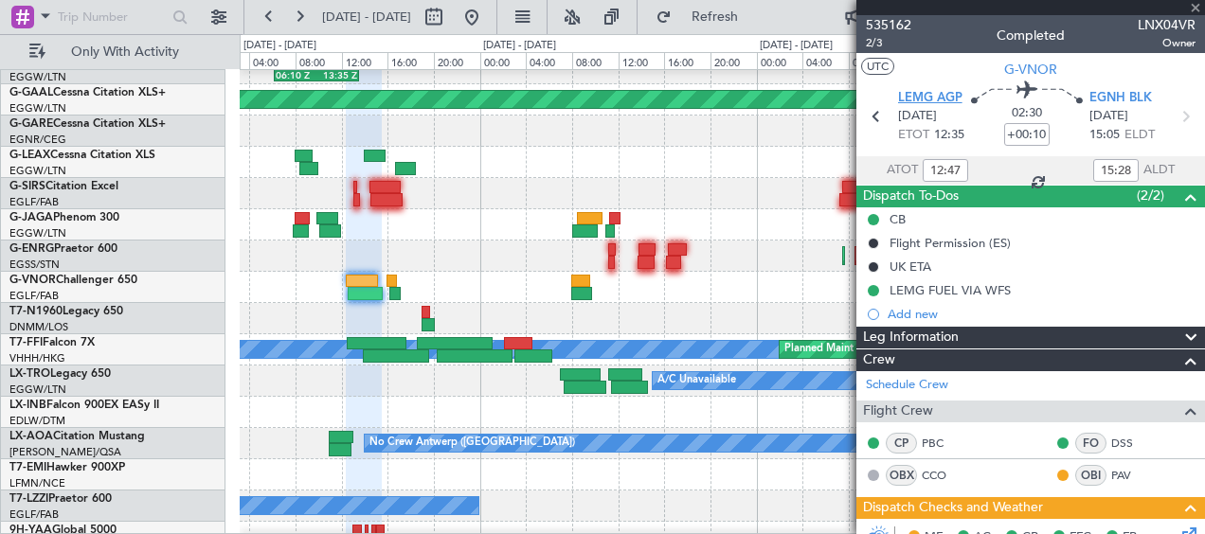
type input "8"
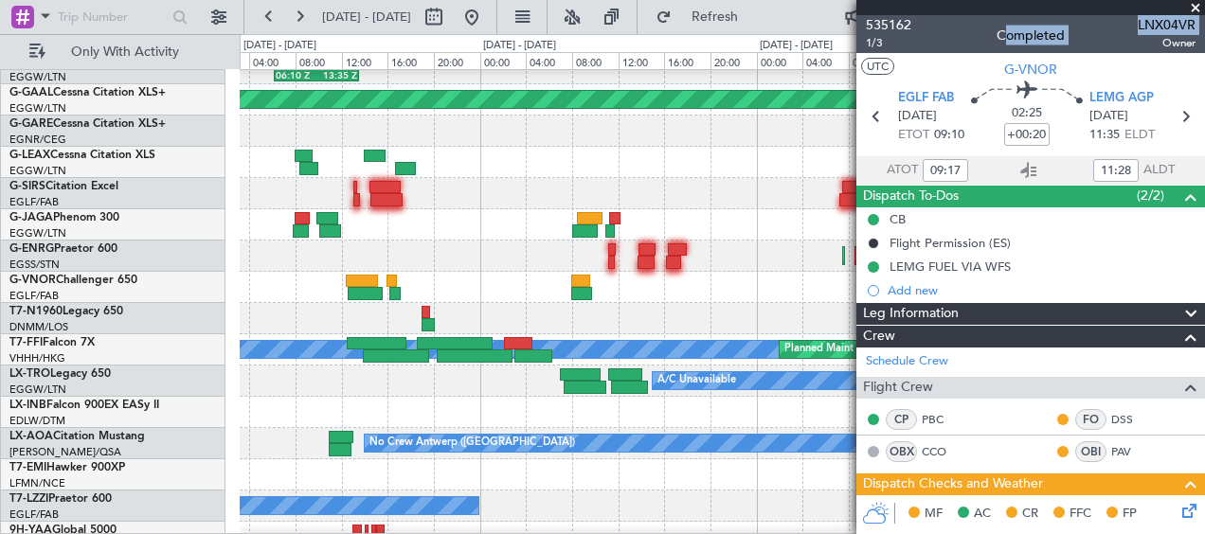
drag, startPoint x: 1142, startPoint y: 44, endPoint x: 1182, endPoint y: 45, distance: 39.8
click at [1182, 45] on div "535162 1/3 Completed LNX04VR Owner" at bounding box center [1030, 34] width 349 height 38
click at [1155, 10] on div at bounding box center [1030, 7] width 349 height 15
click at [1150, 24] on span "LNX04VR" at bounding box center [1167, 25] width 58 height 20
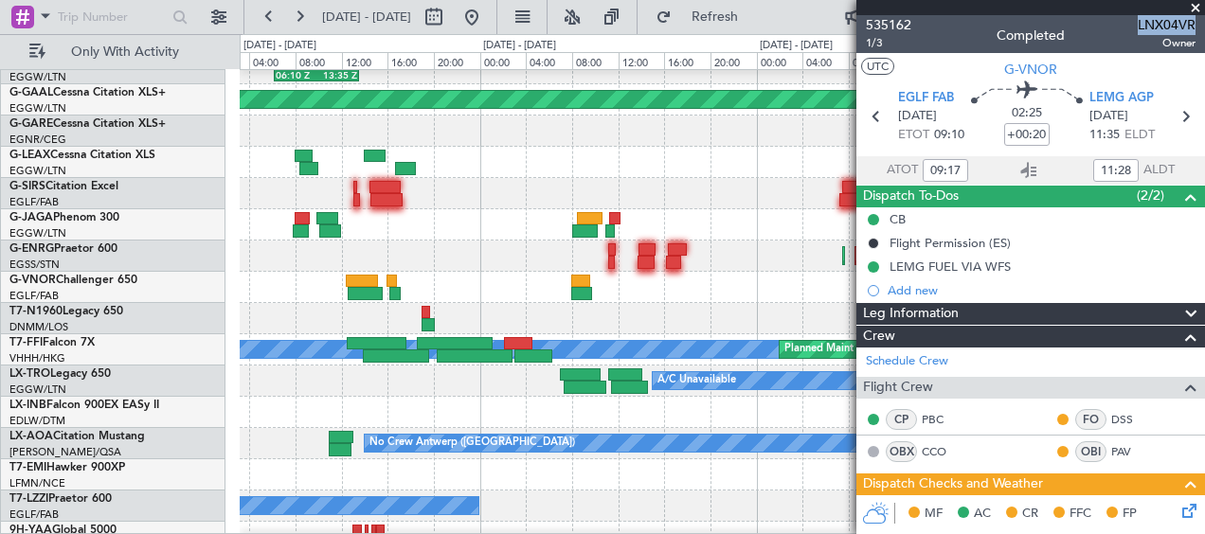
copy span "LNX04VR"
click at [1177, 107] on icon at bounding box center [1185, 116] width 25 height 25
type input "+00:10"
type input "12:47"
type input "15:28"
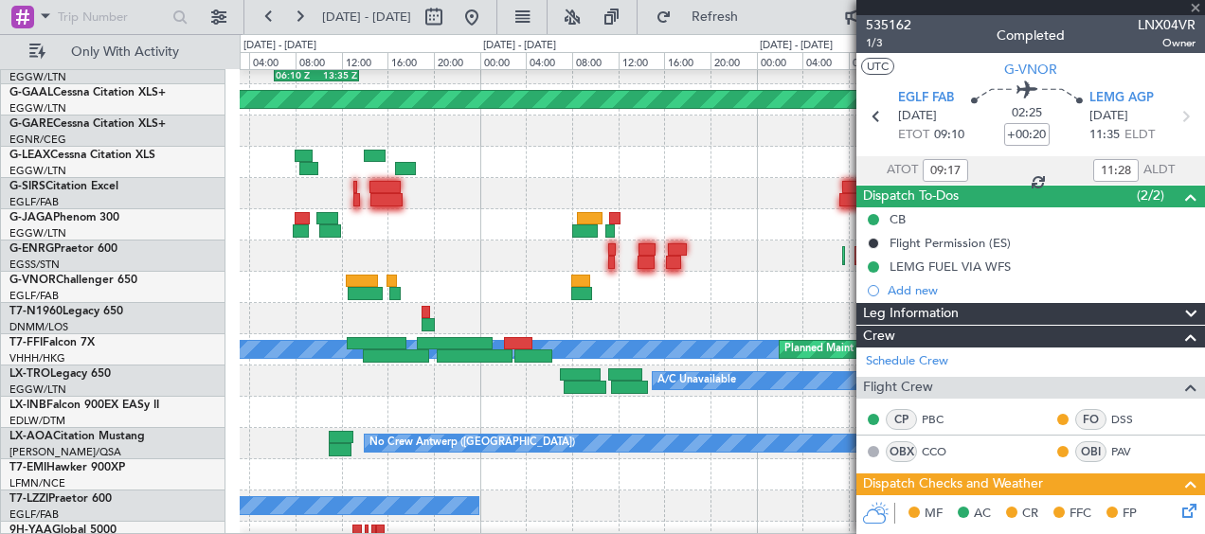
type input "6"
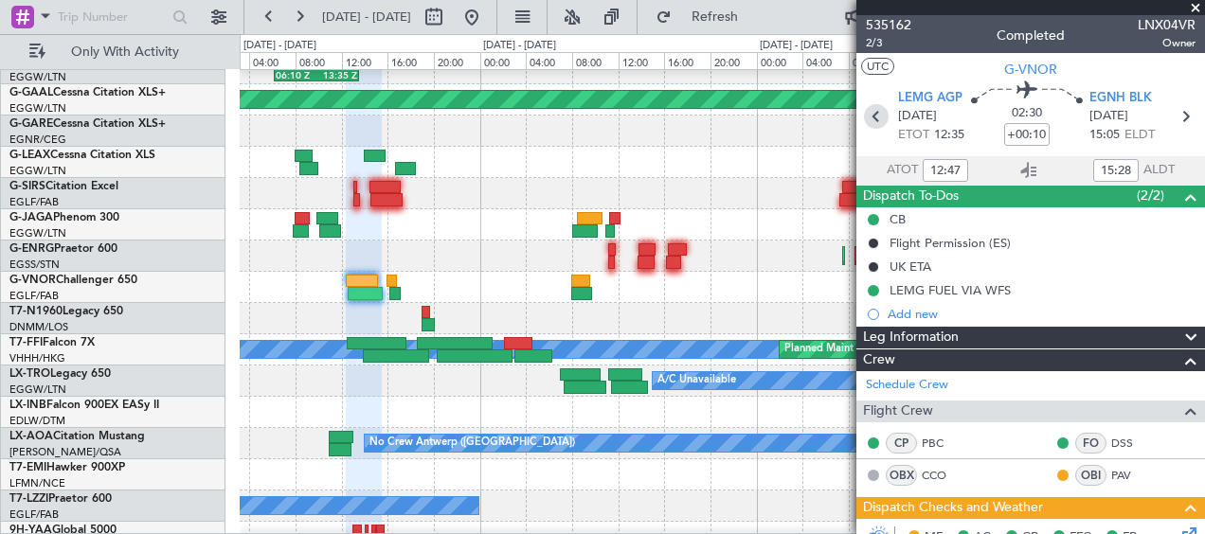
click at [866, 121] on icon at bounding box center [876, 116] width 25 height 25
type input "+00:20"
type input "09:17"
type input "11:28"
type input "8"
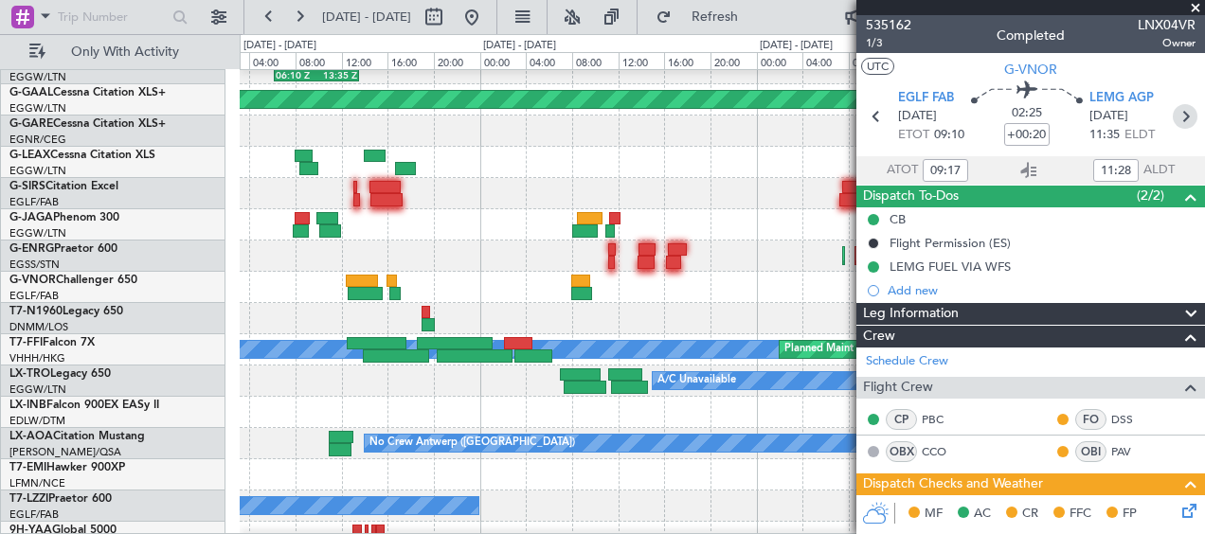
click at [1175, 117] on icon at bounding box center [1185, 116] width 25 height 25
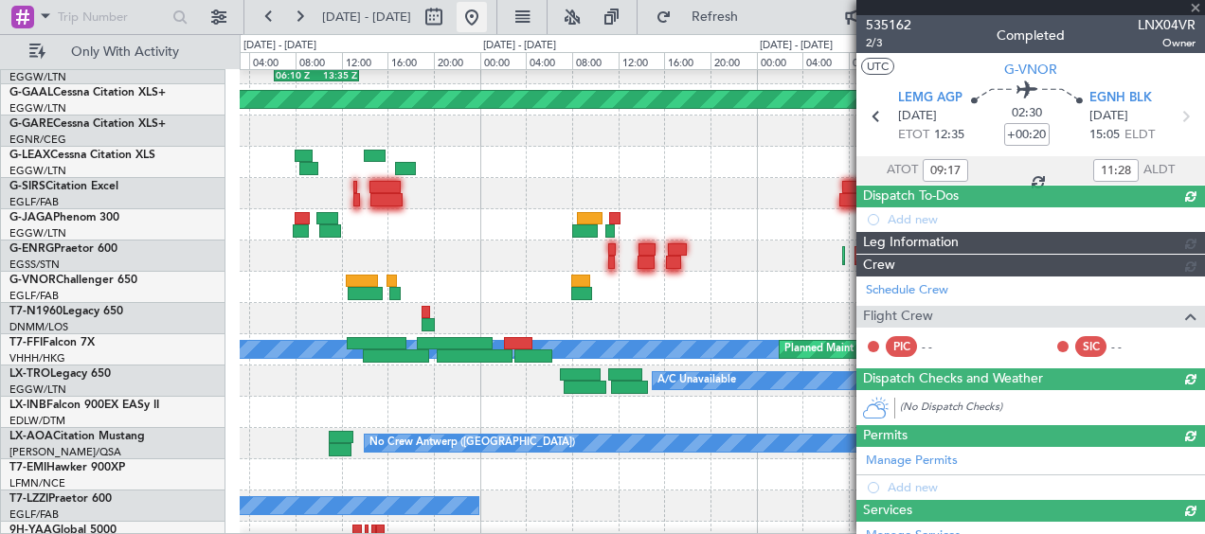
type input "+00:10"
type input "12:47"
type input "15:28"
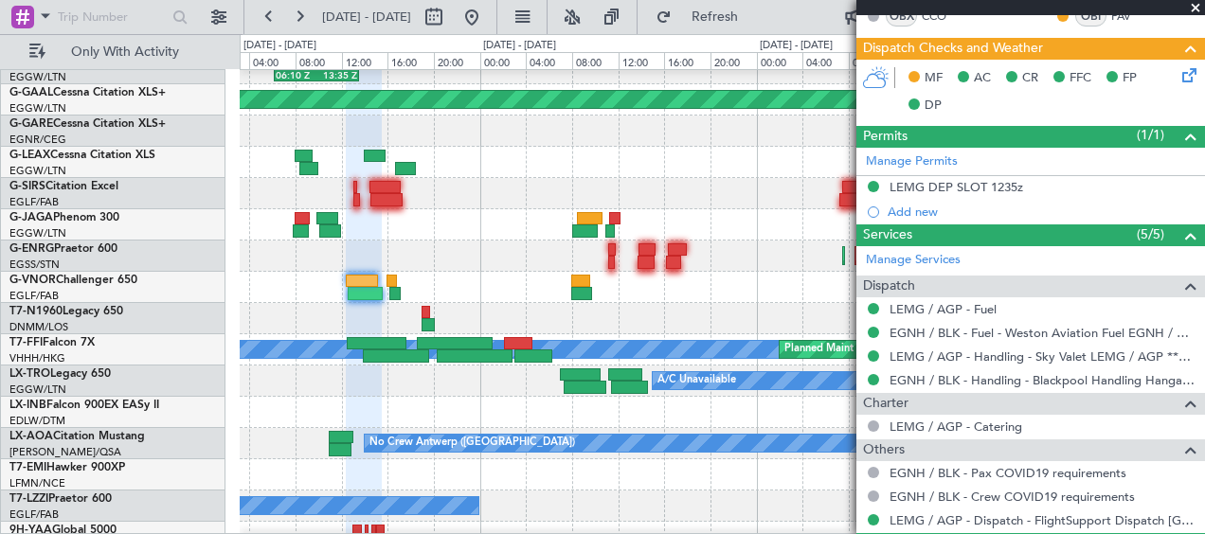
scroll to position [474, 0]
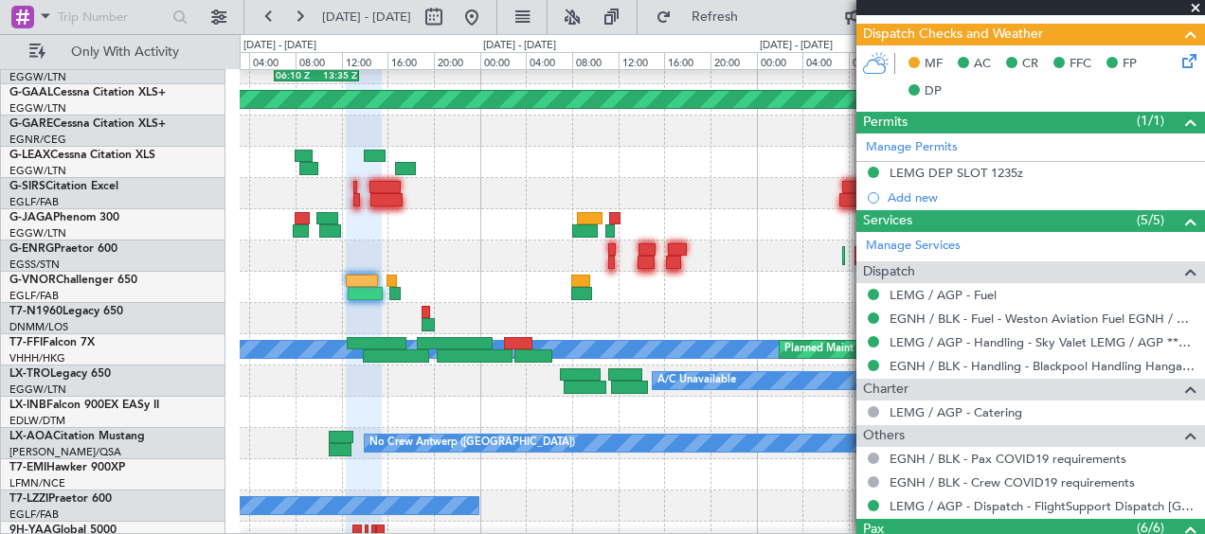
click at [1191, 9] on span at bounding box center [1195, 8] width 19 height 17
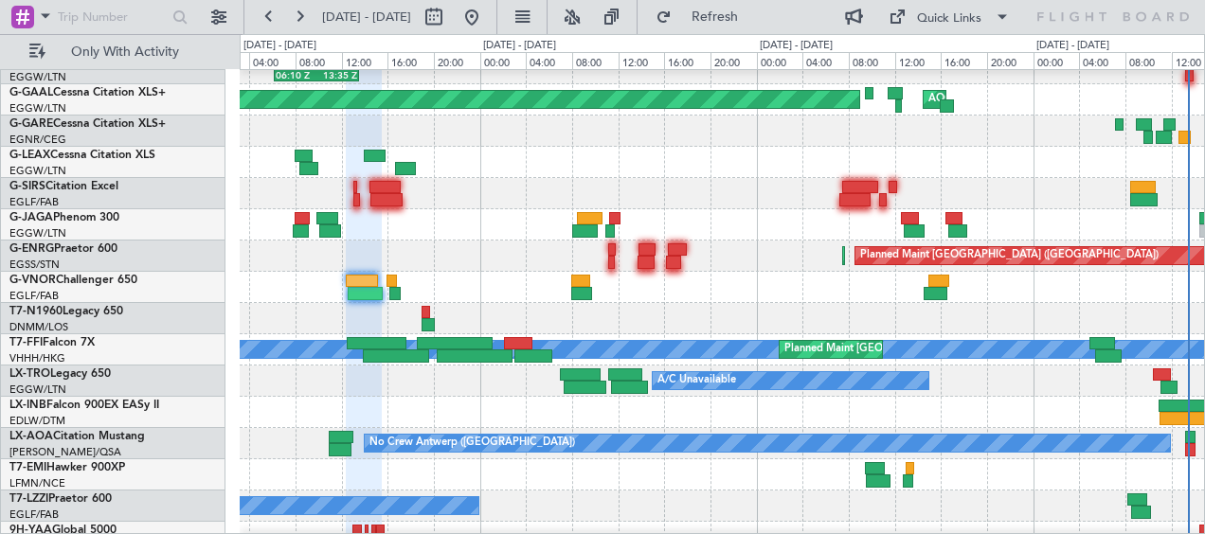
type input "0"
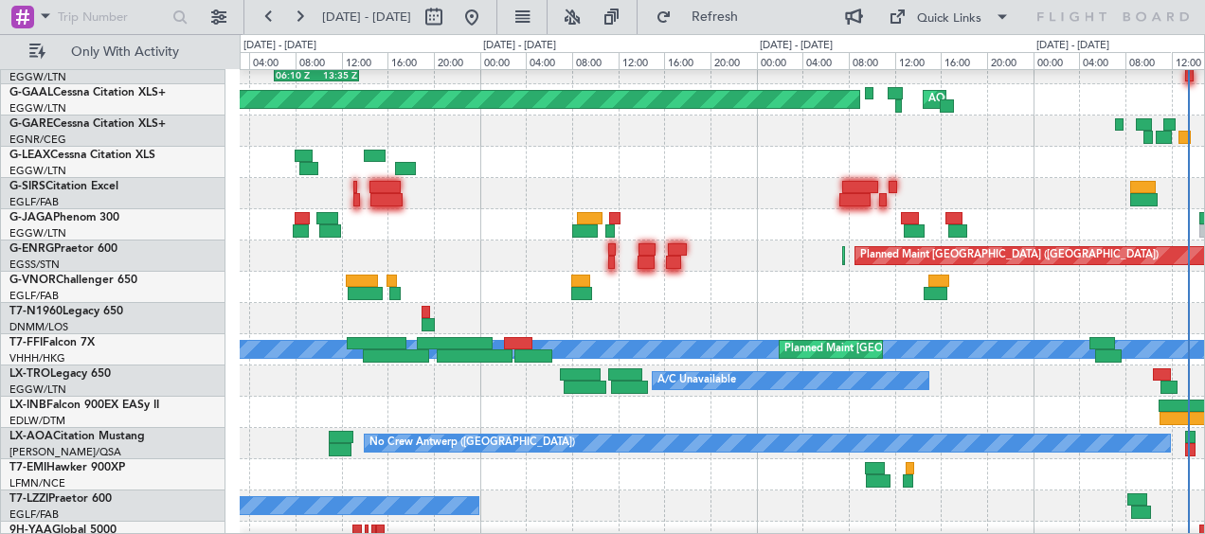
click at [520, 148] on div "A/C Unavailable" at bounding box center [722, 162] width 964 height 31
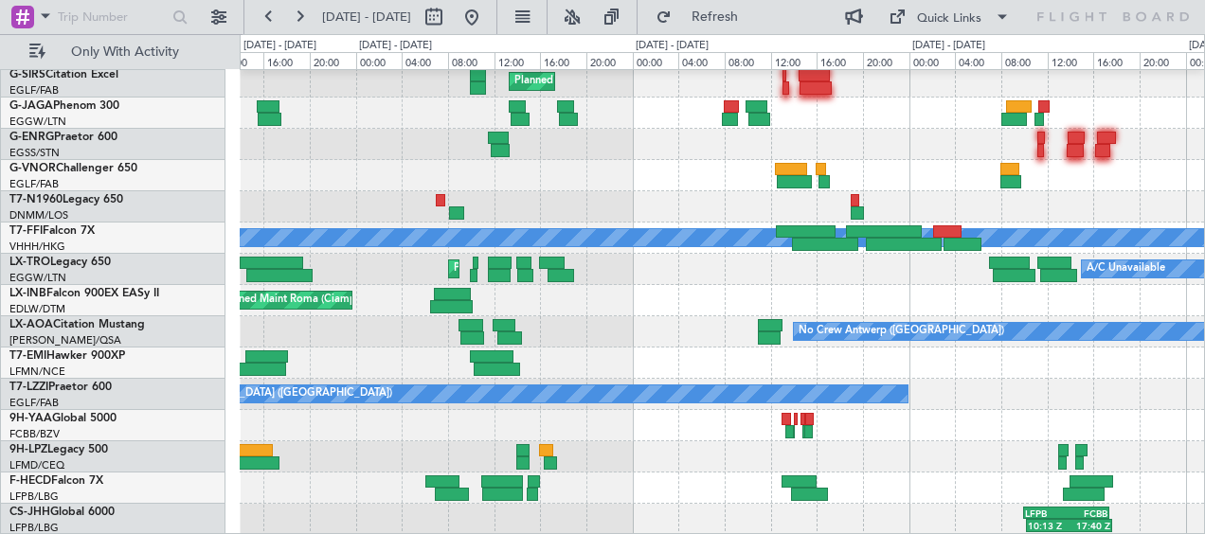
click at [713, 262] on div "A/C Unavailable Planned Maint [GEOGRAPHIC_DATA] ([GEOGRAPHIC_DATA])" at bounding box center [722, 269] width 964 height 31
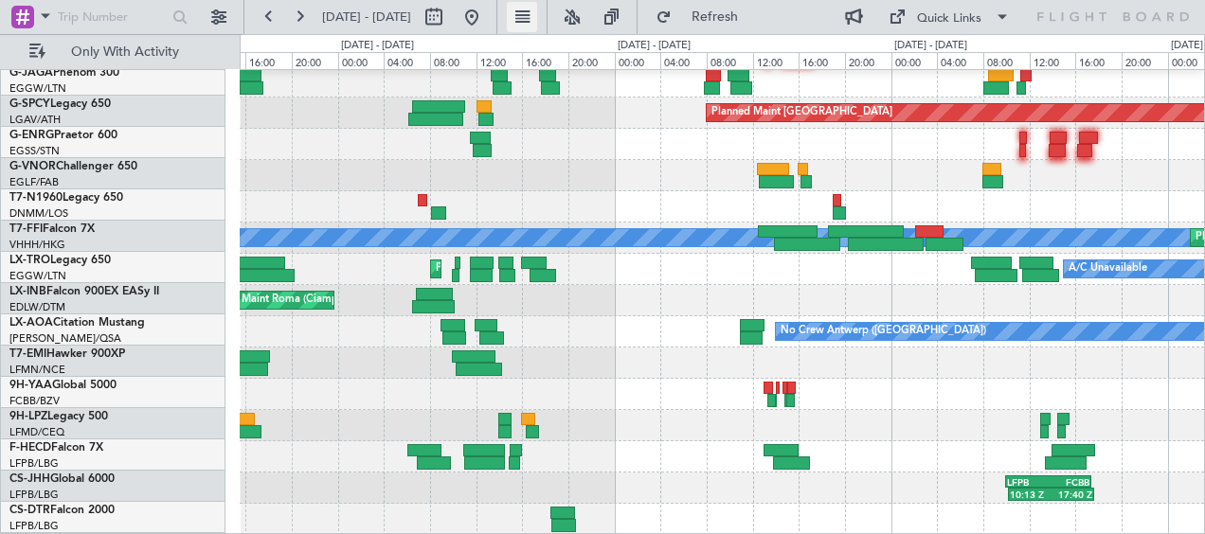
scroll to position [129, 0]
click at [487, 14] on button at bounding box center [472, 17] width 30 height 30
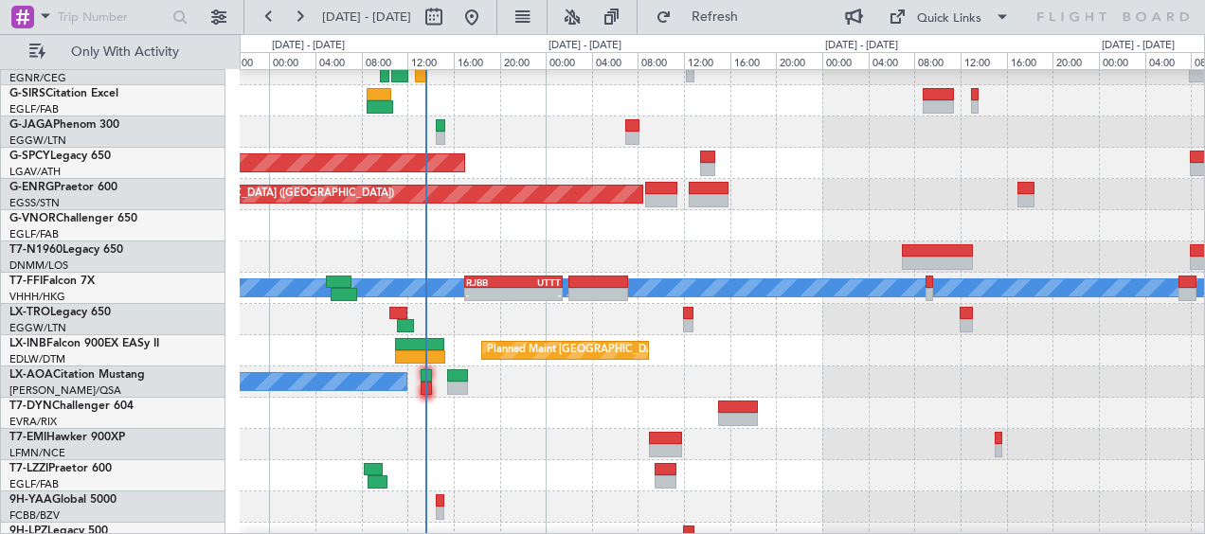
scroll to position [0, 0]
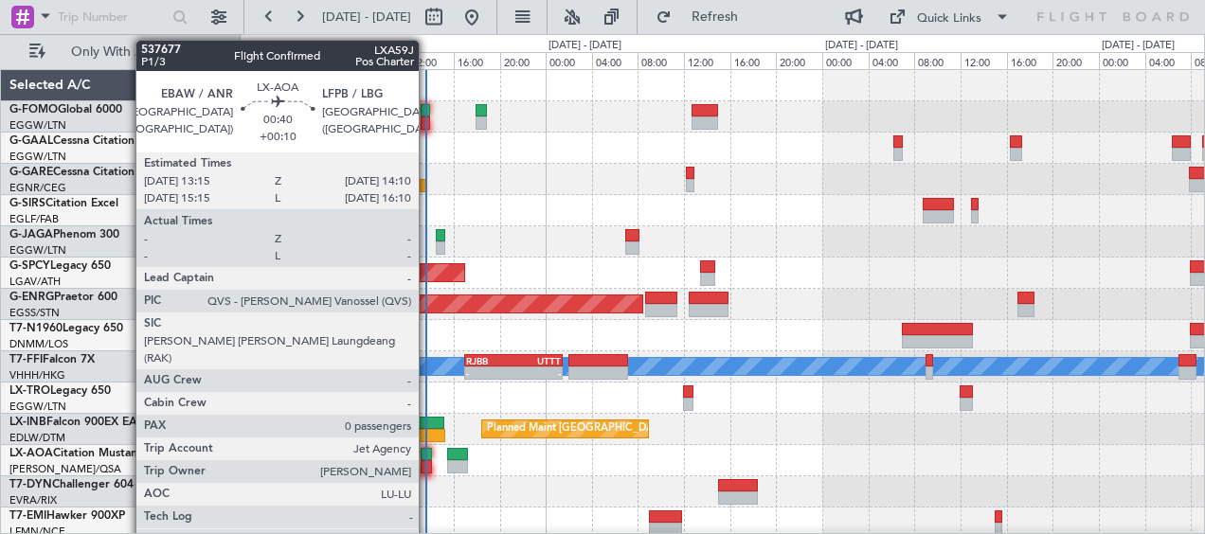
click at [427, 469] on div at bounding box center [426, 466] width 11 height 13
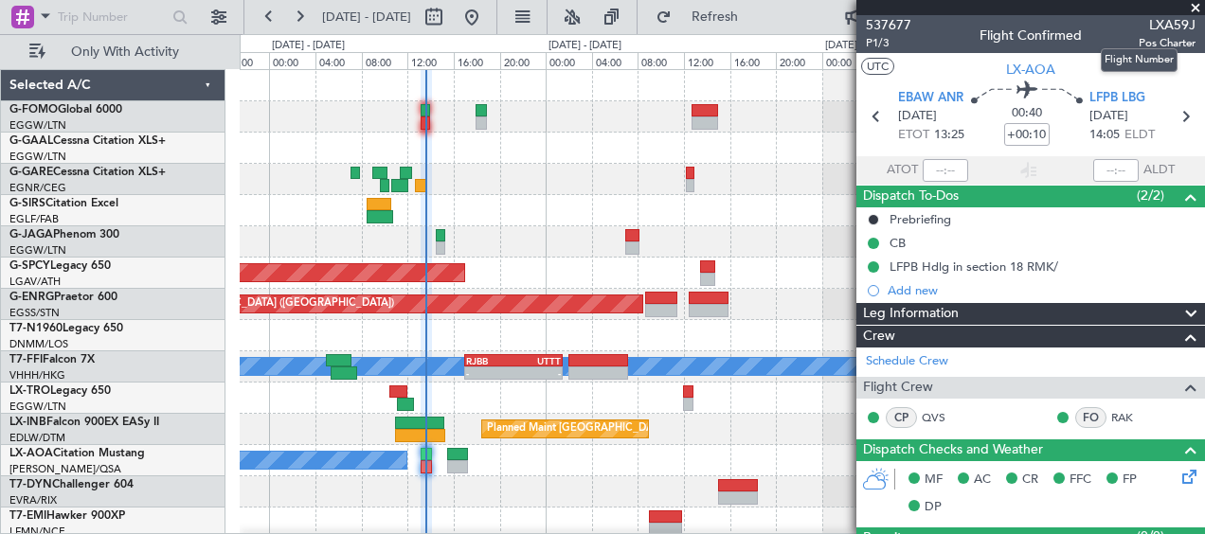
click at [1154, 20] on span "LXA59J" at bounding box center [1167, 25] width 57 height 20
copy span "LXA59J"
click at [1101, 99] on span "LFPB LBG" at bounding box center [1117, 98] width 56 height 19
drag, startPoint x: 1196, startPoint y: 3, endPoint x: 792, endPoint y: 102, distance: 416.5
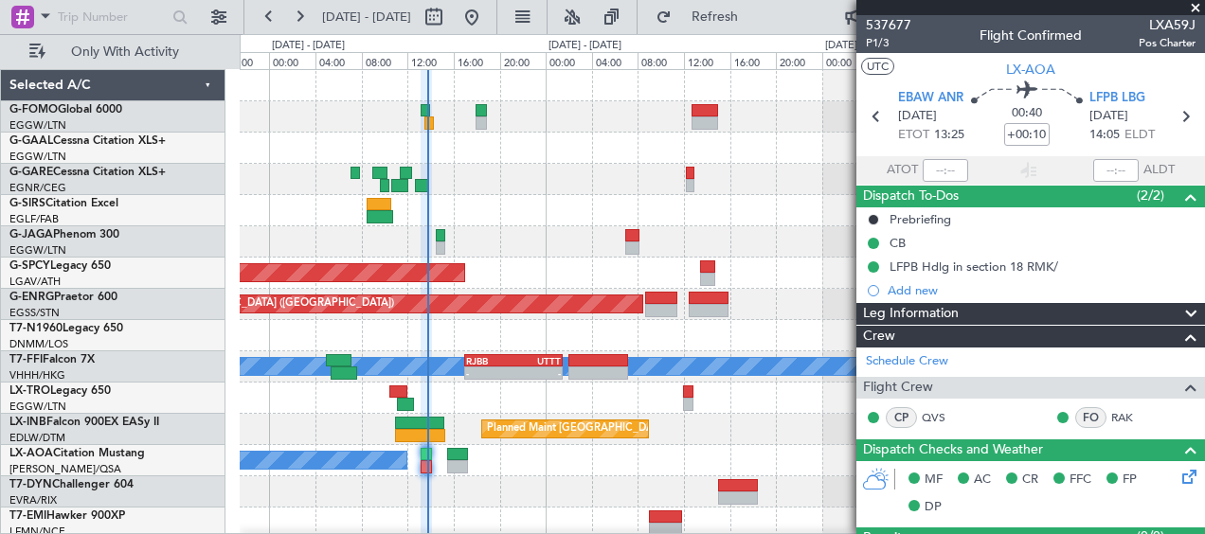
click at [1196, 3] on span at bounding box center [1195, 8] width 19 height 17
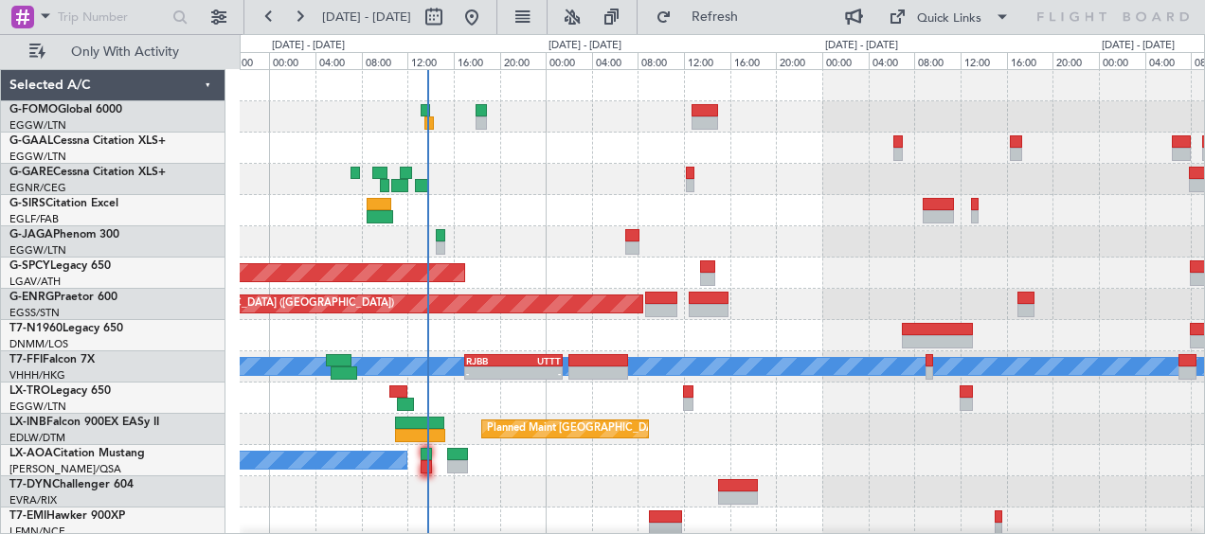
click at [604, 140] on div "AOG Maint Dusseldorf Planned [GEOGRAPHIC_DATA]" at bounding box center [722, 148] width 964 height 31
click at [613, 194] on div at bounding box center [722, 179] width 964 height 31
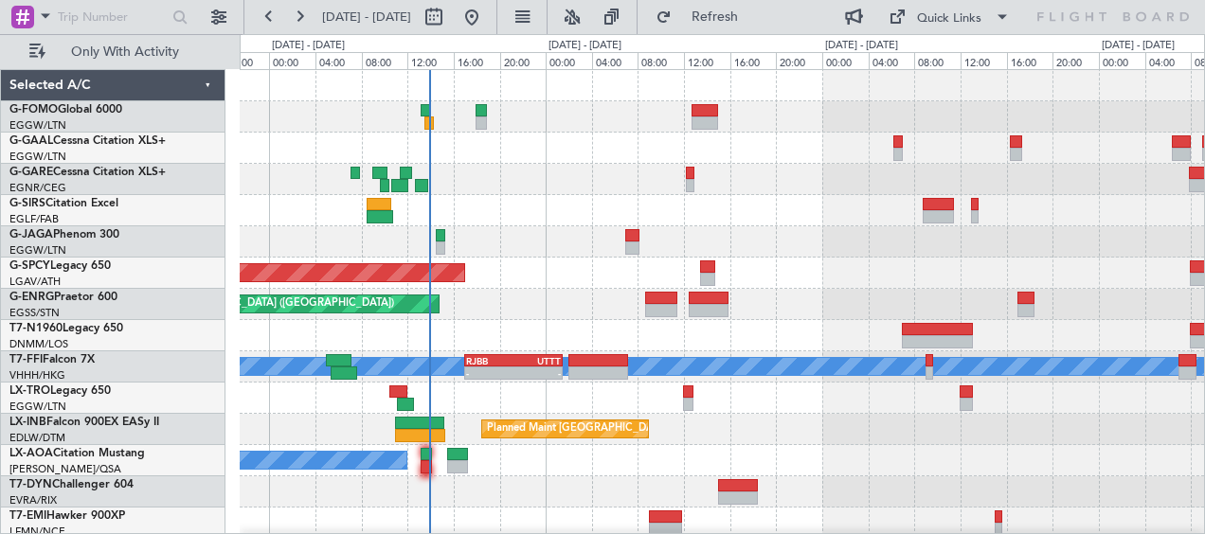
click at [536, 134] on div "AOG Maint Dusseldorf Planned [GEOGRAPHIC_DATA]" at bounding box center [722, 148] width 964 height 31
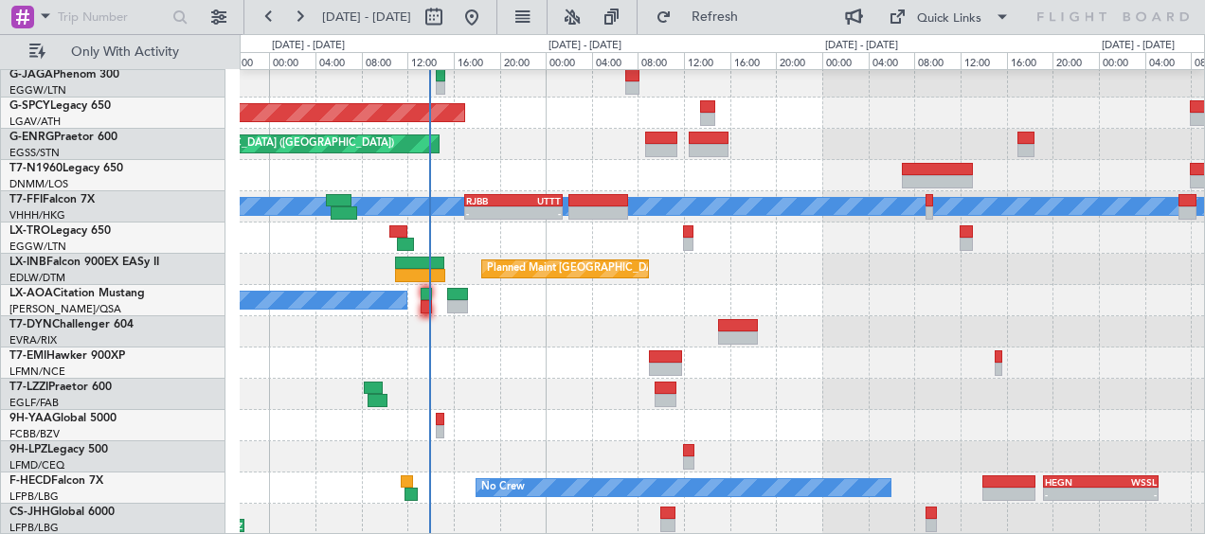
click at [566, 376] on div at bounding box center [722, 363] width 964 height 31
